Goal: Task Accomplishment & Management: Manage account settings

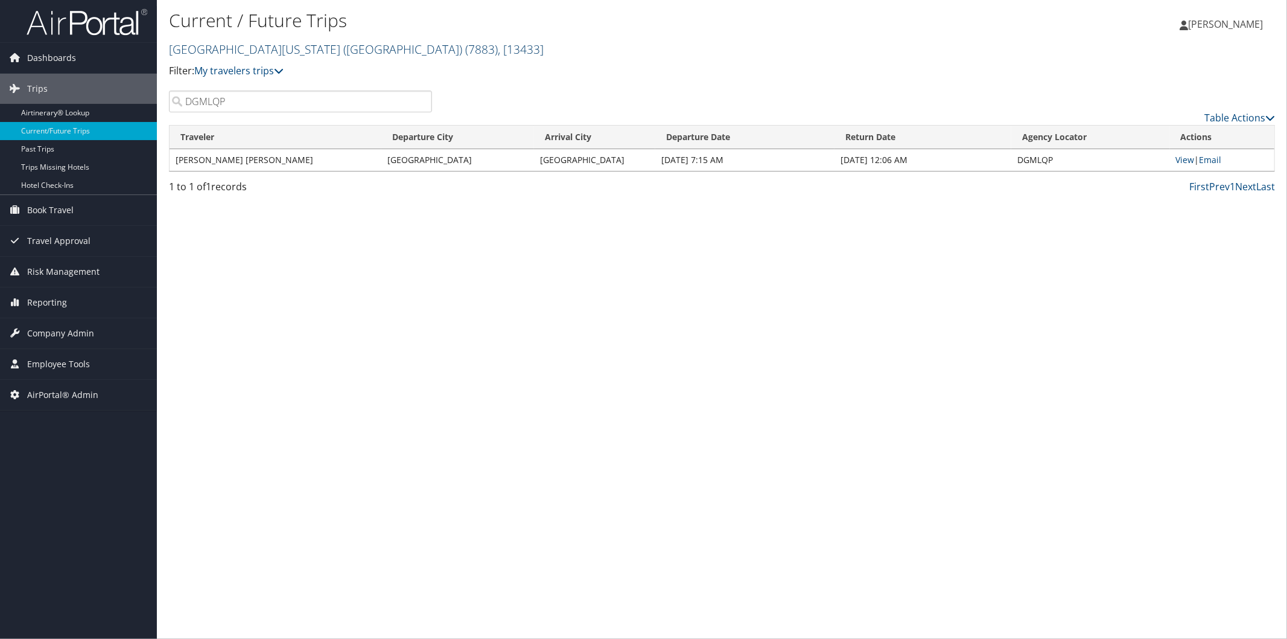
click at [281, 45] on link "University of Washington (UW) ( 7883 ) , [ 13433 ]" at bounding box center [356, 49] width 375 height 16
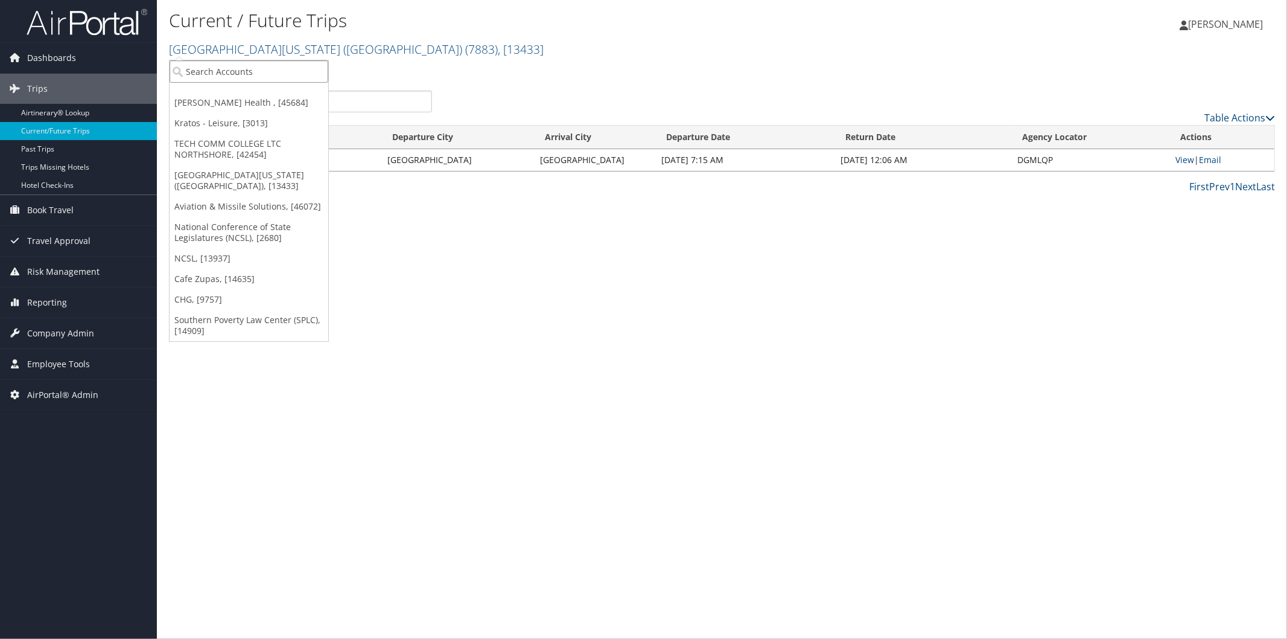
click at [279, 65] on input "search" at bounding box center [249, 71] width 159 height 22
type input "hartzel"
click at [267, 103] on div "Account" at bounding box center [269, 104] width 213 height 11
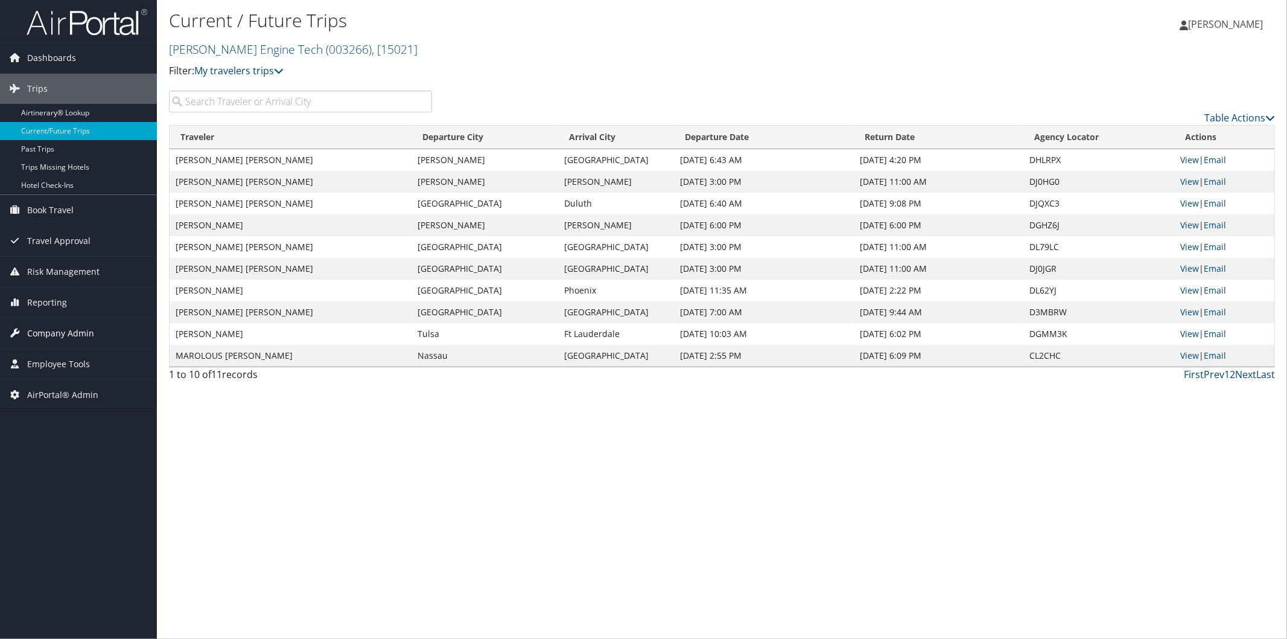
click at [65, 328] on span "Company Admin" at bounding box center [60, 333] width 67 height 30
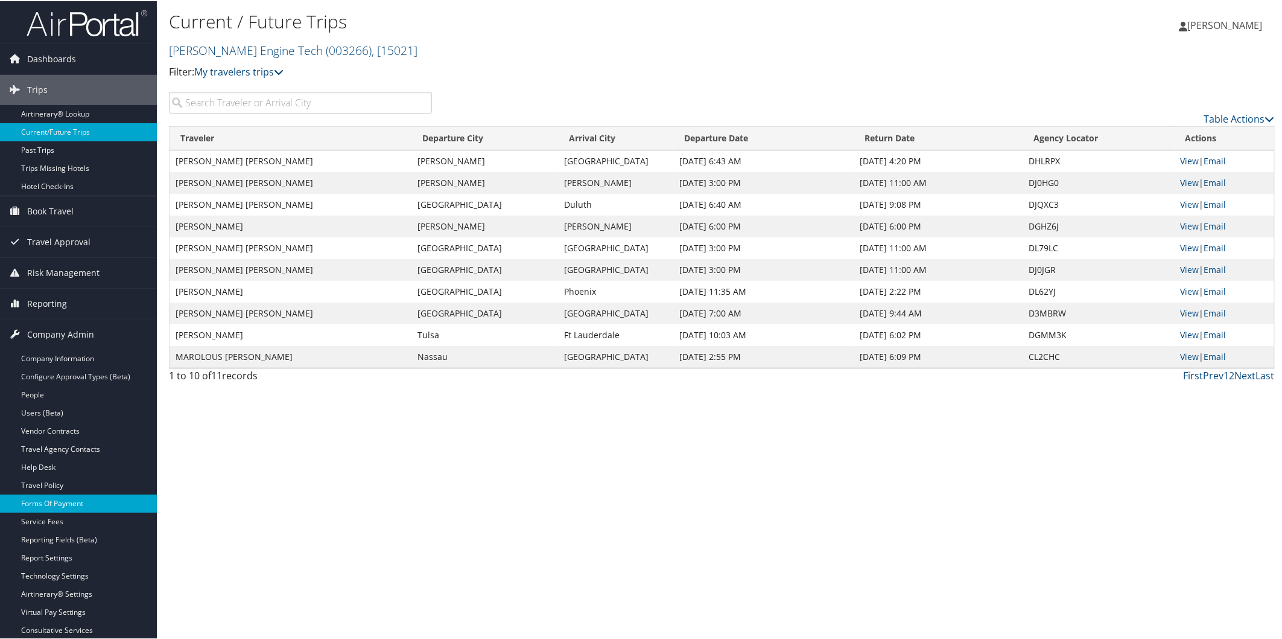
click at [63, 503] on link "Forms Of Payment" at bounding box center [78, 502] width 157 height 18
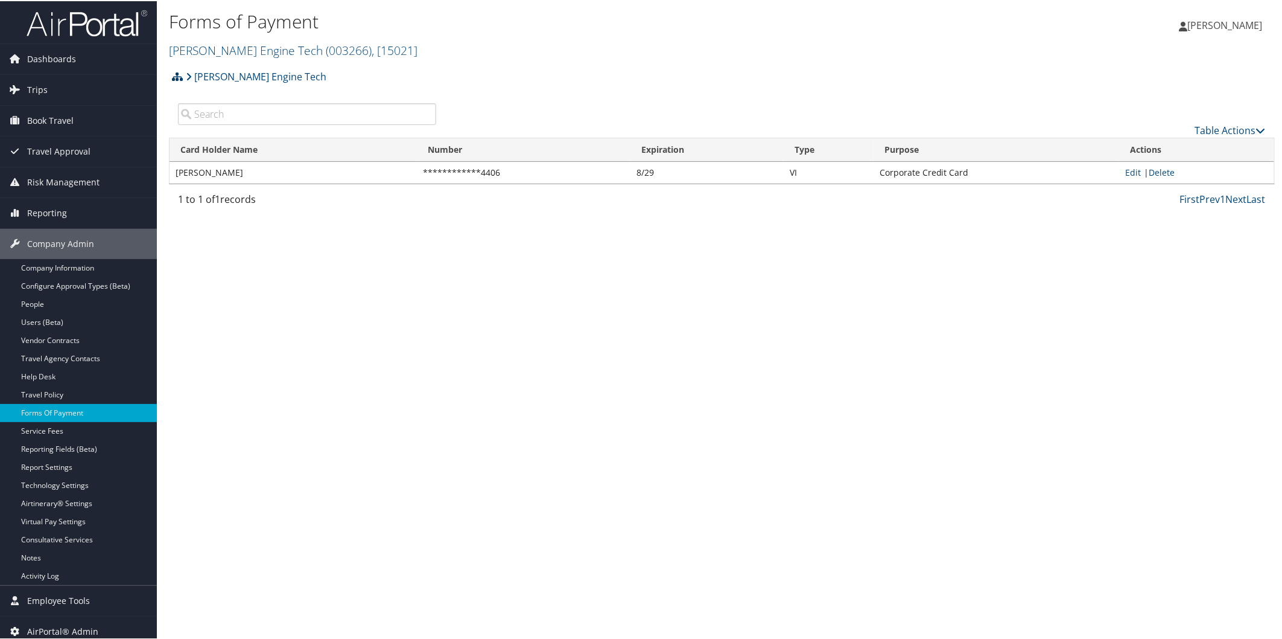
click at [176, 76] on icon at bounding box center [177, 76] width 11 height 10
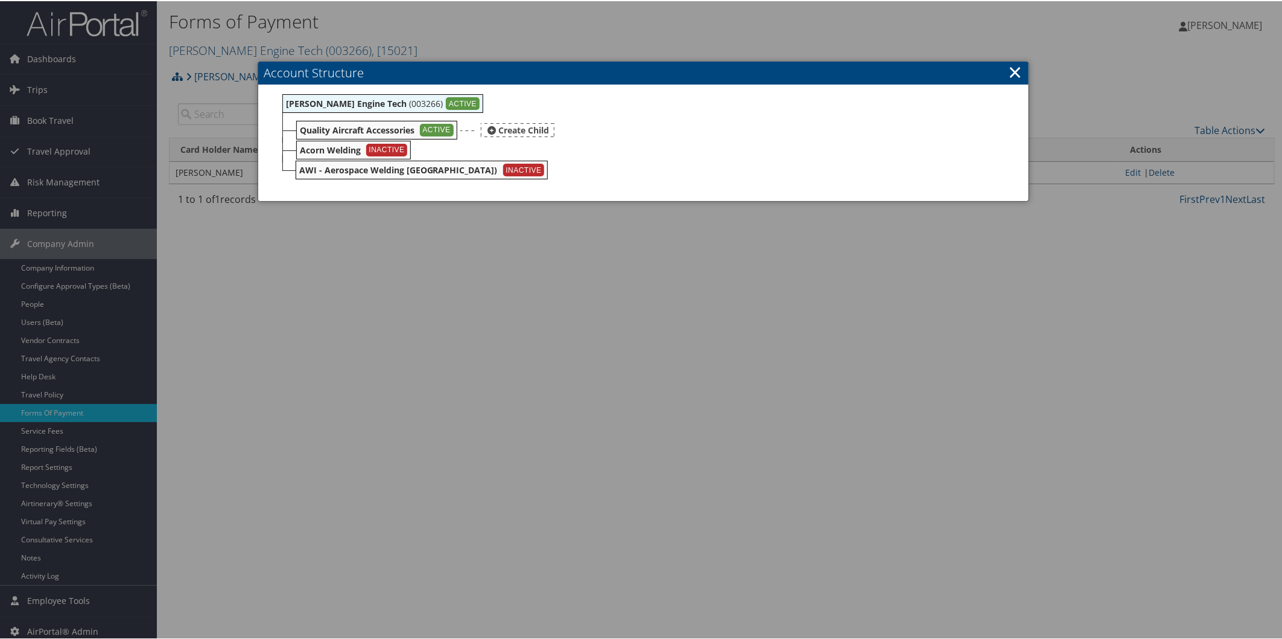
click at [322, 130] on b "Quality Aircraft Accessories" at bounding box center [357, 128] width 115 height 11
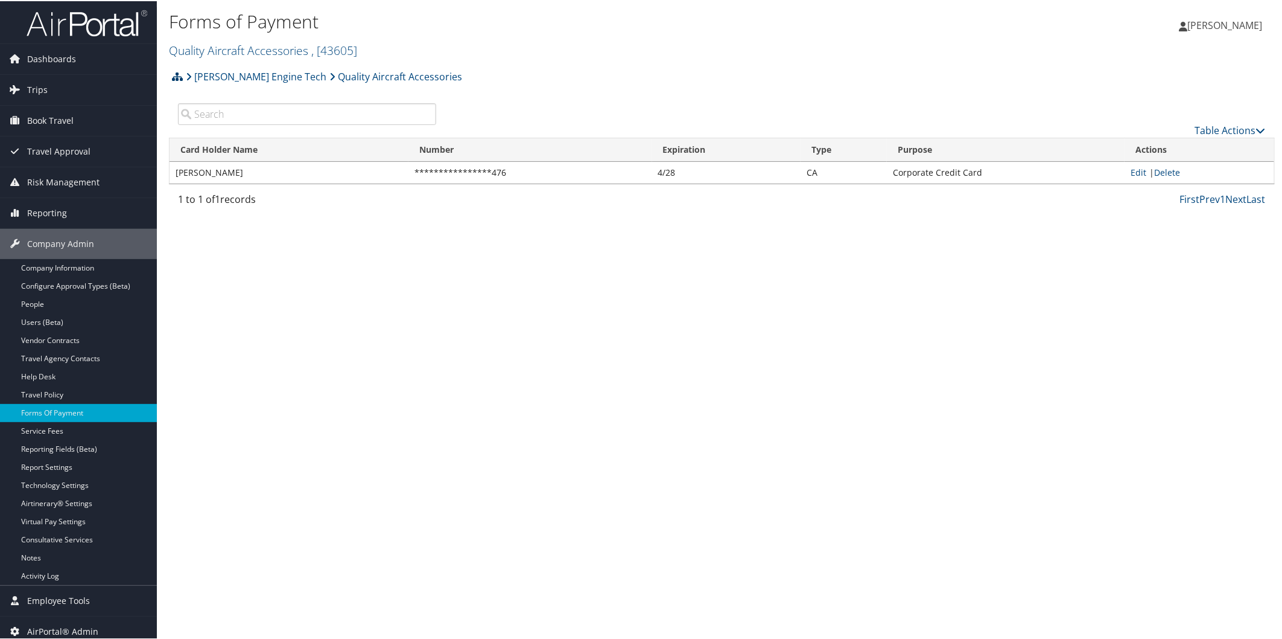
click at [172, 71] on icon at bounding box center [177, 76] width 11 height 10
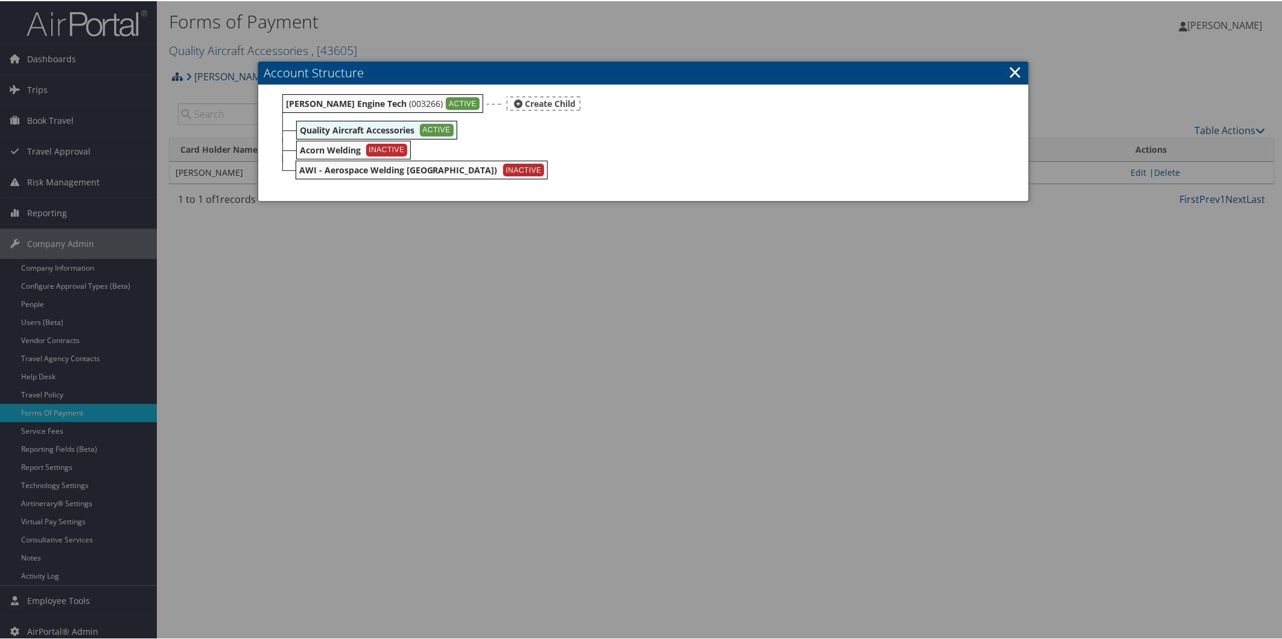
click at [355, 99] on b "[PERSON_NAME] Engine Tech" at bounding box center [346, 102] width 121 height 11
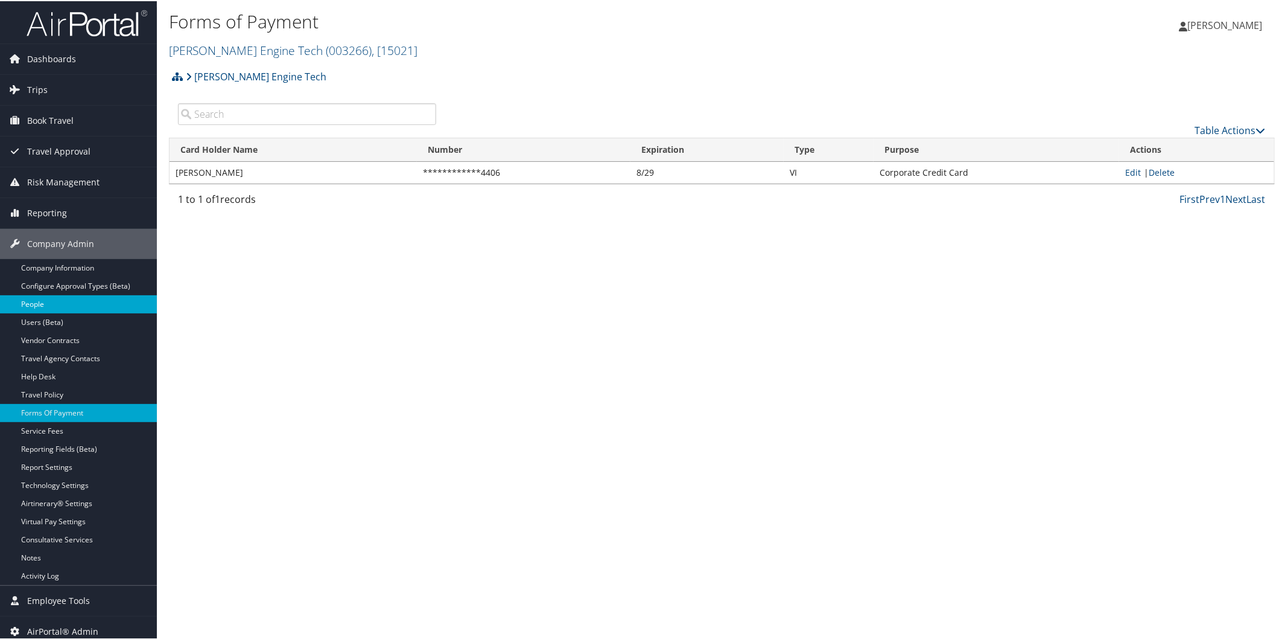
click at [60, 305] on link "People" at bounding box center [78, 303] width 157 height 18
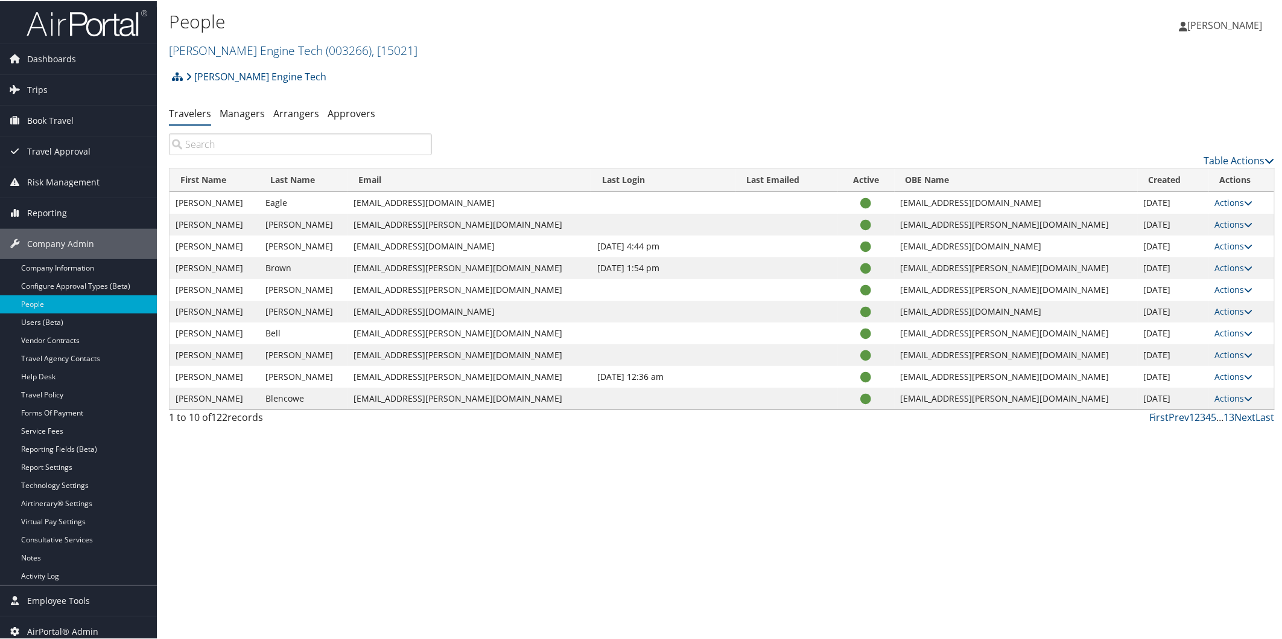
scroll to position [7, 0]
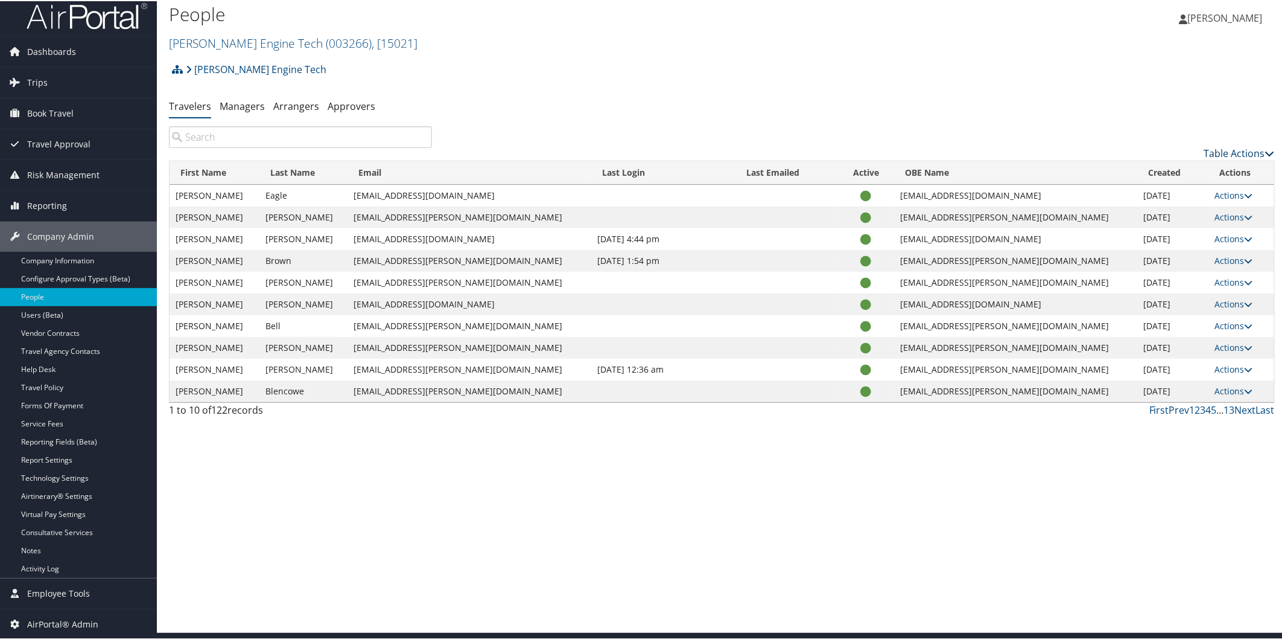
click at [1216, 151] on link "Table Actions" at bounding box center [1240, 151] width 71 height 13
click at [1173, 194] on link "Download Report" at bounding box center [1191, 191] width 159 height 21
click at [173, 70] on icon at bounding box center [177, 68] width 11 height 10
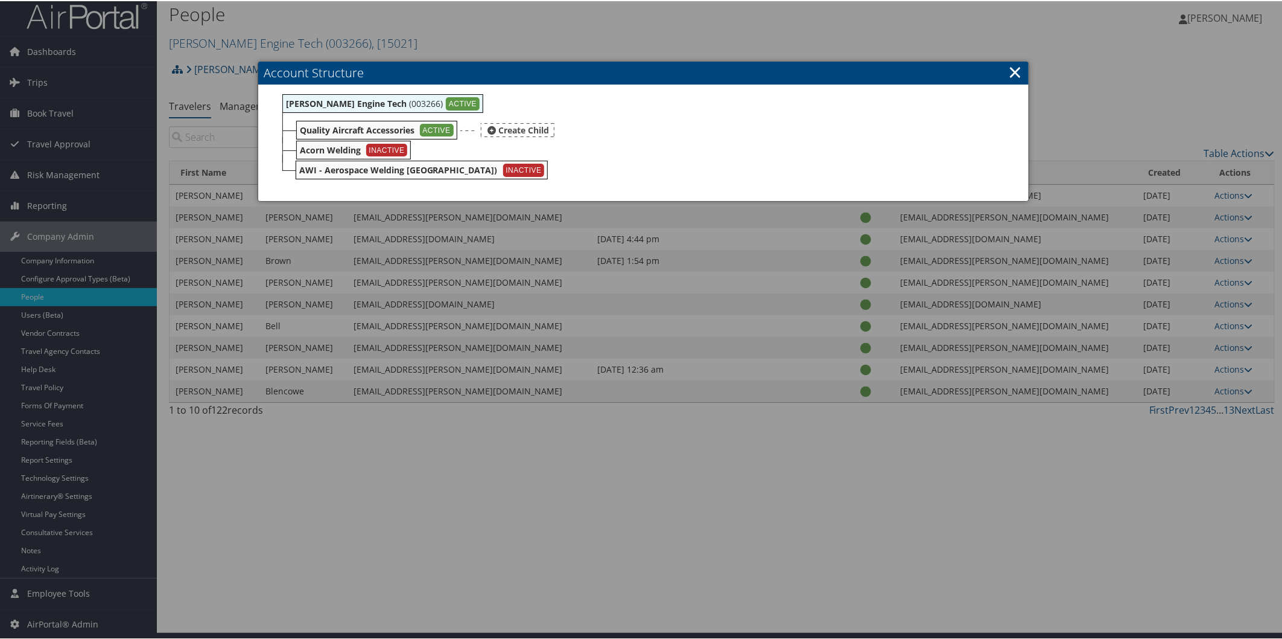
click at [356, 119] on div "Quality Aircraft Accessories ACTIVE" at bounding box center [376, 128] width 161 height 19
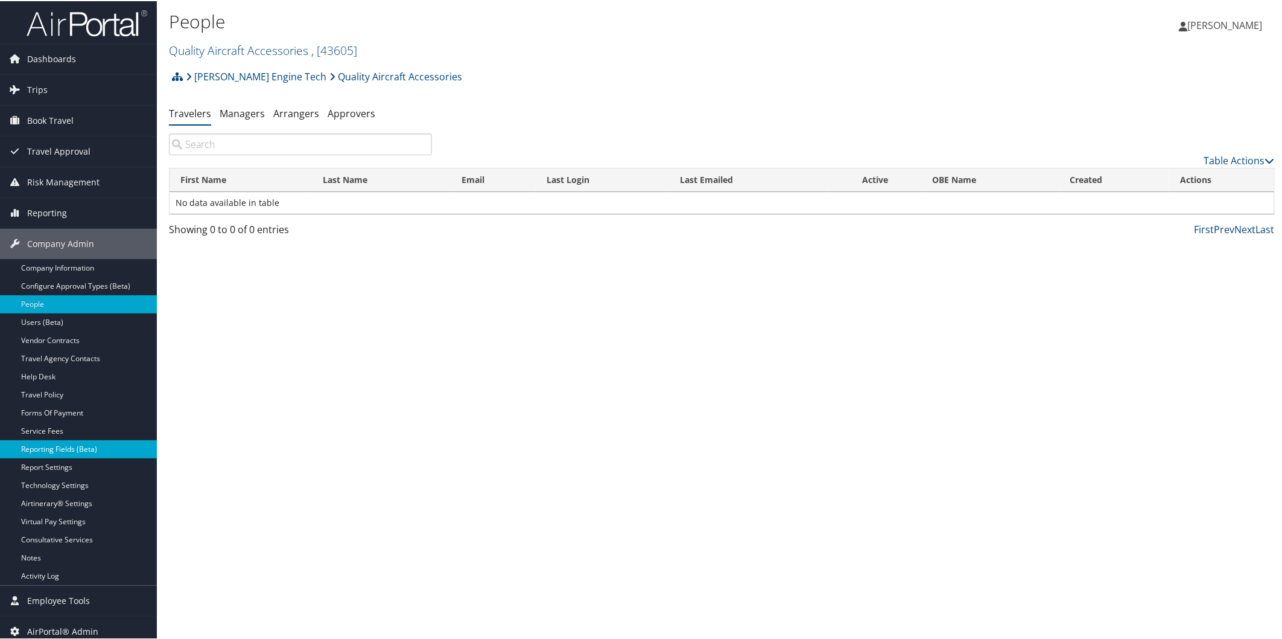
click at [115, 448] on link "Reporting Fields (Beta)" at bounding box center [78, 448] width 157 height 18
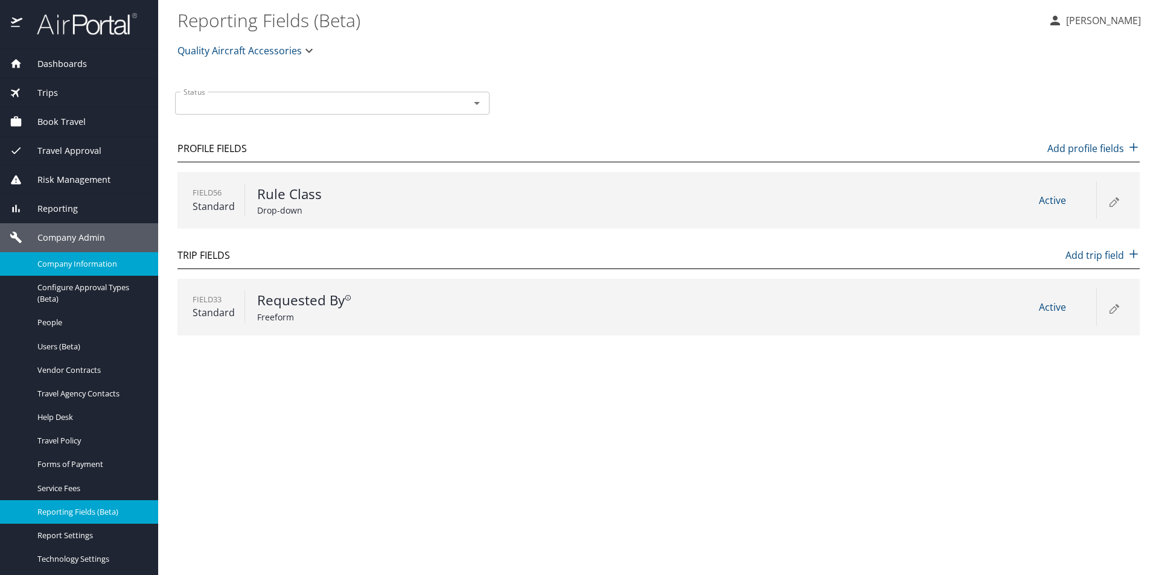
click at [77, 266] on span "Company Information" at bounding box center [90, 263] width 106 height 11
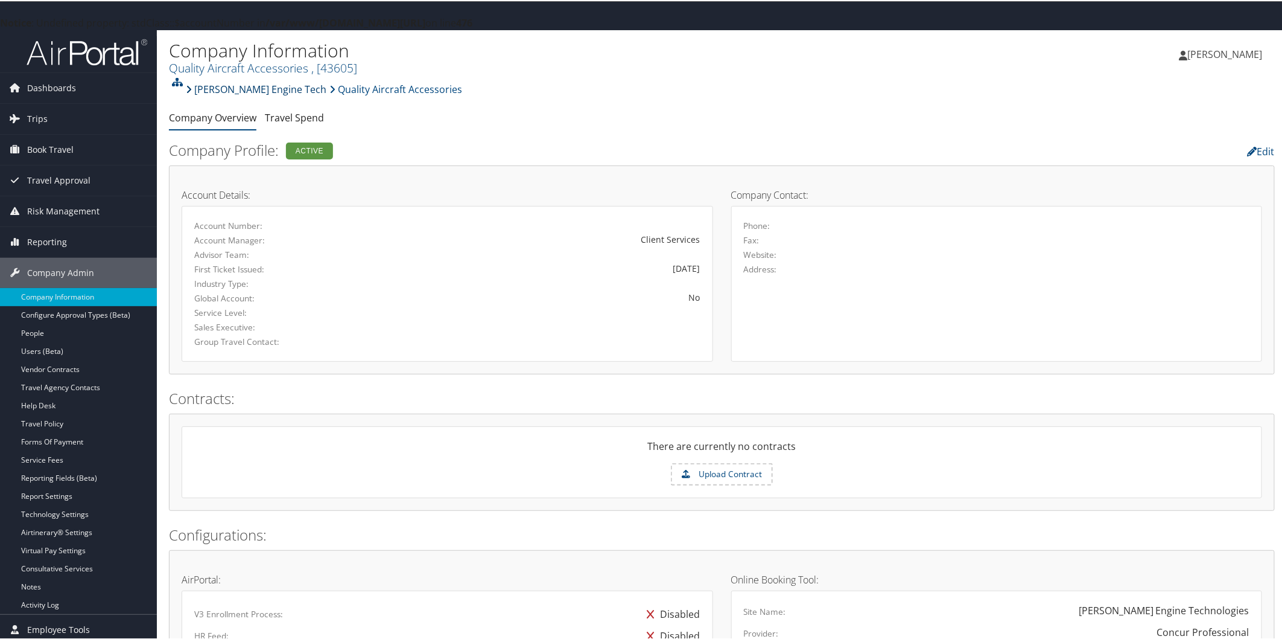
click at [202, 88] on link "[PERSON_NAME] Engine Tech" at bounding box center [256, 88] width 141 height 24
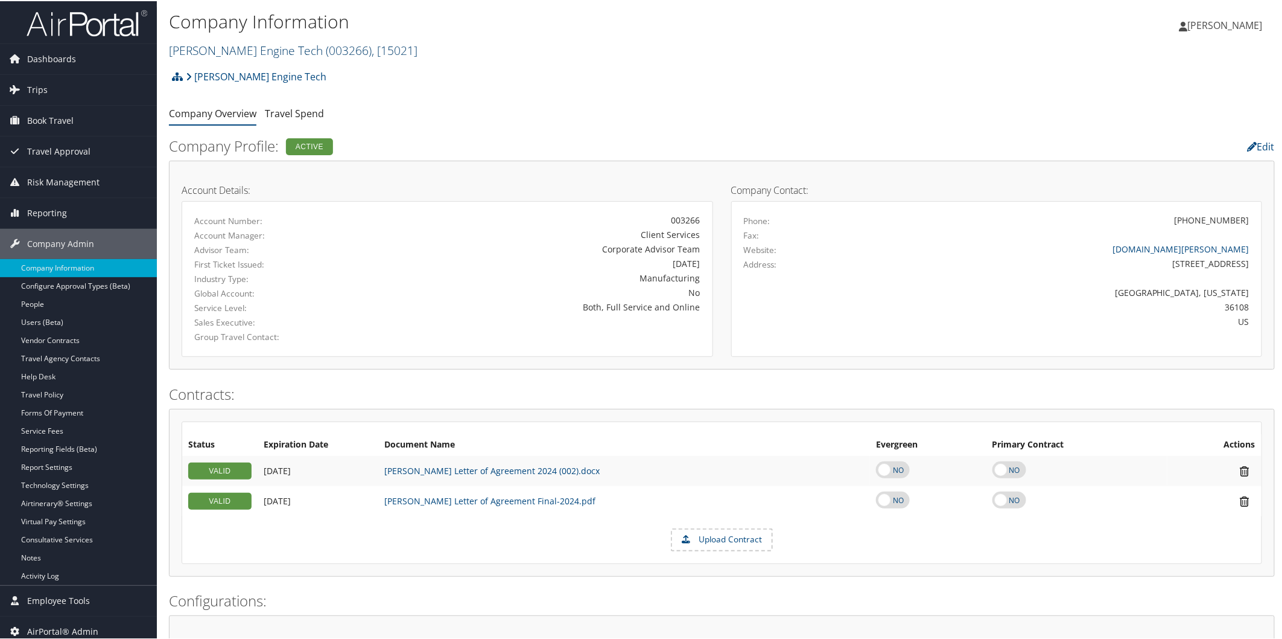
click at [262, 48] on link "Hartzell Engine Tech ( 003266 ) , [ 15021 ]" at bounding box center [293, 49] width 249 height 16
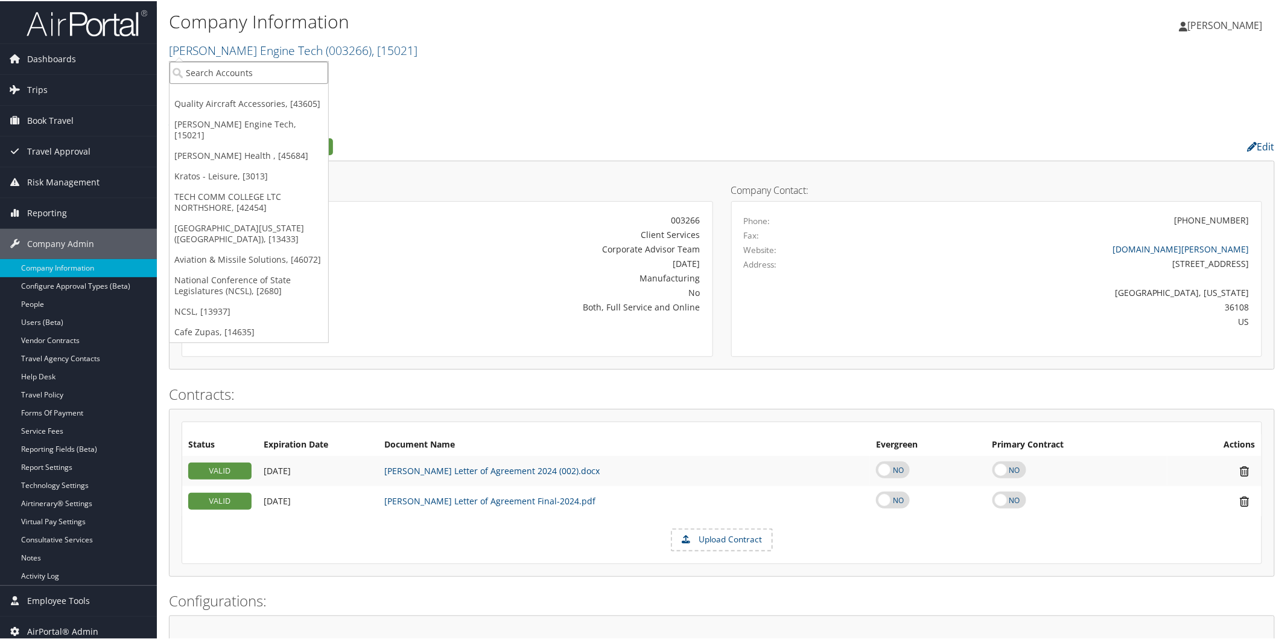
click at [243, 81] on input "search" at bounding box center [249, 71] width 159 height 22
type input "norfolk"
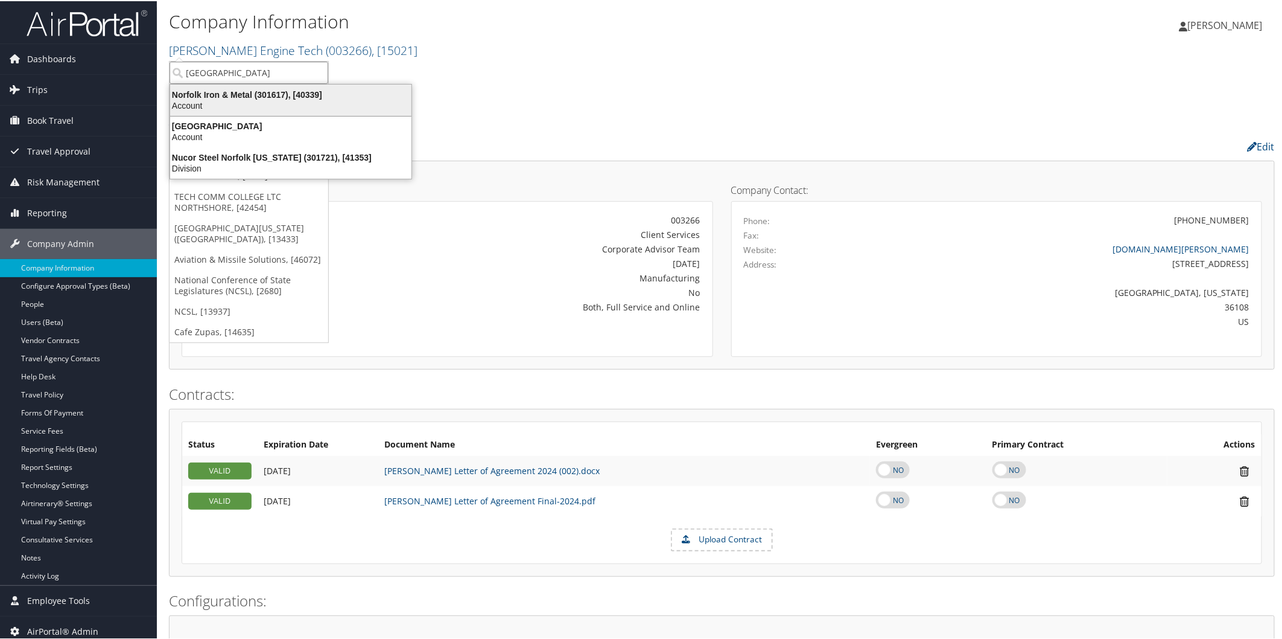
click at [217, 98] on div "Norfolk Iron & Metal (301617), [40339]" at bounding box center [291, 93] width 256 height 11
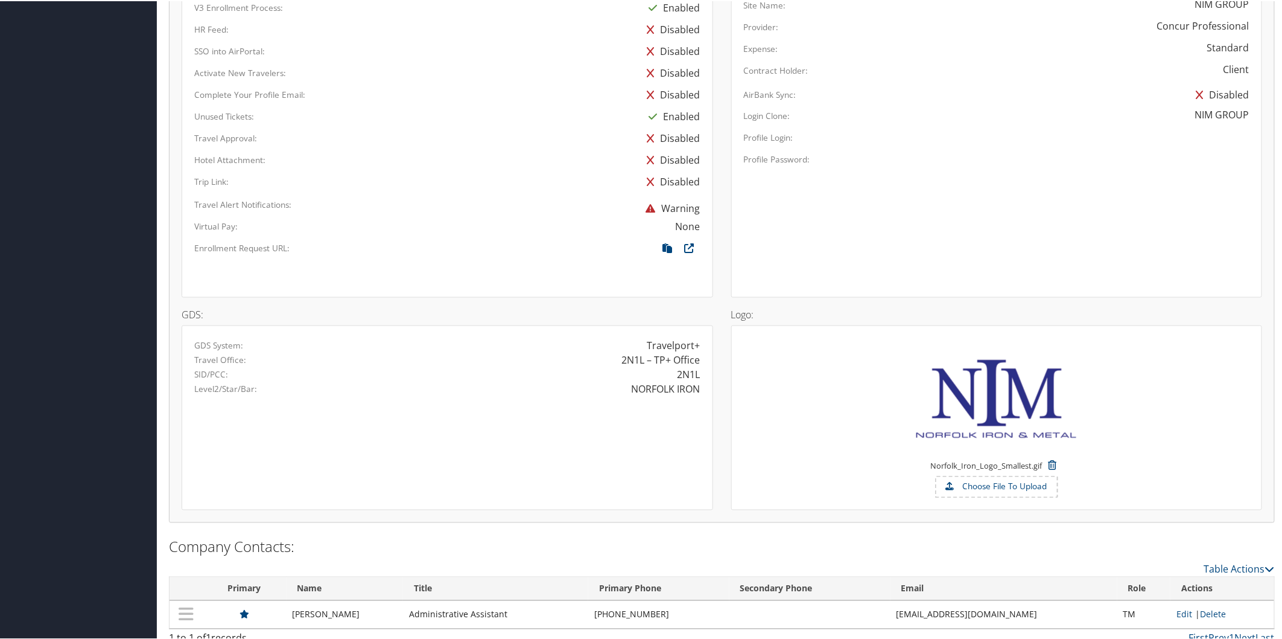
scroll to position [682, 0]
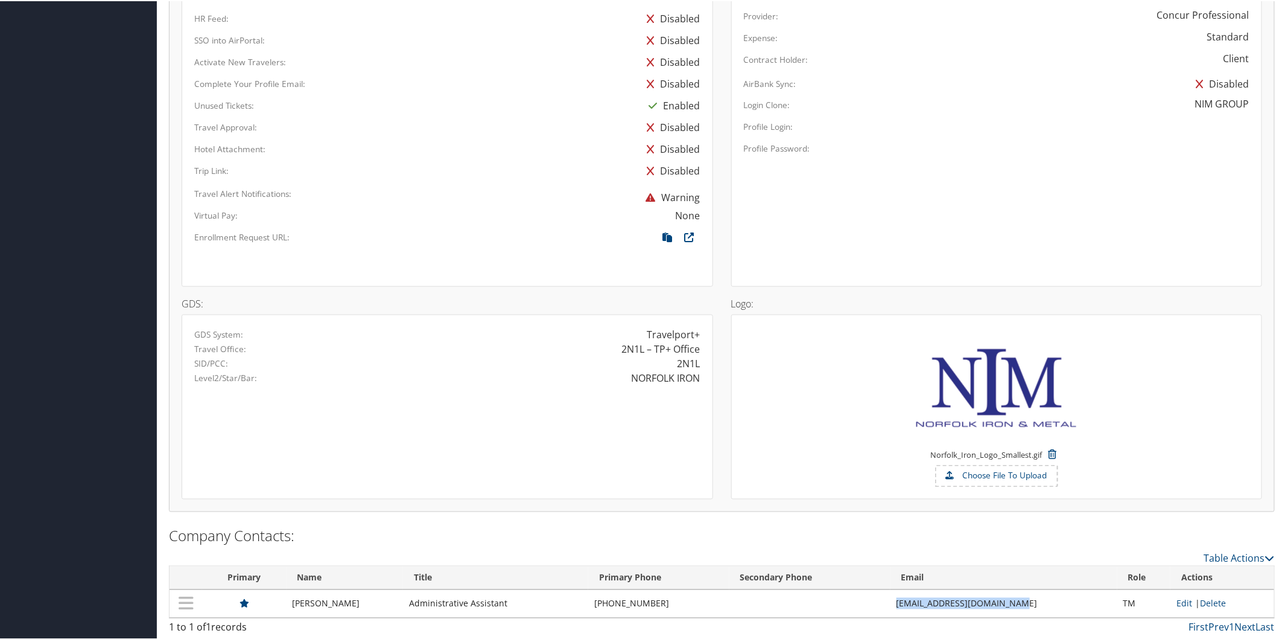
drag, startPoint x: 894, startPoint y: 599, endPoint x: 1021, endPoint y: 597, distance: 126.8
click at [1021, 597] on td "BHendricks@norfolkiron.com" at bounding box center [1004, 602] width 227 height 28
copy td "BHendricks@norfolkiron.com"
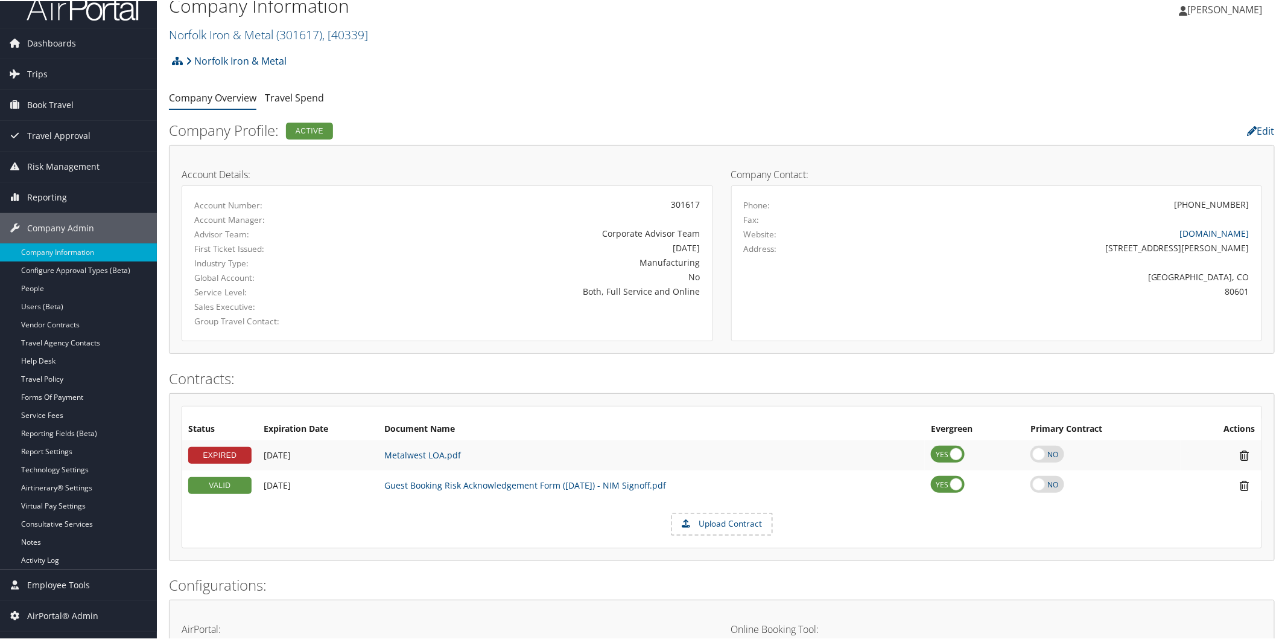
scroll to position [0, 0]
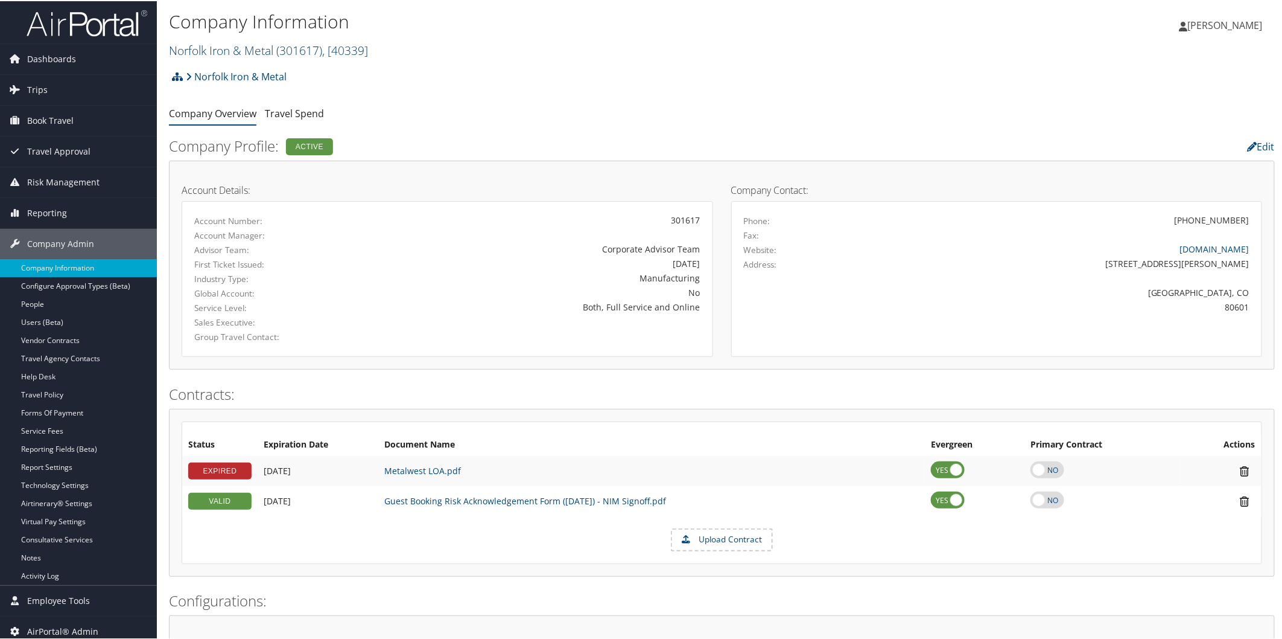
click at [231, 50] on link "Norfolk Iron & Metal ( 301617 ) , [ 40339 ]" at bounding box center [268, 49] width 199 height 16
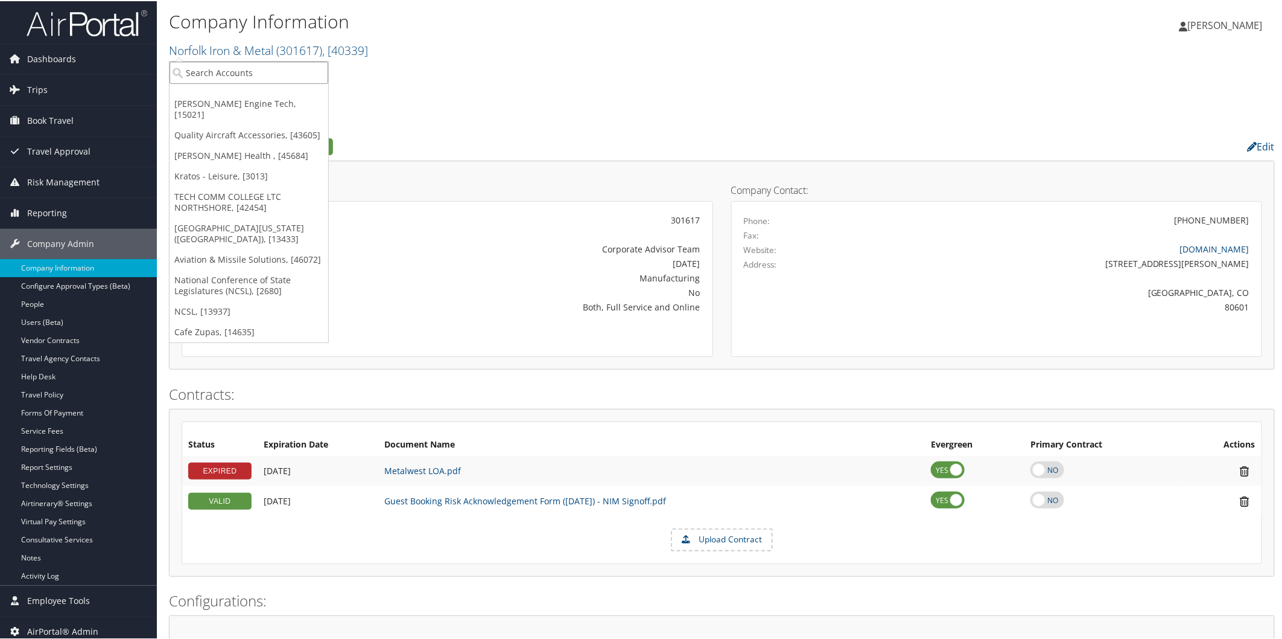
click at [228, 65] on input "search" at bounding box center [249, 71] width 159 height 22
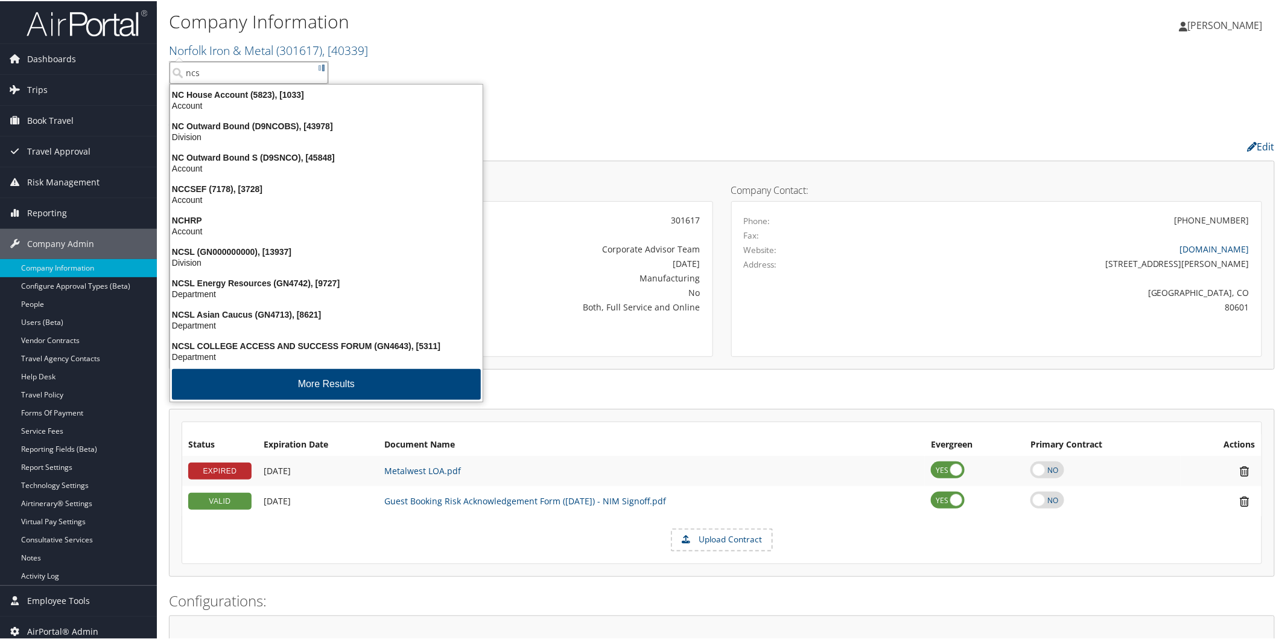
type input "ncsl"
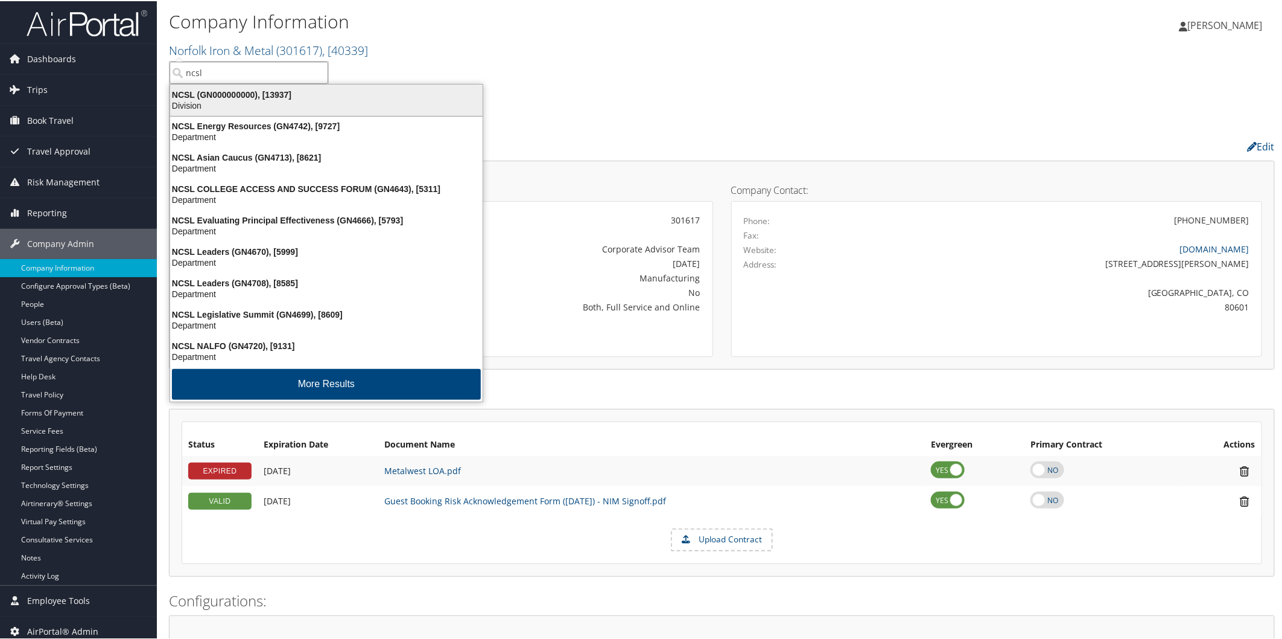
click at [220, 98] on div "NCSL (GN000000000), [13937]" at bounding box center [326, 93] width 327 height 11
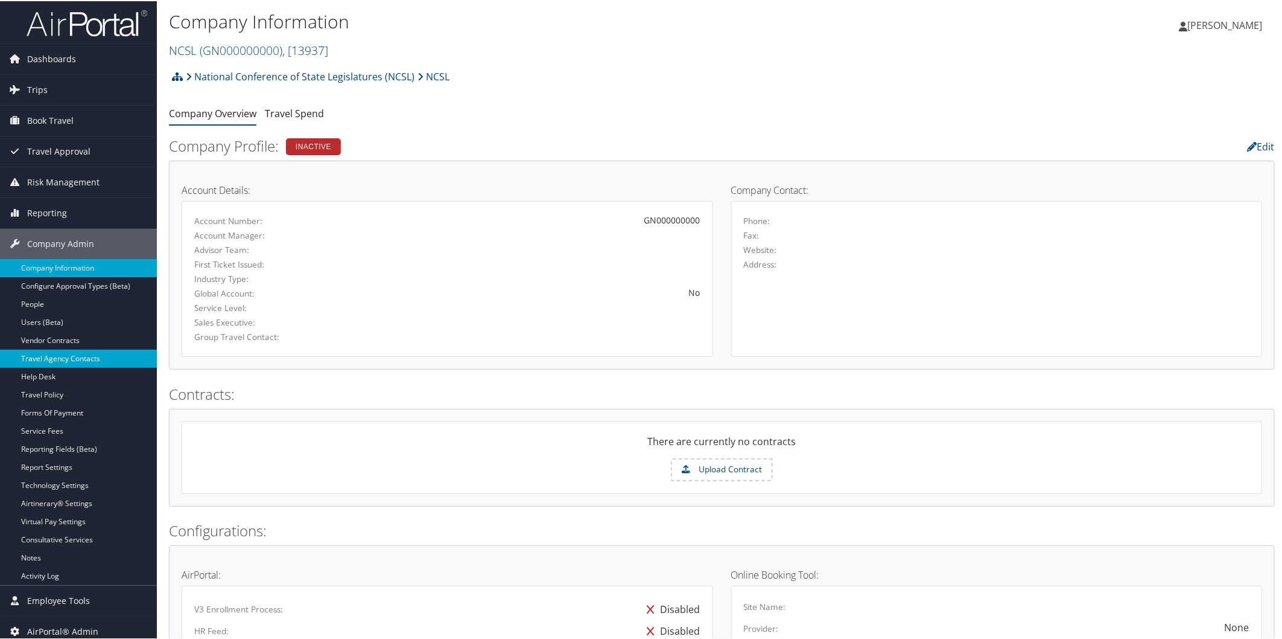
click at [91, 348] on link "Travel Agency Contacts" at bounding box center [78, 357] width 157 height 18
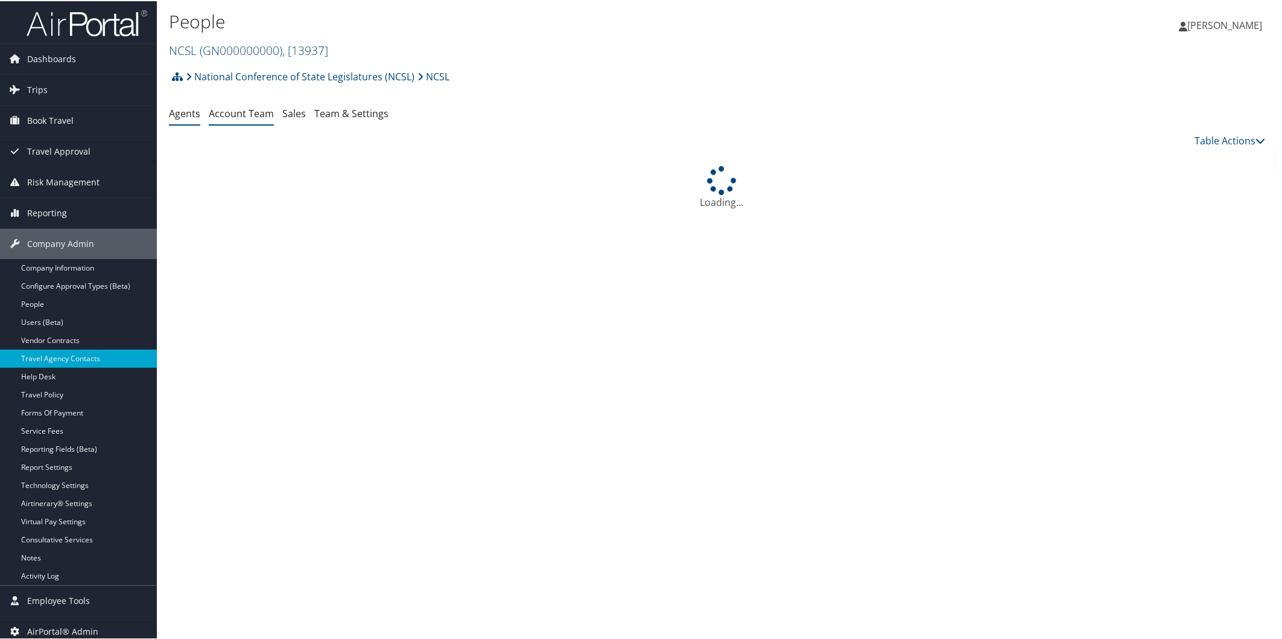
click at [248, 115] on link "Account Team" at bounding box center [241, 112] width 65 height 13
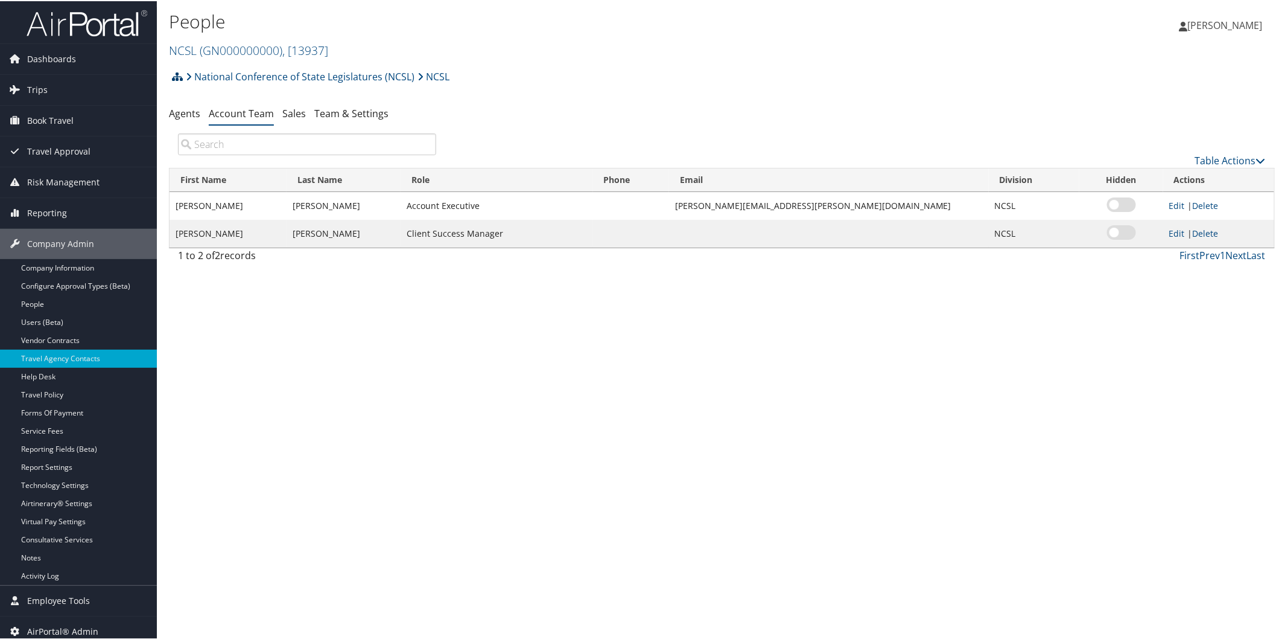
click at [179, 78] on icon at bounding box center [177, 76] width 11 height 10
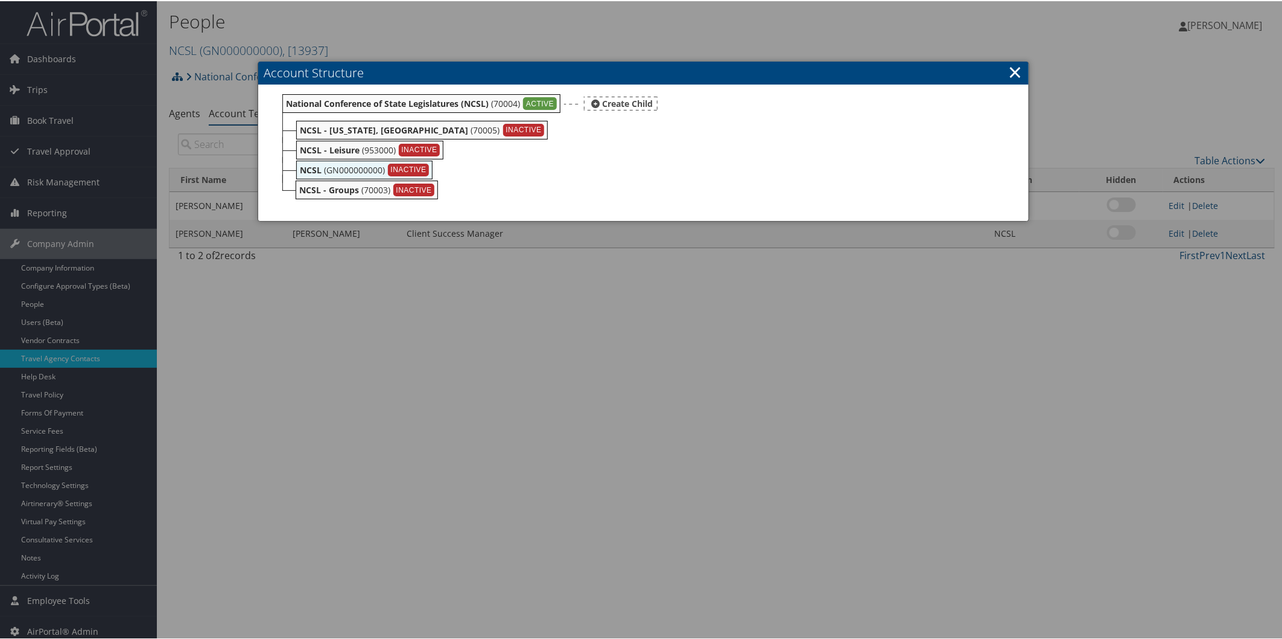
click at [334, 103] on b "National Conference of State Legislatures (NCSL)" at bounding box center [387, 102] width 203 height 11
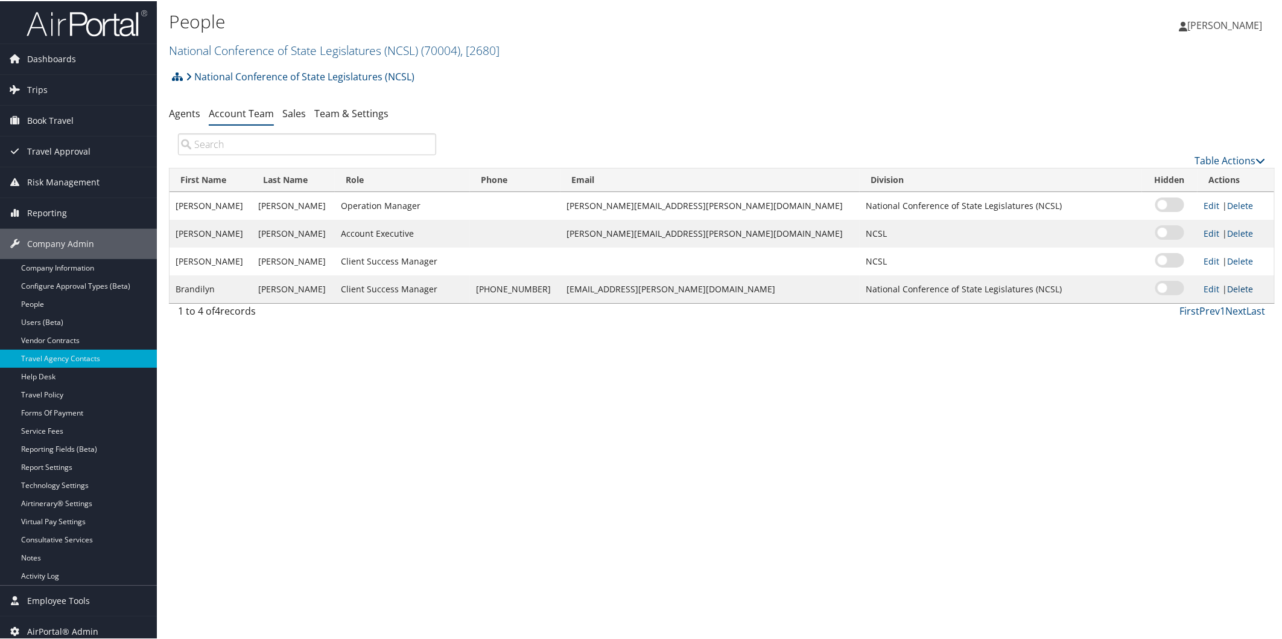
click at [1228, 293] on link "Delete" at bounding box center [1241, 287] width 26 height 11
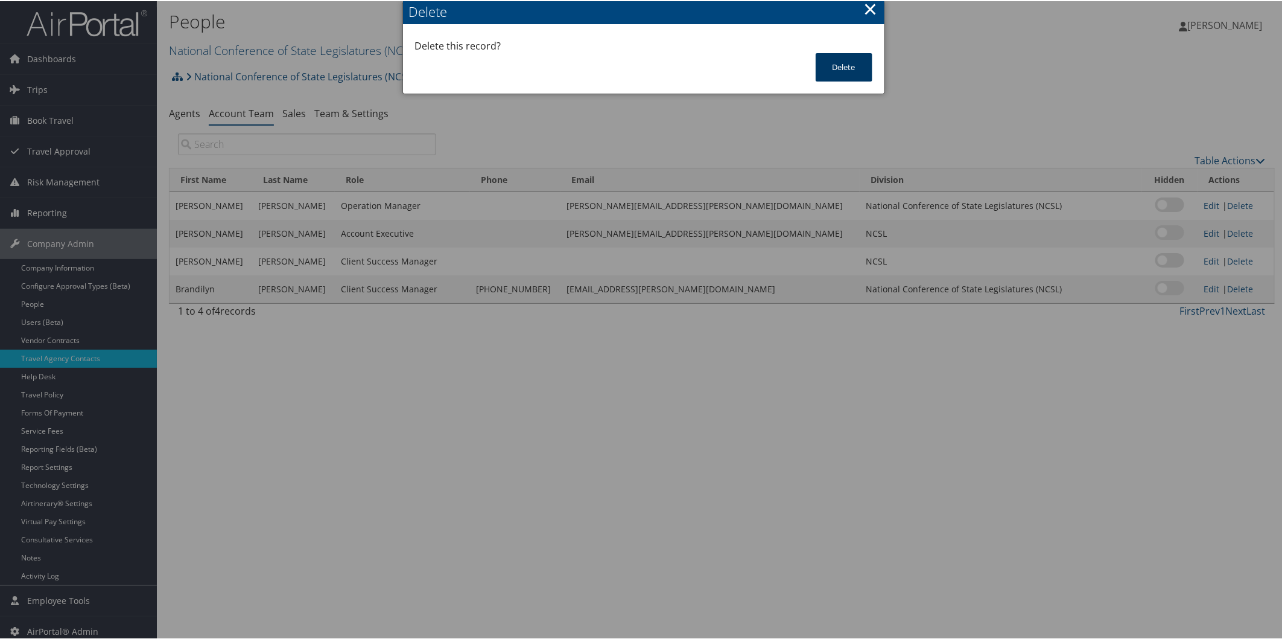
click at [838, 67] on button "Delete" at bounding box center [844, 66] width 57 height 28
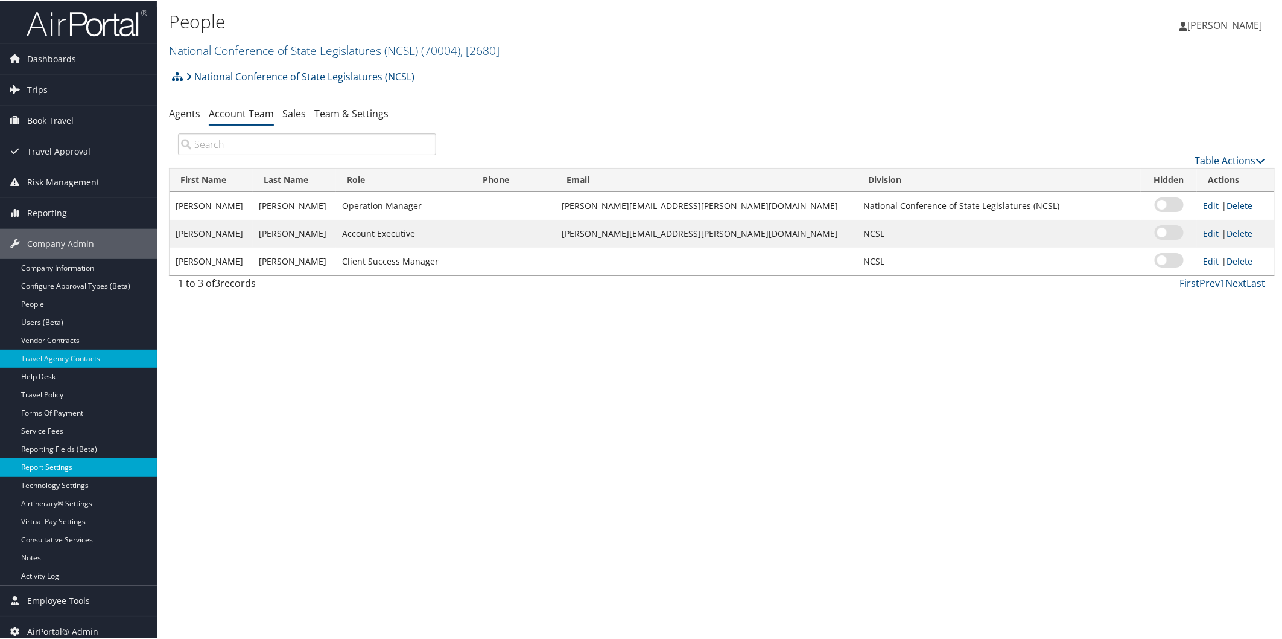
click at [85, 471] on link "Report Settings" at bounding box center [78, 466] width 157 height 18
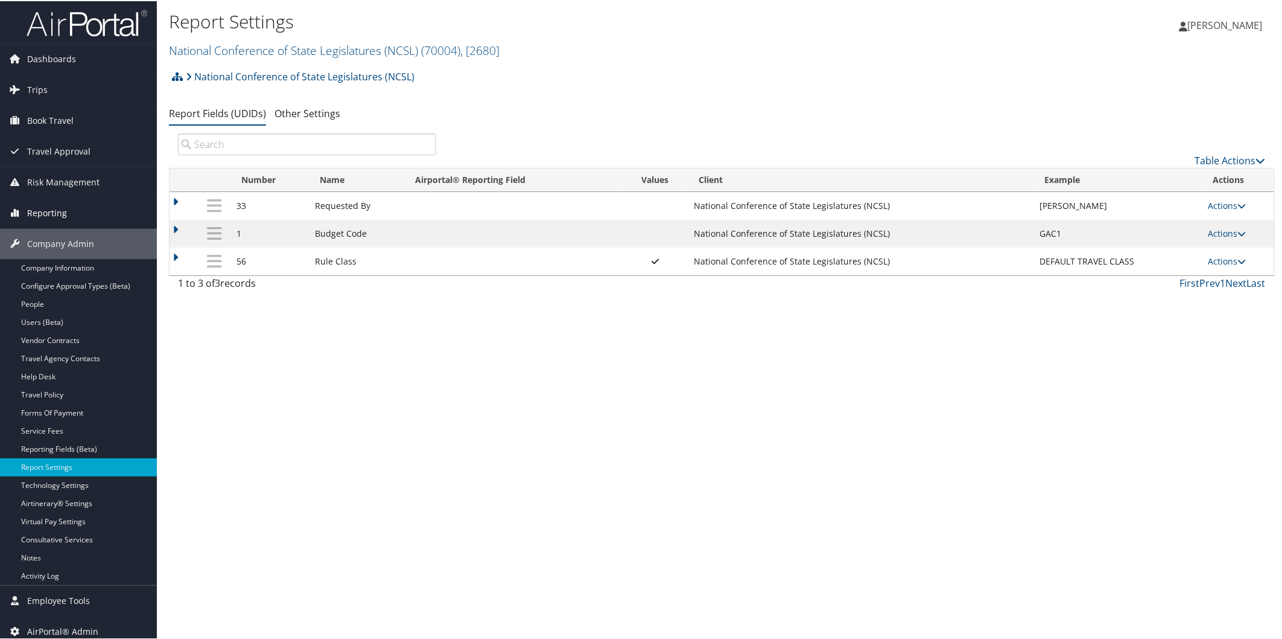
click at [63, 212] on span "Reporting" at bounding box center [47, 212] width 40 height 30
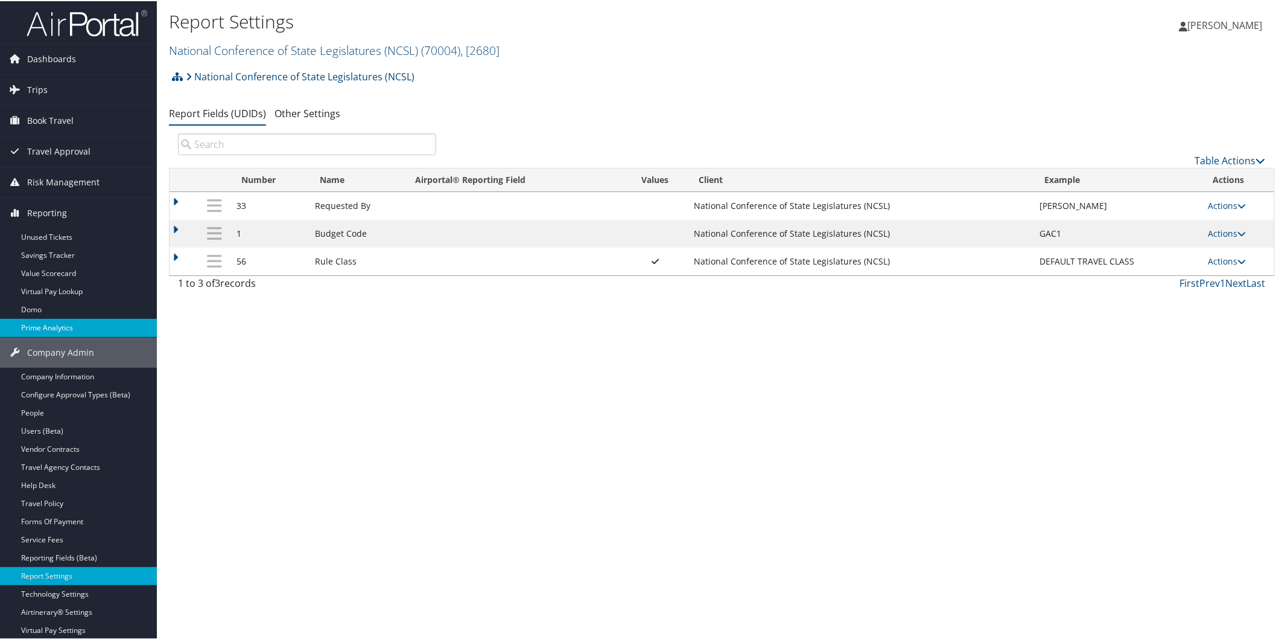
click at [75, 323] on link "Prime Analytics" at bounding box center [78, 326] width 157 height 18
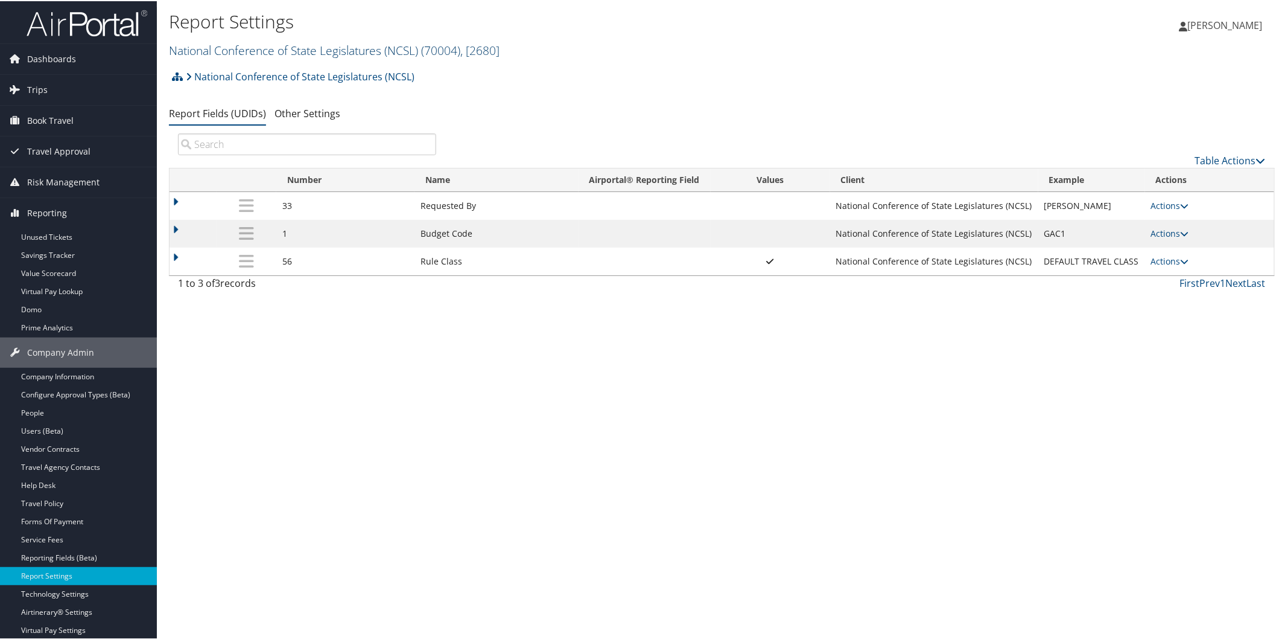
click at [255, 49] on link "National Conference of State Legislatures (NCSL) ( 70004 ) , [ 2680 ]" at bounding box center [334, 49] width 331 height 16
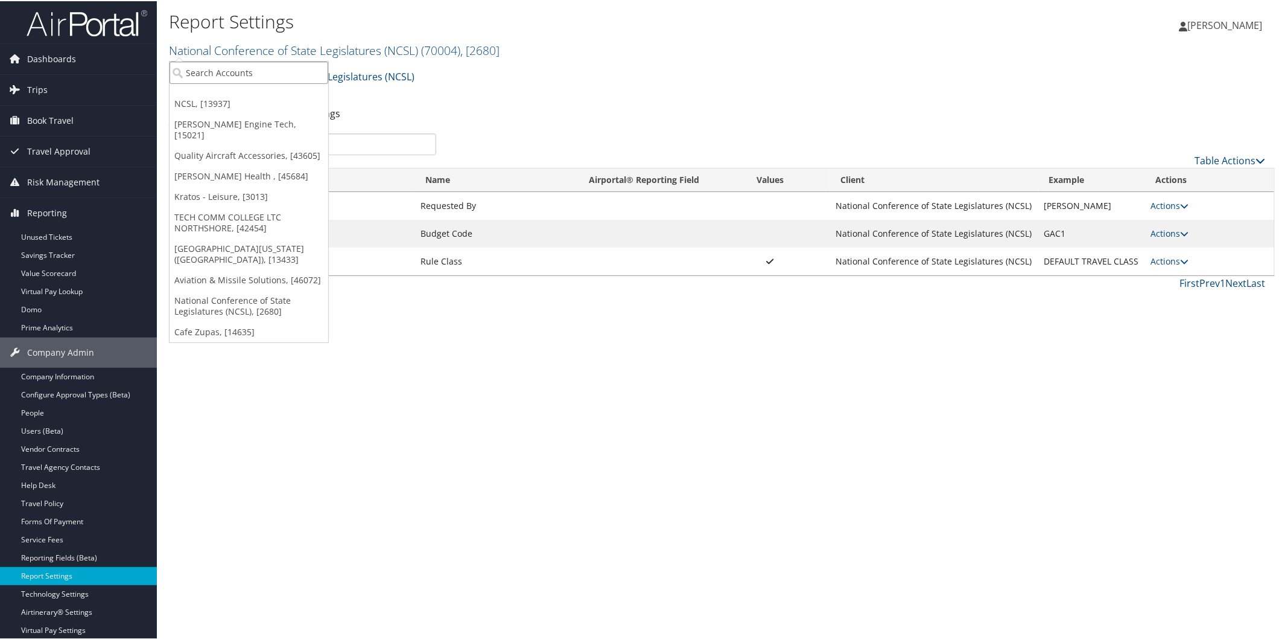
click at [218, 75] on input "search" at bounding box center [249, 71] width 159 height 22
type input "gro"
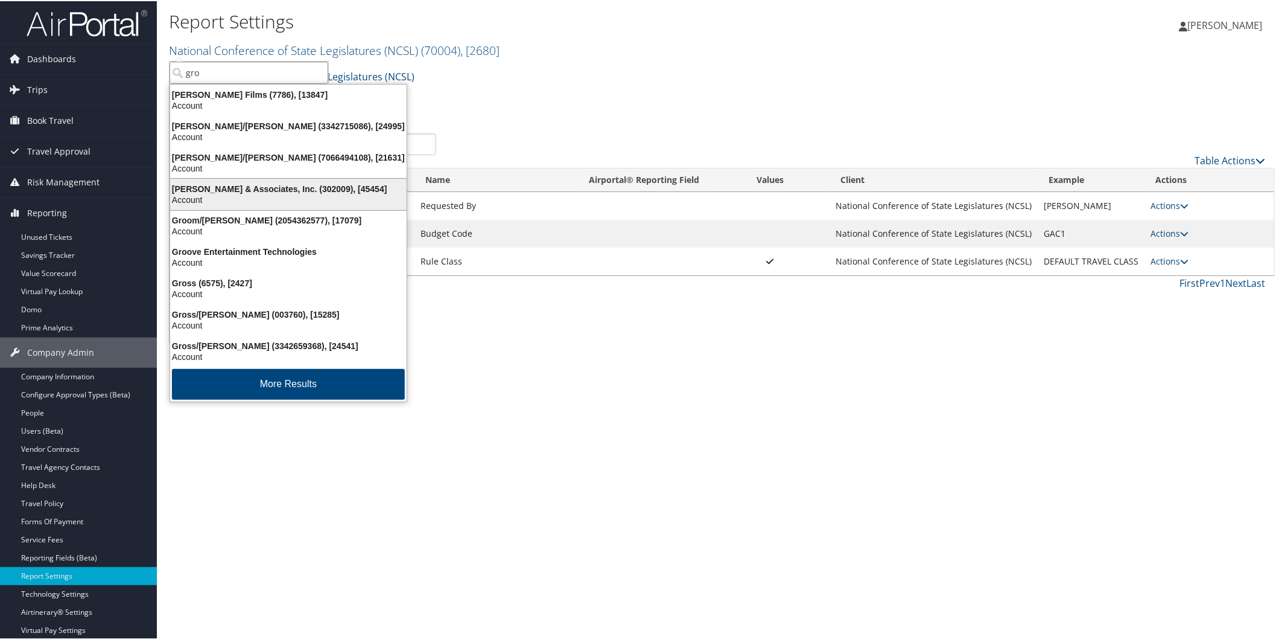
click at [225, 199] on div "Account" at bounding box center [288, 198] width 251 height 11
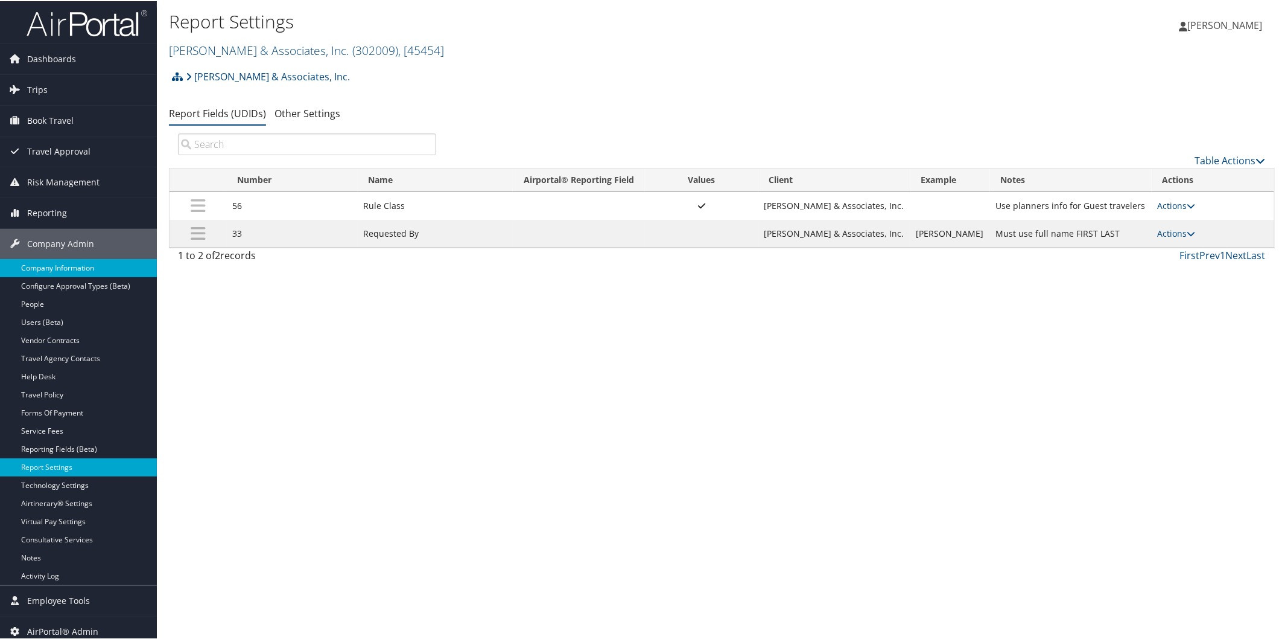
click at [86, 269] on link "Company Information" at bounding box center [78, 267] width 157 height 18
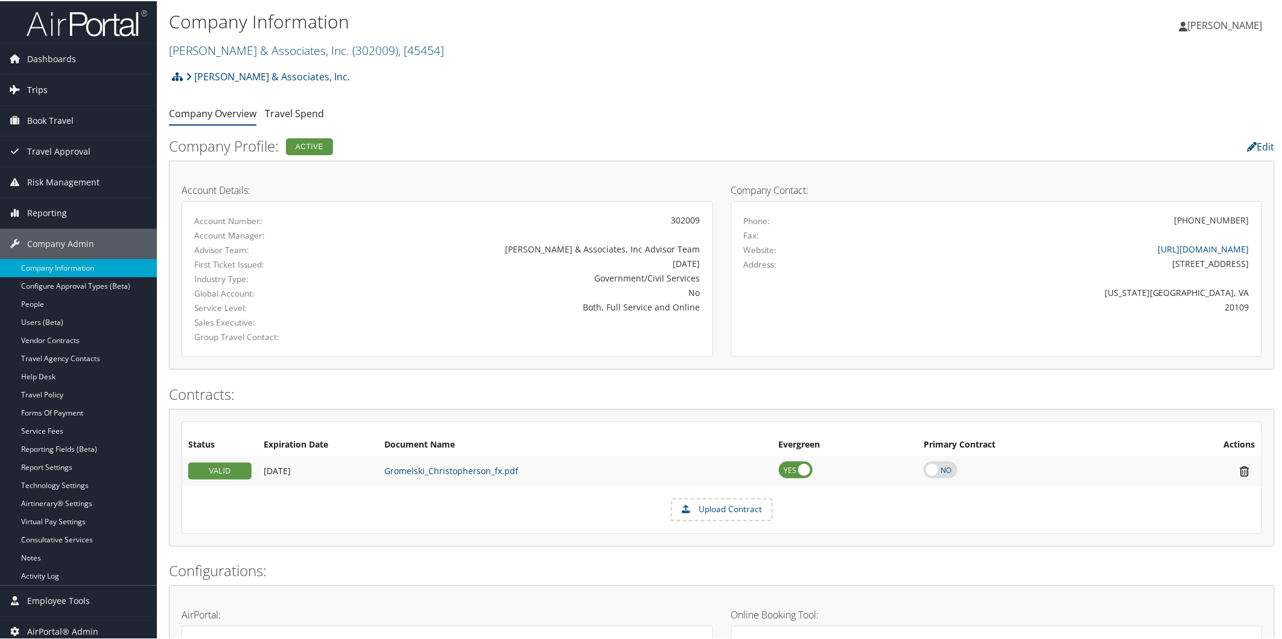
click at [40, 93] on span "Trips" at bounding box center [37, 89] width 21 height 30
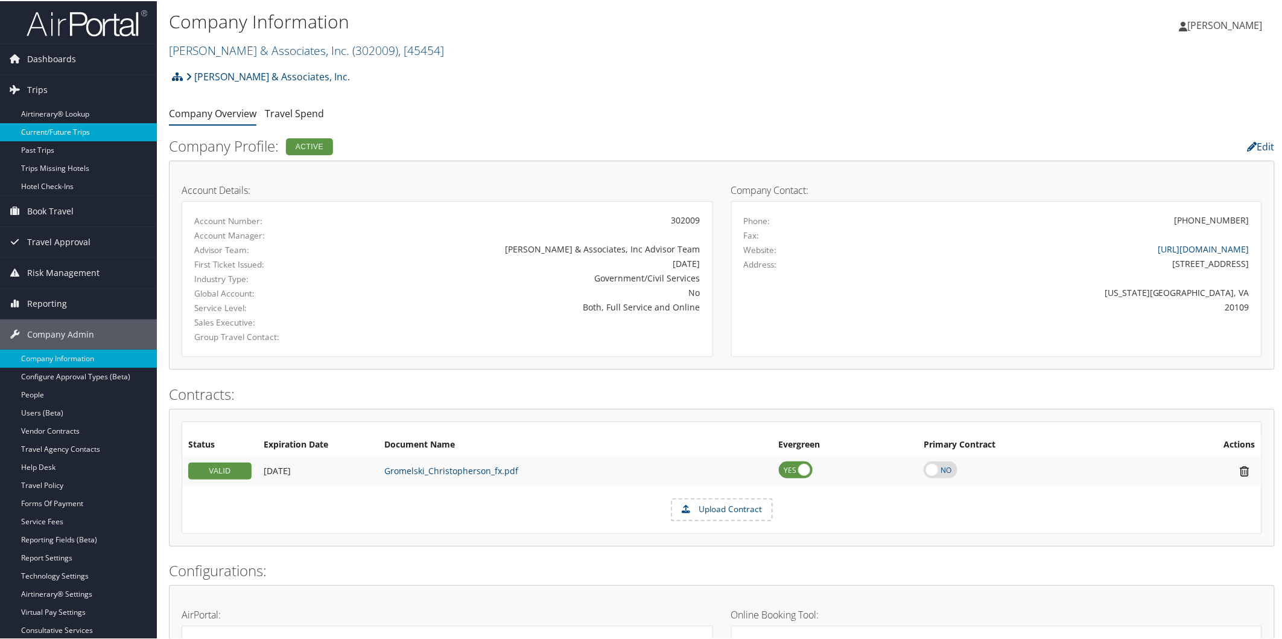
click at [56, 129] on link "Current/Future Trips" at bounding box center [78, 131] width 157 height 18
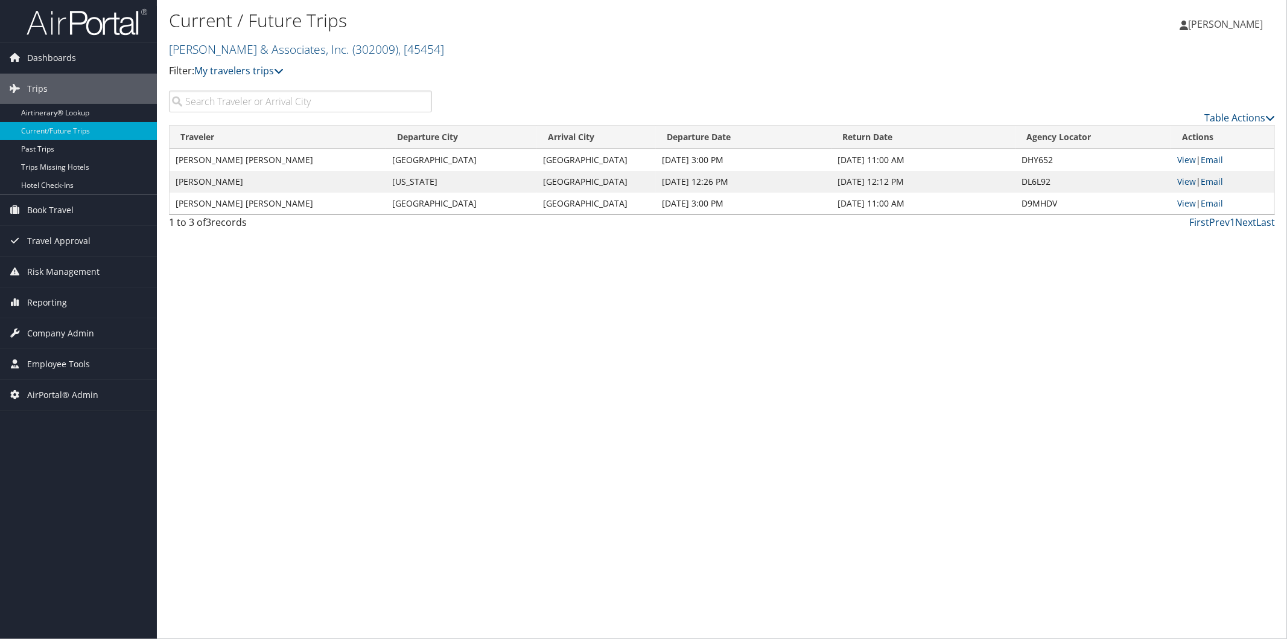
click at [252, 103] on input "search" at bounding box center [300, 102] width 263 height 22
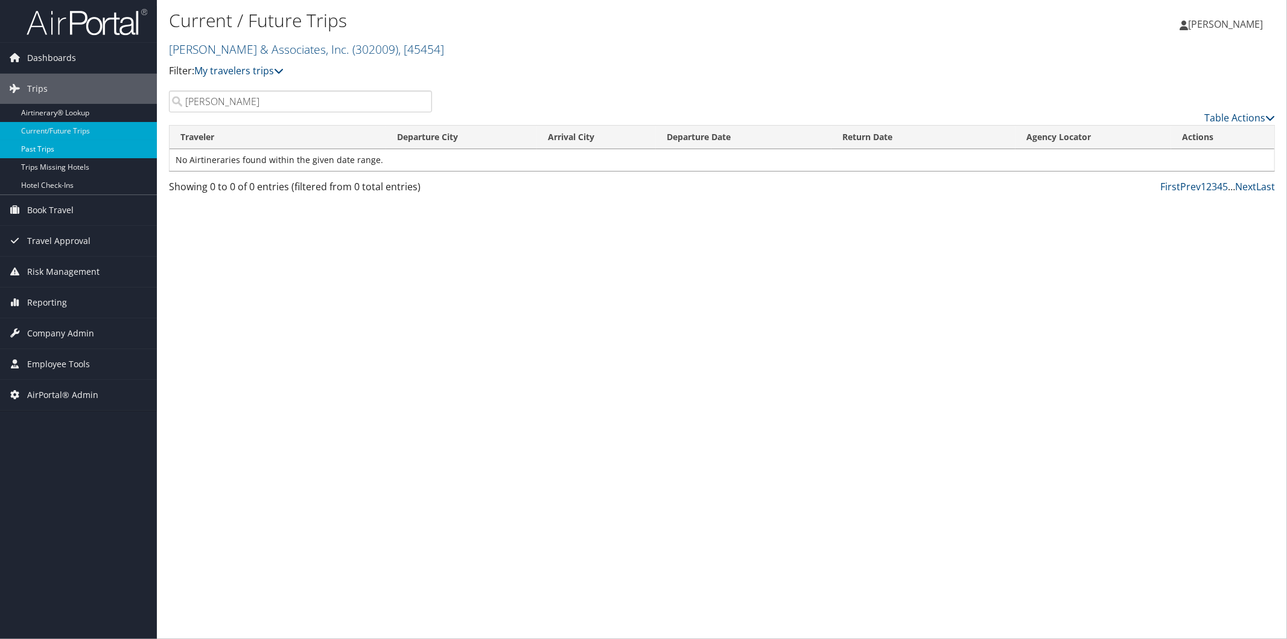
type input "[PERSON_NAME]"
click at [106, 148] on link "Past Trips" at bounding box center [78, 149] width 157 height 18
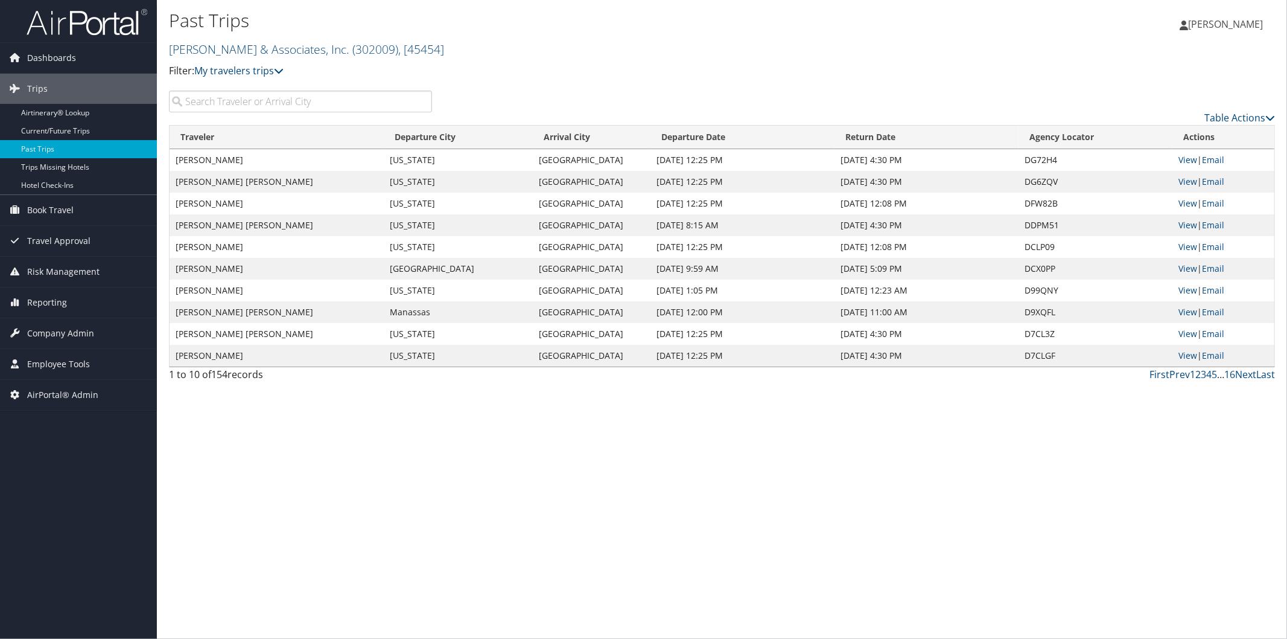
click at [222, 97] on input "search" at bounding box center [300, 102] width 263 height 22
click at [1187, 204] on link "View" at bounding box center [1188, 202] width 19 height 11
click at [233, 103] on input "search" at bounding box center [300, 102] width 263 height 22
type input "[PERSON_NAME]"
click at [1180, 178] on link "View" at bounding box center [1188, 181] width 19 height 11
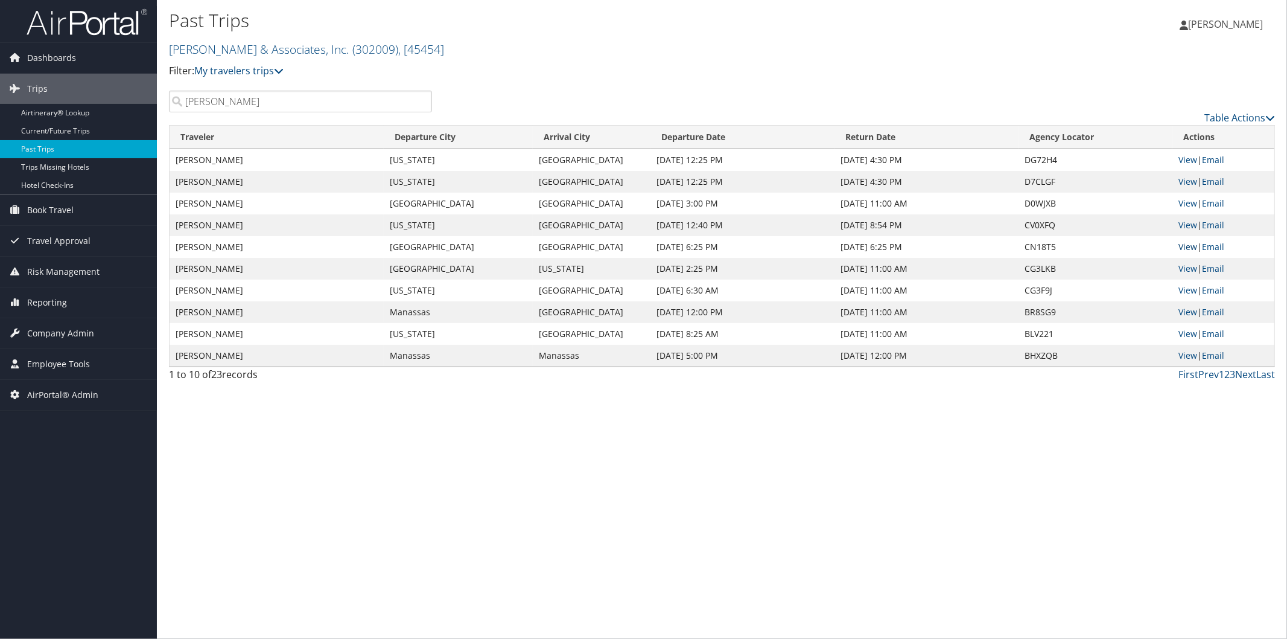
click at [1193, 245] on link "View" at bounding box center [1188, 246] width 19 height 11
click at [1191, 251] on link "View" at bounding box center [1188, 246] width 19 height 11
click at [274, 53] on link "[PERSON_NAME] & Associates, Inc. ( 302009 ) , [ 45454 ]" at bounding box center [306, 49] width 275 height 16
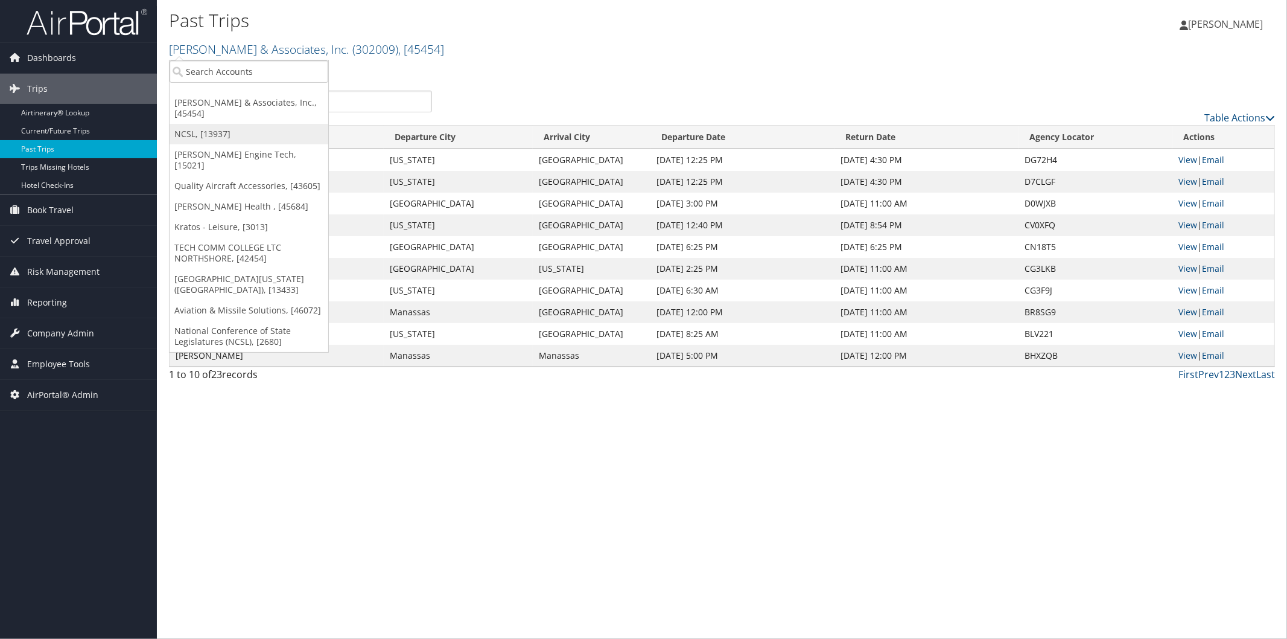
click at [212, 124] on link "NCSL, [13937]" at bounding box center [249, 134] width 159 height 21
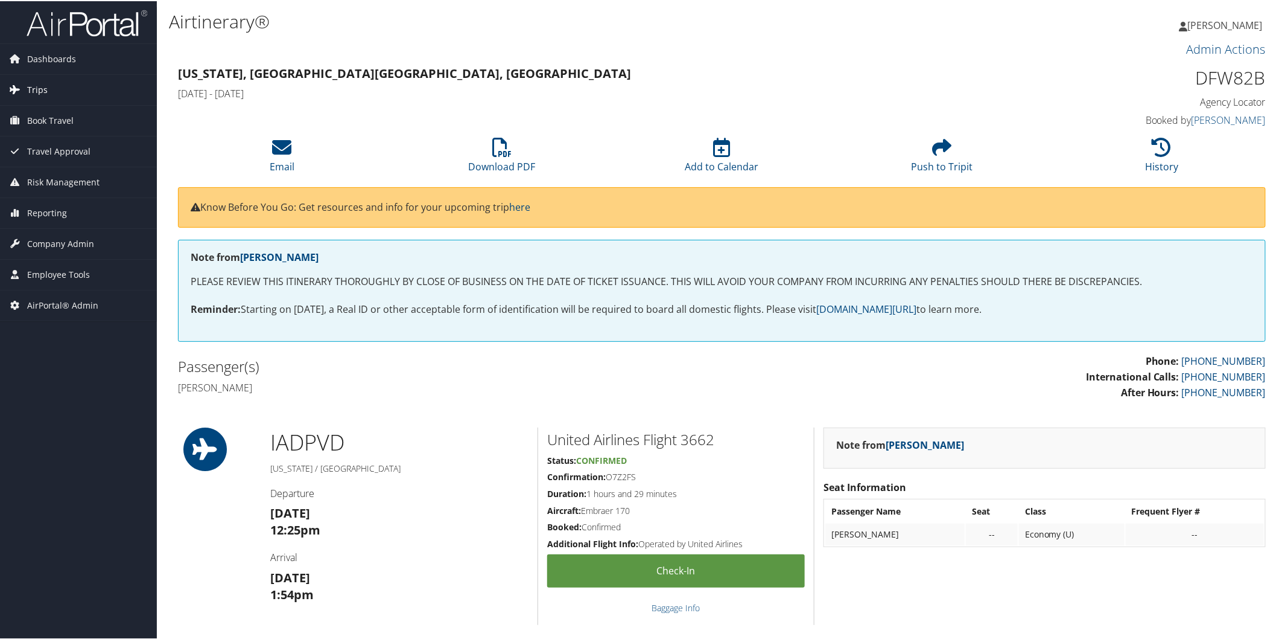
click at [38, 91] on span "Trips" at bounding box center [37, 89] width 21 height 30
click at [62, 298] on span "Reporting" at bounding box center [47, 302] width 40 height 30
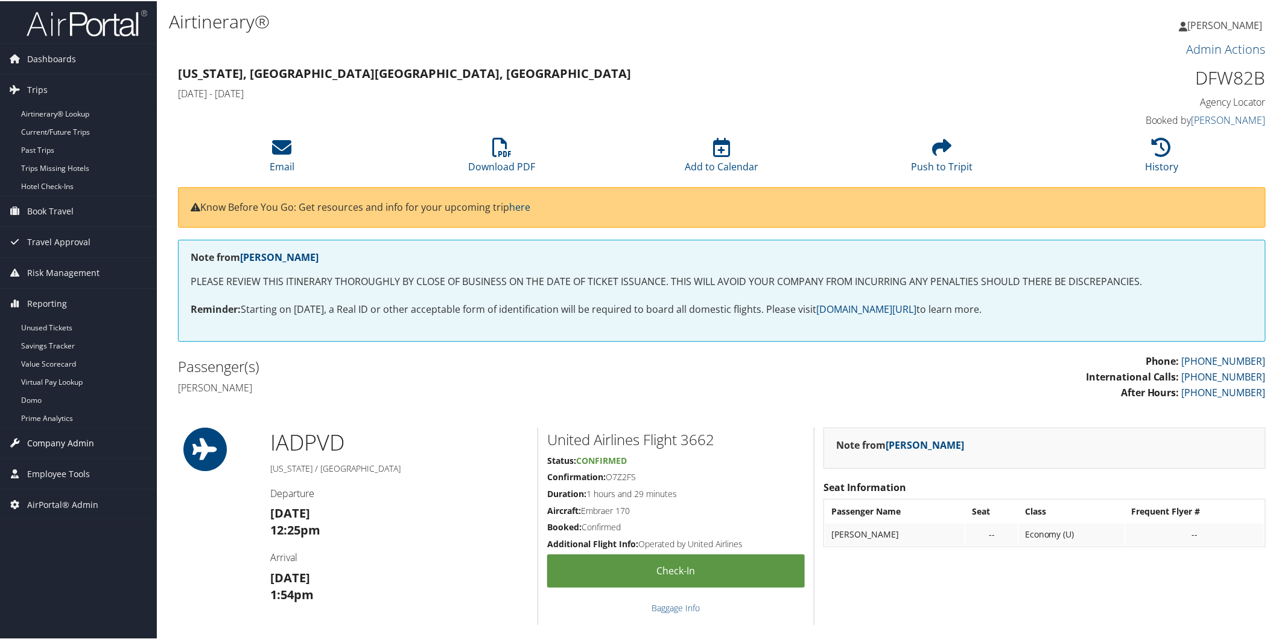
click at [70, 438] on span "Company Admin" at bounding box center [60, 442] width 67 height 30
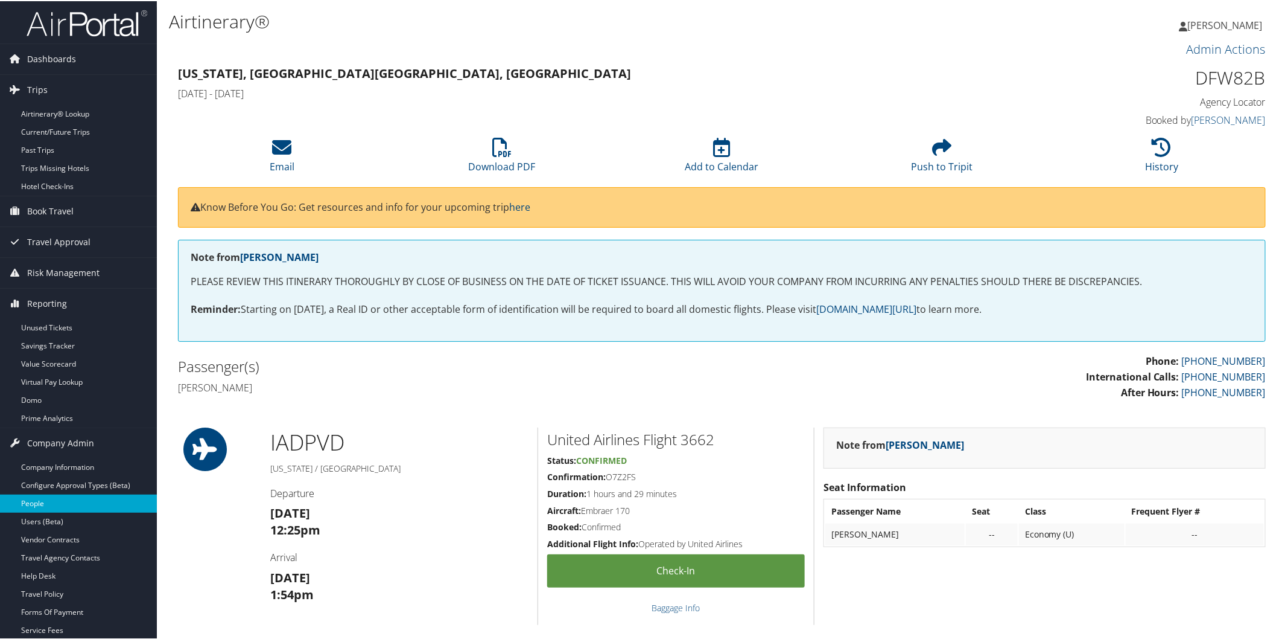
click at [66, 505] on link "People" at bounding box center [78, 502] width 157 height 18
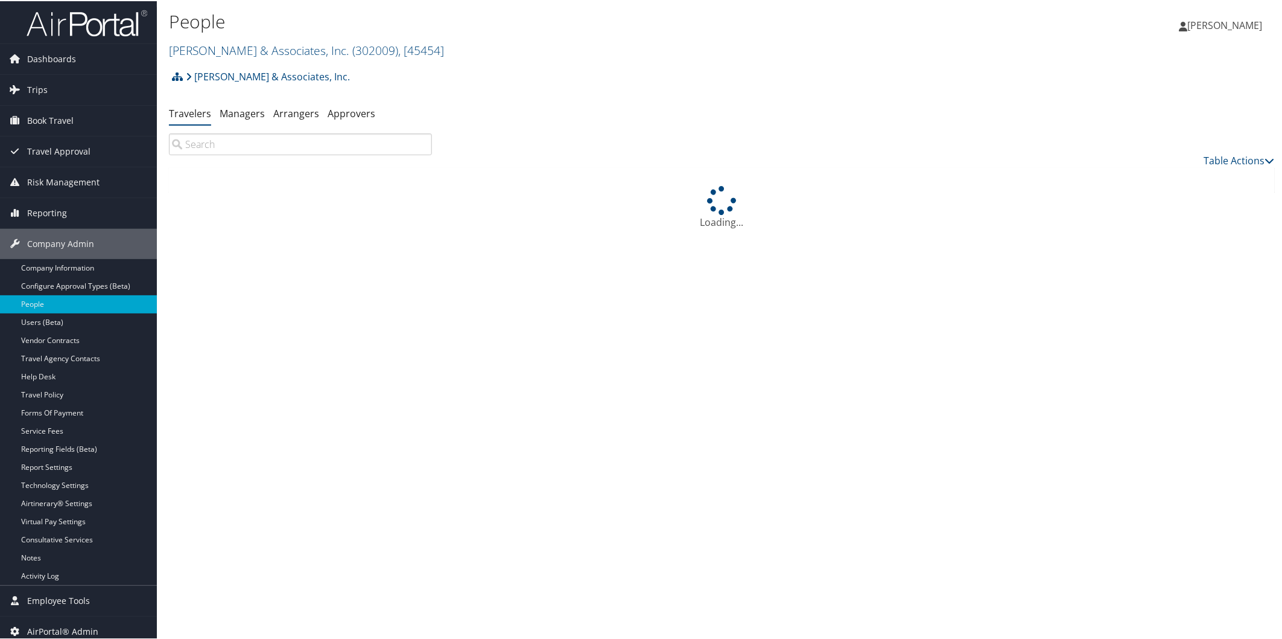
click at [319, 145] on input "search" at bounding box center [300, 143] width 263 height 22
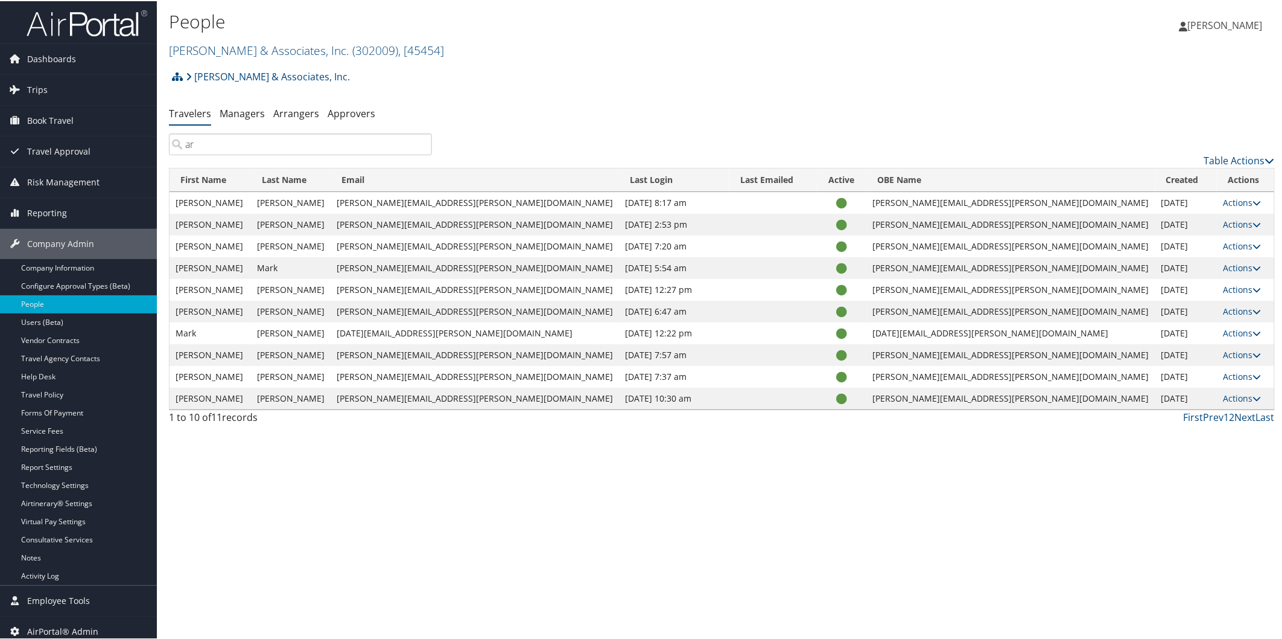
type input "a"
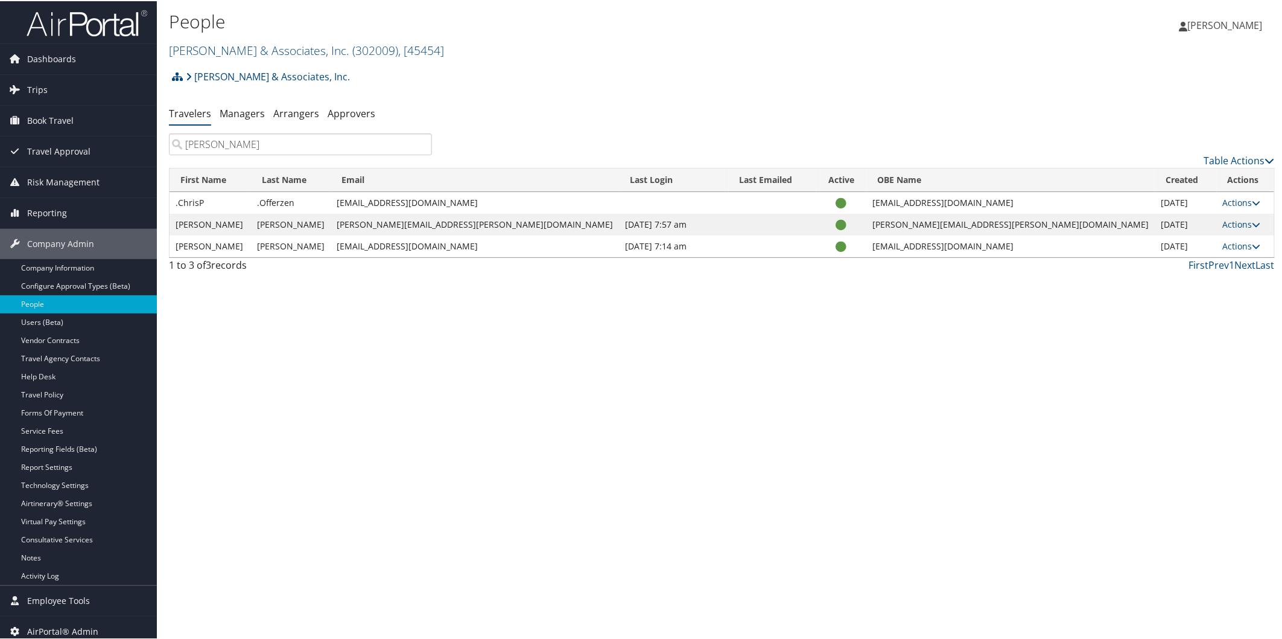
type input "[PERSON_NAME]"
click at [57, 81] on link "Trips" at bounding box center [78, 89] width 157 height 30
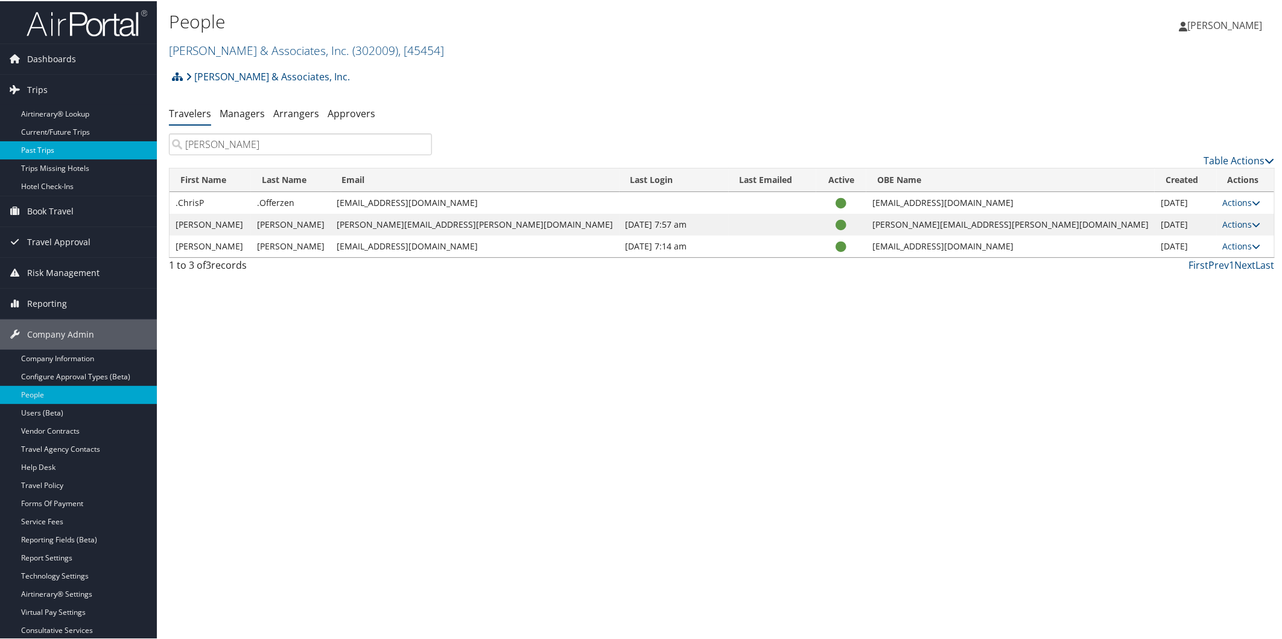
click at [60, 145] on link "Past Trips" at bounding box center [78, 149] width 157 height 18
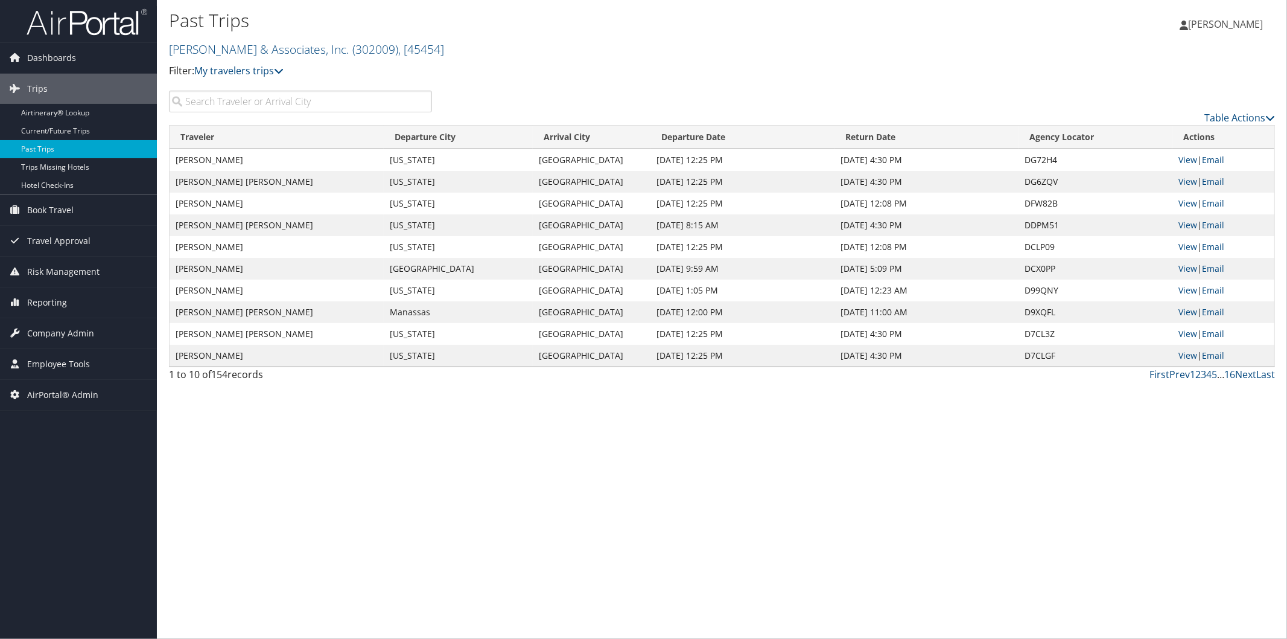
click at [249, 100] on input "search" at bounding box center [300, 102] width 263 height 22
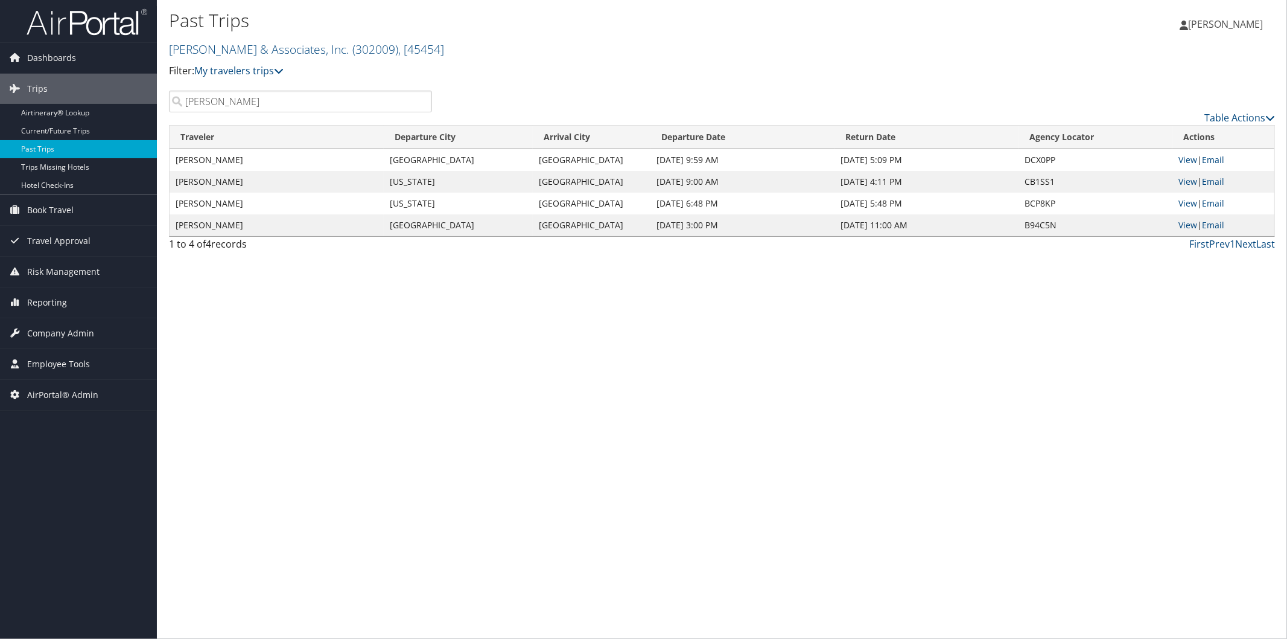
type input "arroyo"
drag, startPoint x: 258, startPoint y: 95, endPoint x: 172, endPoint y: 100, distance: 86.4
click at [172, 100] on input "arroyo" at bounding box center [300, 102] width 263 height 22
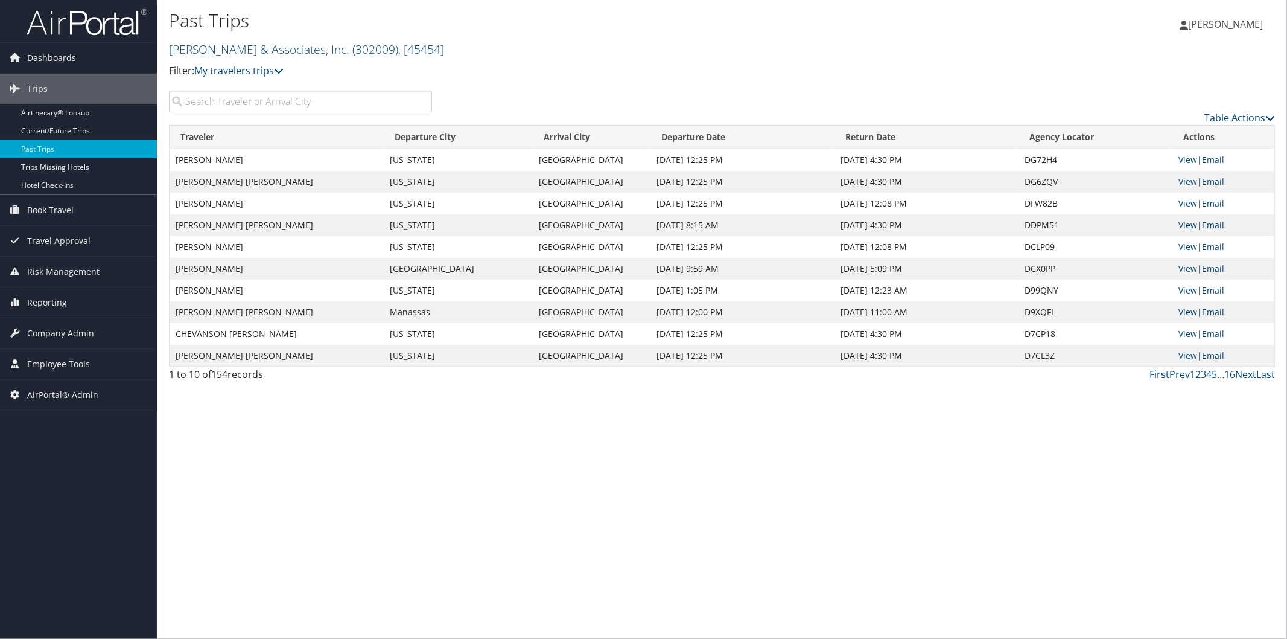
click at [1190, 269] on link "View" at bounding box center [1188, 268] width 19 height 11
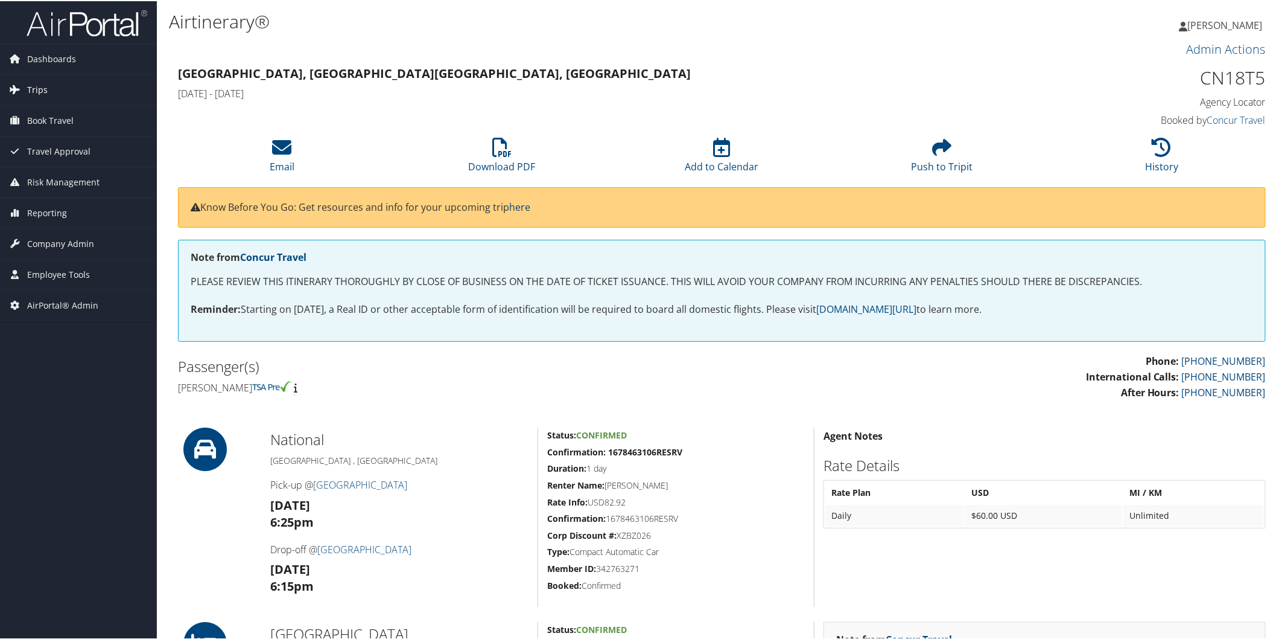
click at [44, 89] on span "Trips" at bounding box center [37, 89] width 21 height 30
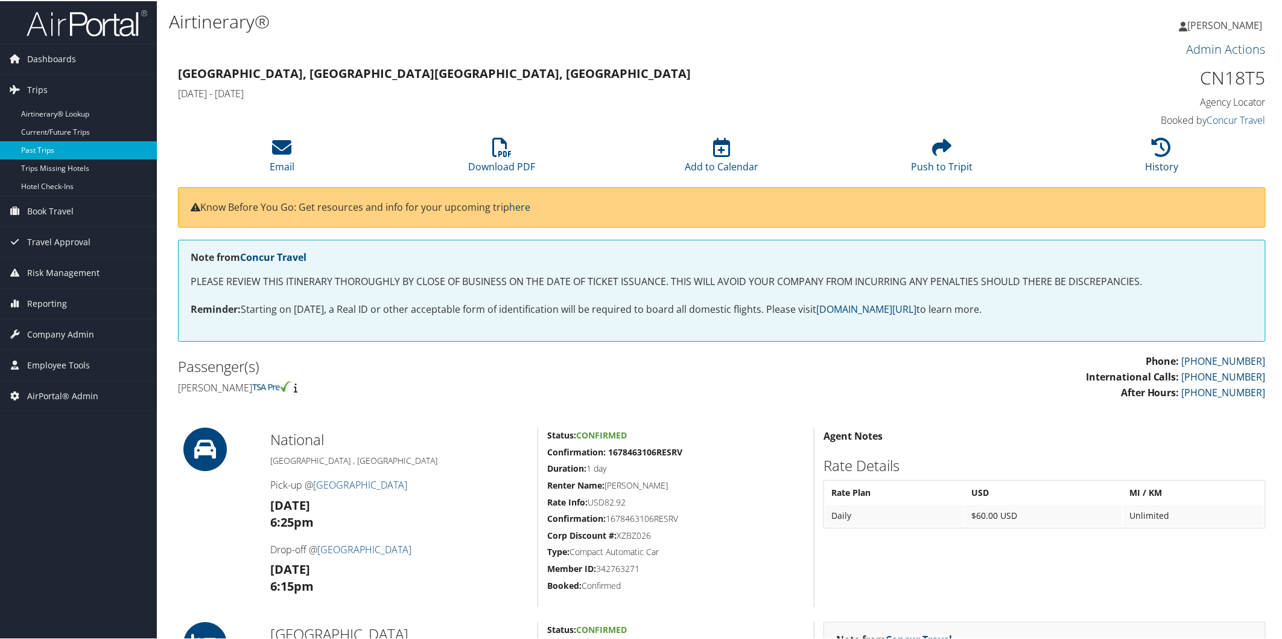
click at [57, 142] on link "Past Trips" at bounding box center [78, 149] width 157 height 18
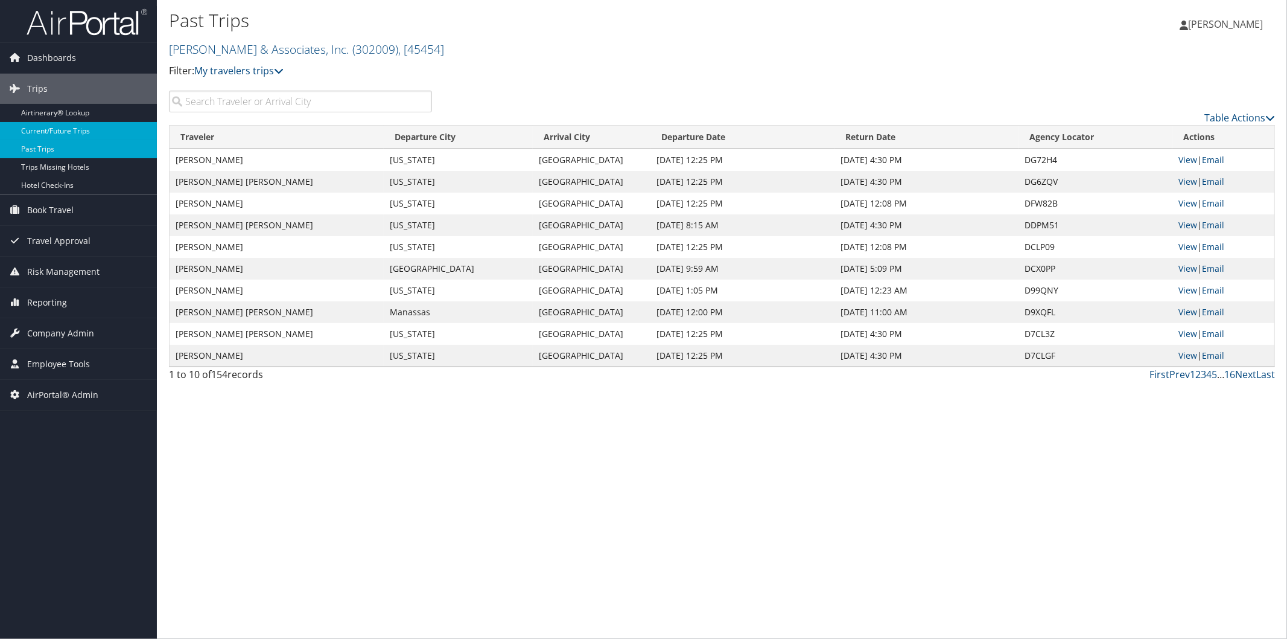
click at [56, 132] on link "Current/Future Trips" at bounding box center [78, 131] width 157 height 18
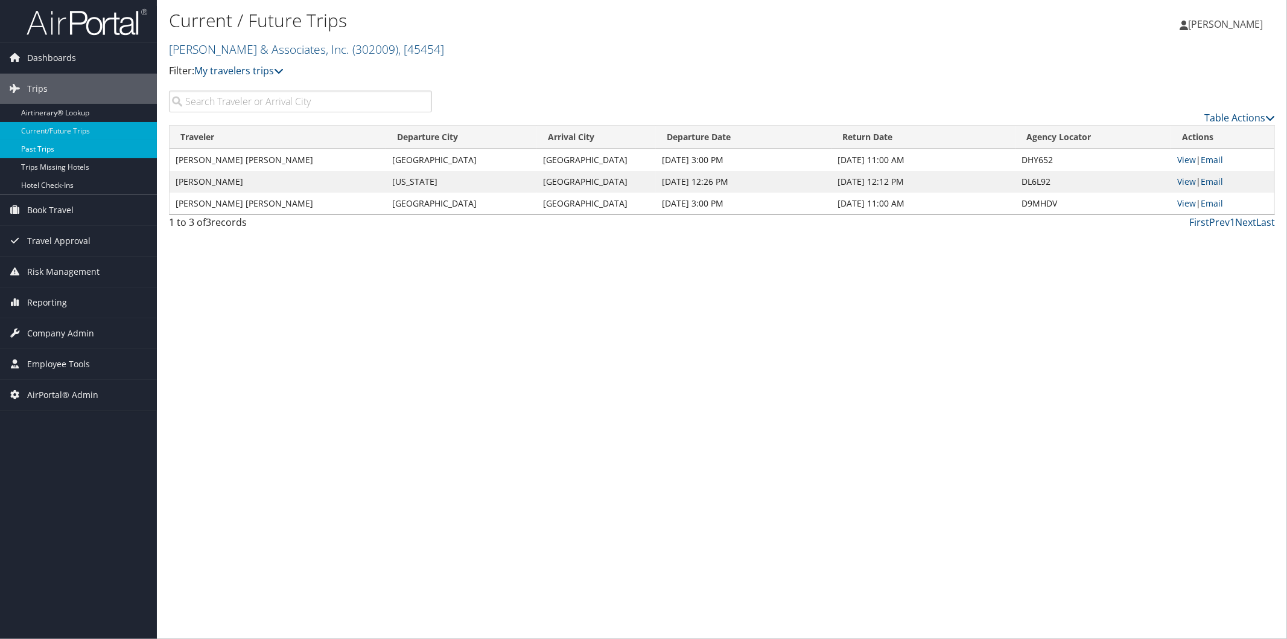
click at [61, 148] on link "Past Trips" at bounding box center [78, 149] width 157 height 18
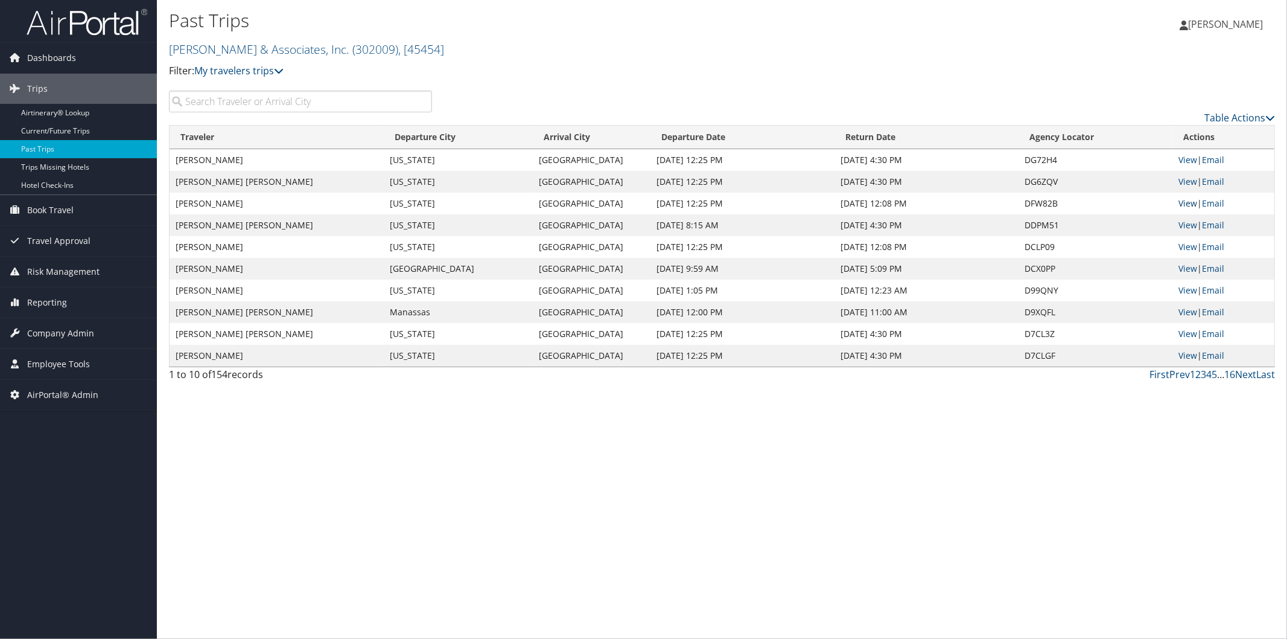
click at [1185, 205] on link "View" at bounding box center [1188, 202] width 19 height 11
click at [74, 330] on span "Company Admin" at bounding box center [60, 333] width 67 height 30
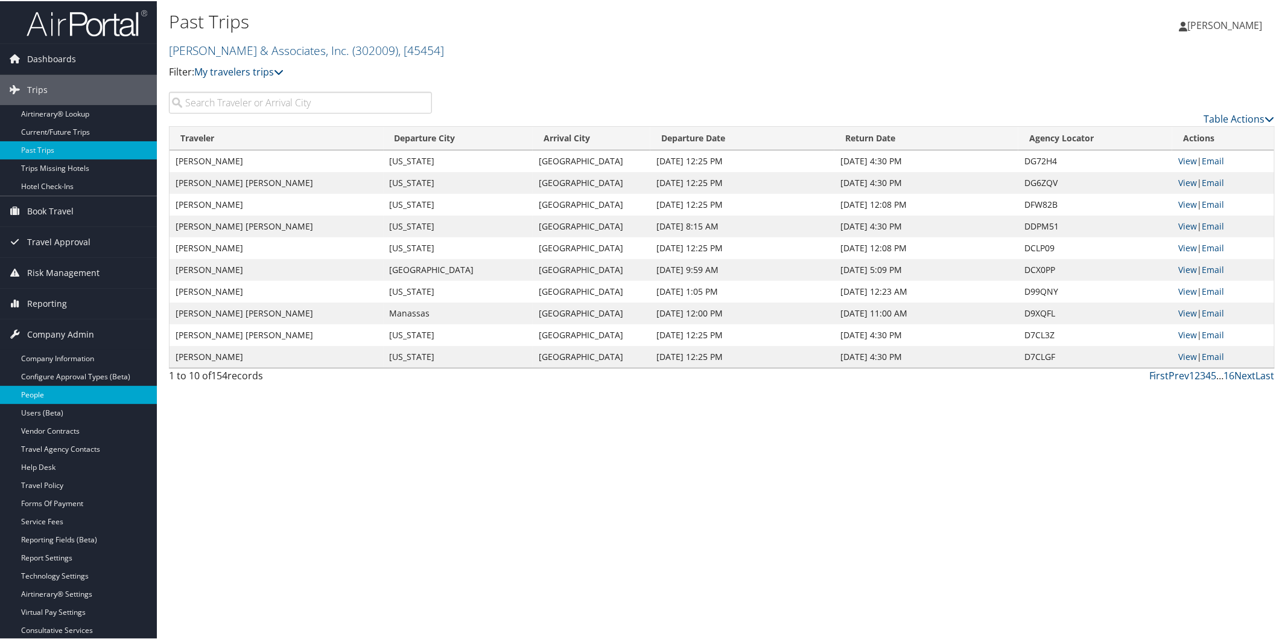
click at [58, 399] on link "People" at bounding box center [78, 393] width 157 height 18
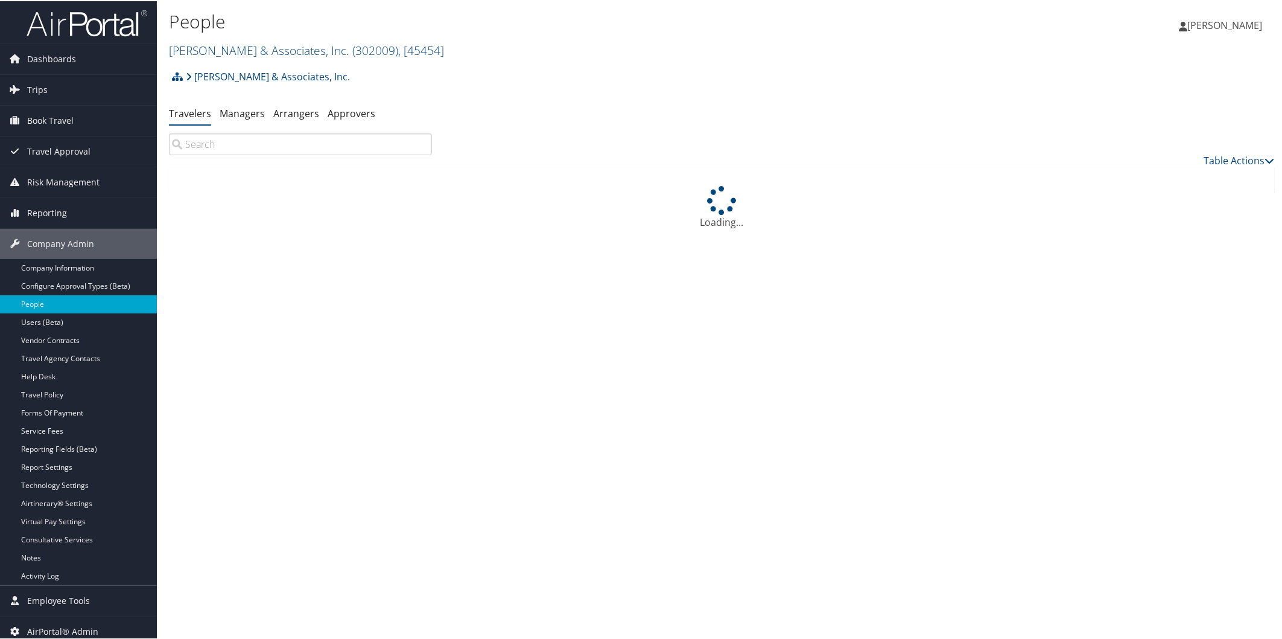
click at [231, 145] on input "search" at bounding box center [300, 143] width 263 height 22
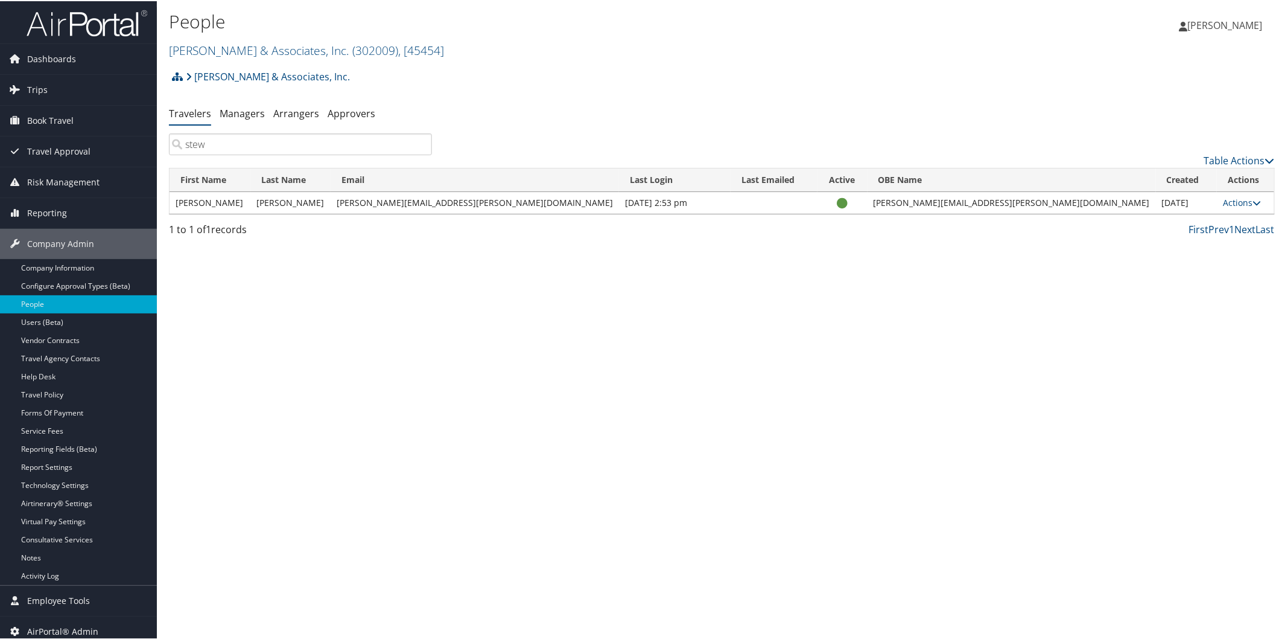
type input "stew"
drag, startPoint x: 377, startPoint y: 200, endPoint x: 514, endPoint y: 207, distance: 137.2
click at [514, 207] on td "duncan.stewart@lmco.com" at bounding box center [475, 202] width 288 height 22
copy td "duncan.stewart@lmco.com"
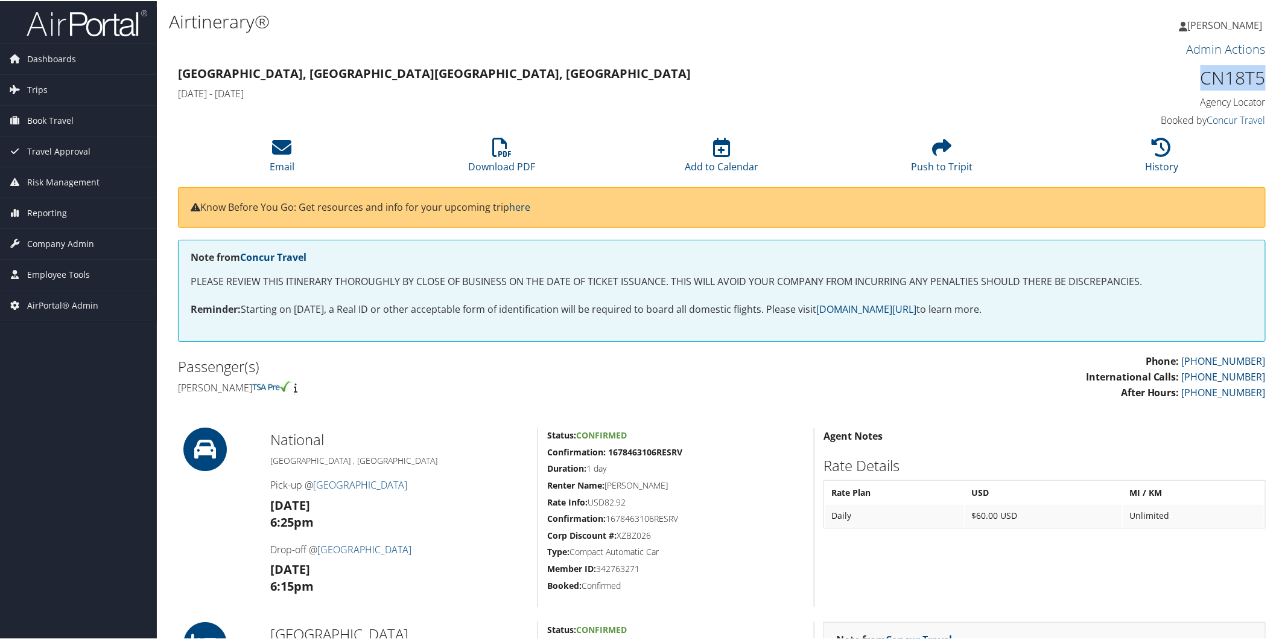
drag, startPoint x: 1197, startPoint y: 75, endPoint x: 1264, endPoint y: 74, distance: 67.0
click at [1264, 74] on div "CN18T5 Agency Locator Agency Locator CN18T5 Booked by Concur Travel Booked by C…" at bounding box center [1137, 96] width 276 height 69
copy h1 "CN18T5"
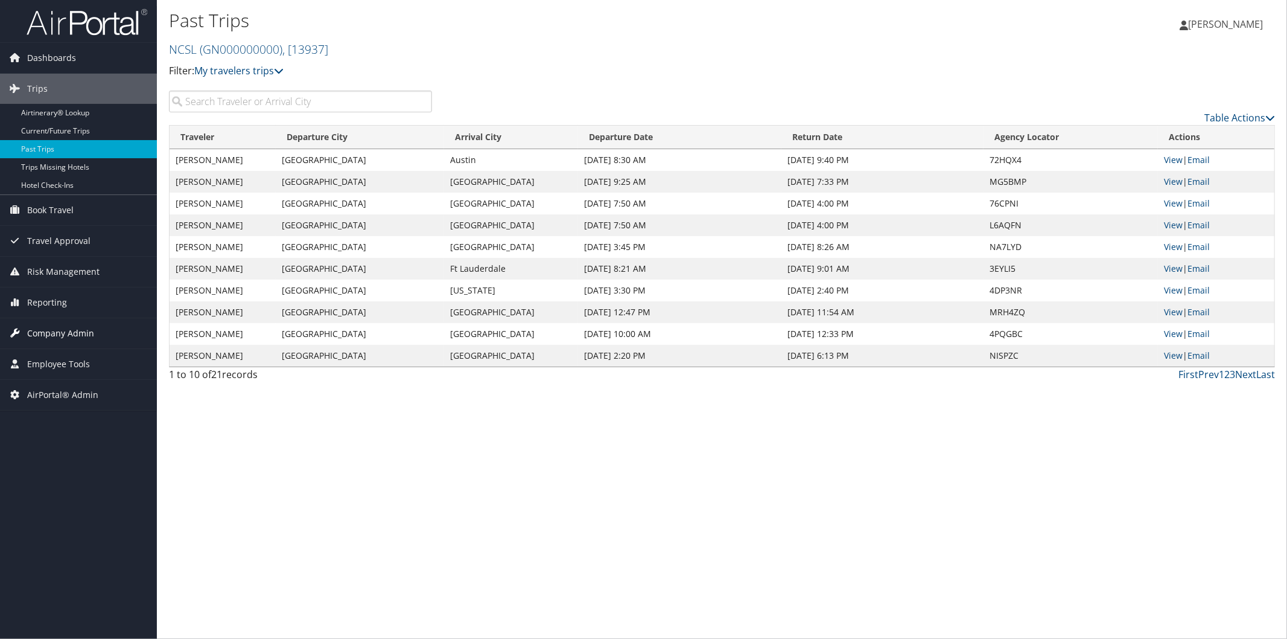
click at [67, 331] on span "Company Admin" at bounding box center [60, 333] width 67 height 30
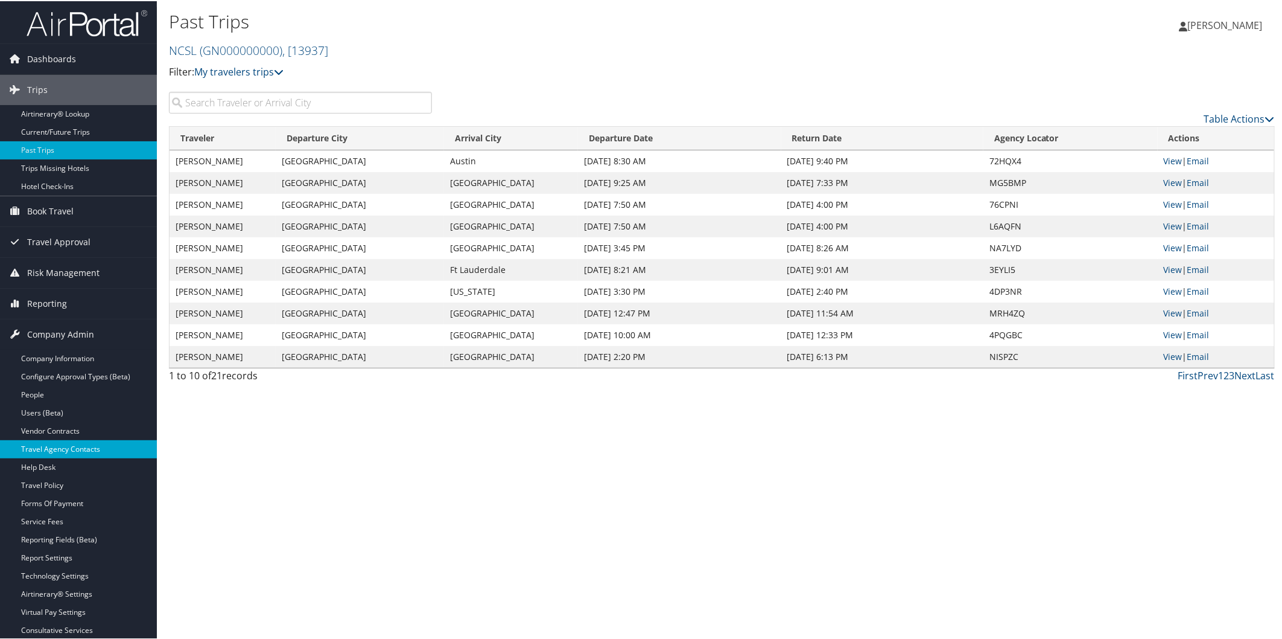
click at [88, 447] on link "Travel Agency Contacts" at bounding box center [78, 448] width 157 height 18
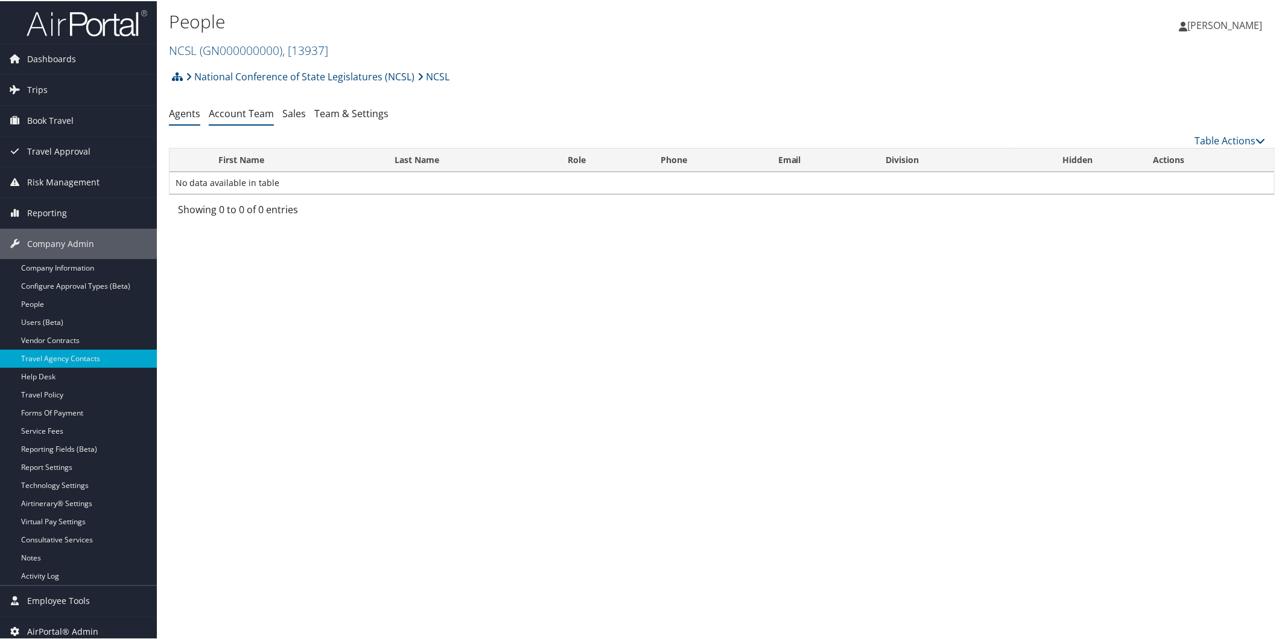
click at [256, 113] on link "Account Team" at bounding box center [241, 112] width 65 height 13
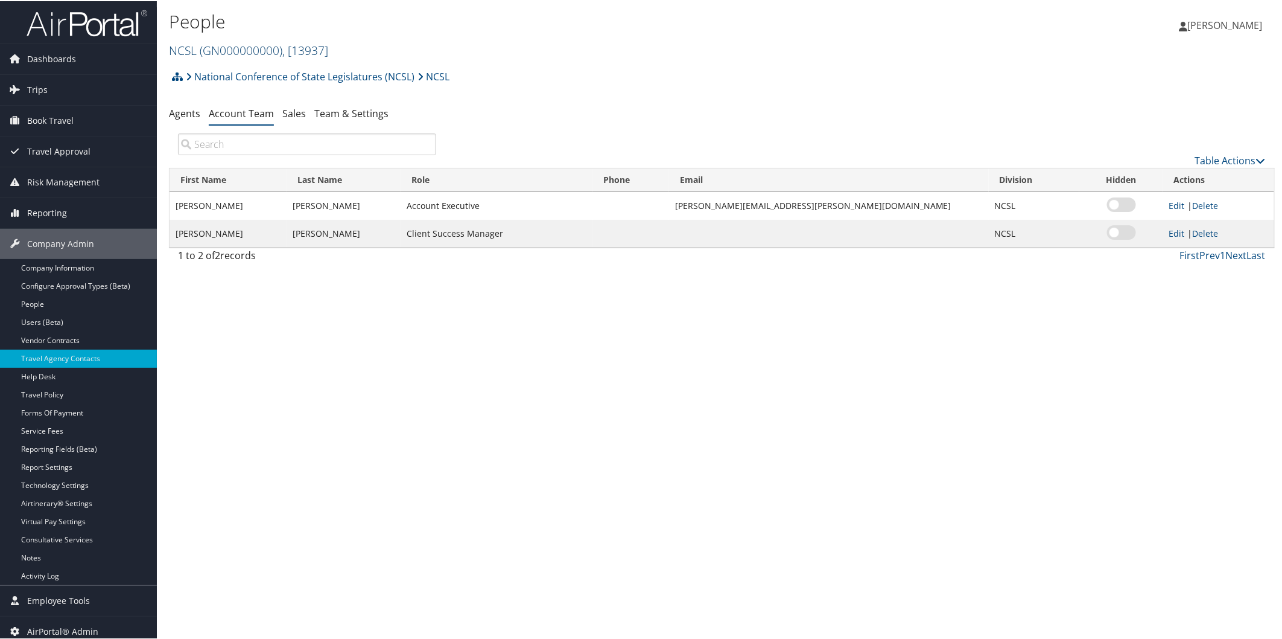
click at [231, 41] on span "( GN000000000 )" at bounding box center [241, 49] width 83 height 16
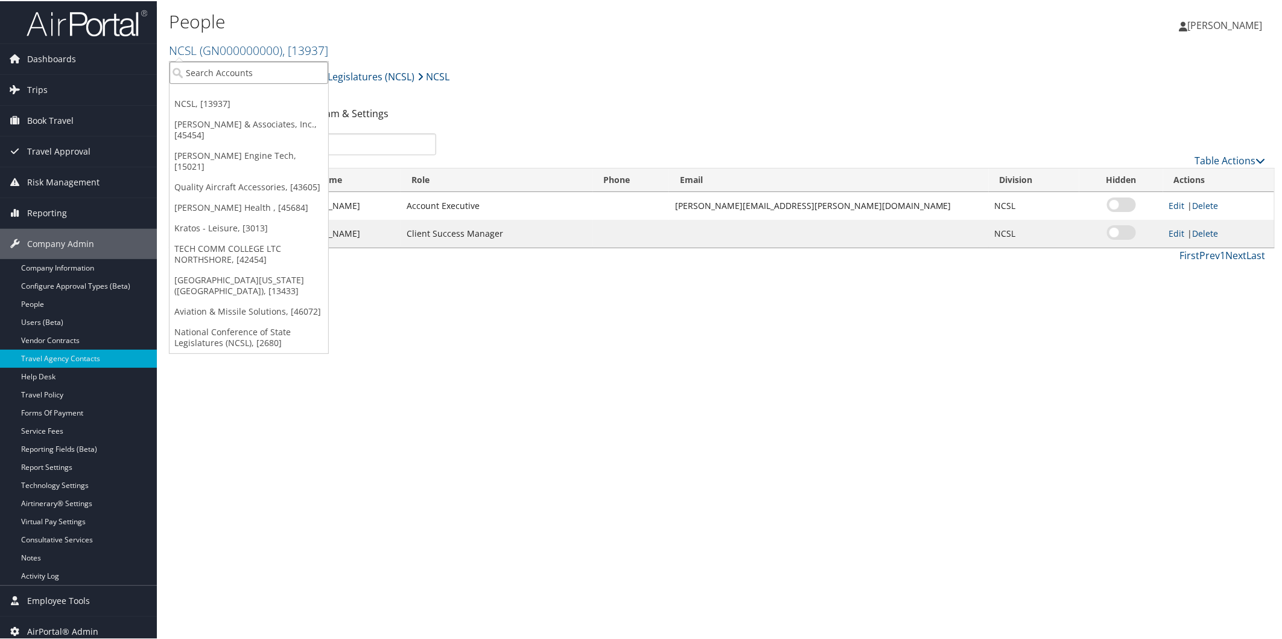
click at [202, 75] on input "search" at bounding box center [249, 71] width 159 height 22
type input "aehr"
click at [208, 94] on div "Aehr Test Systems (301980), [45261]" at bounding box center [265, 93] width 204 height 11
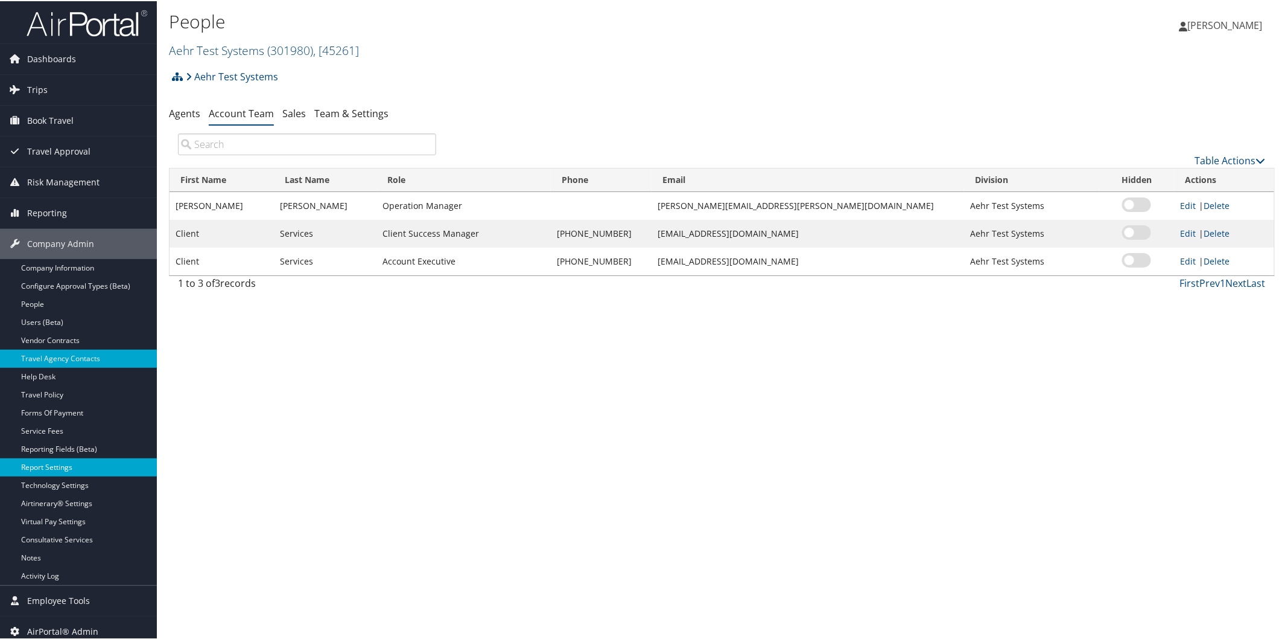
click at [58, 463] on link "Report Settings" at bounding box center [78, 466] width 157 height 18
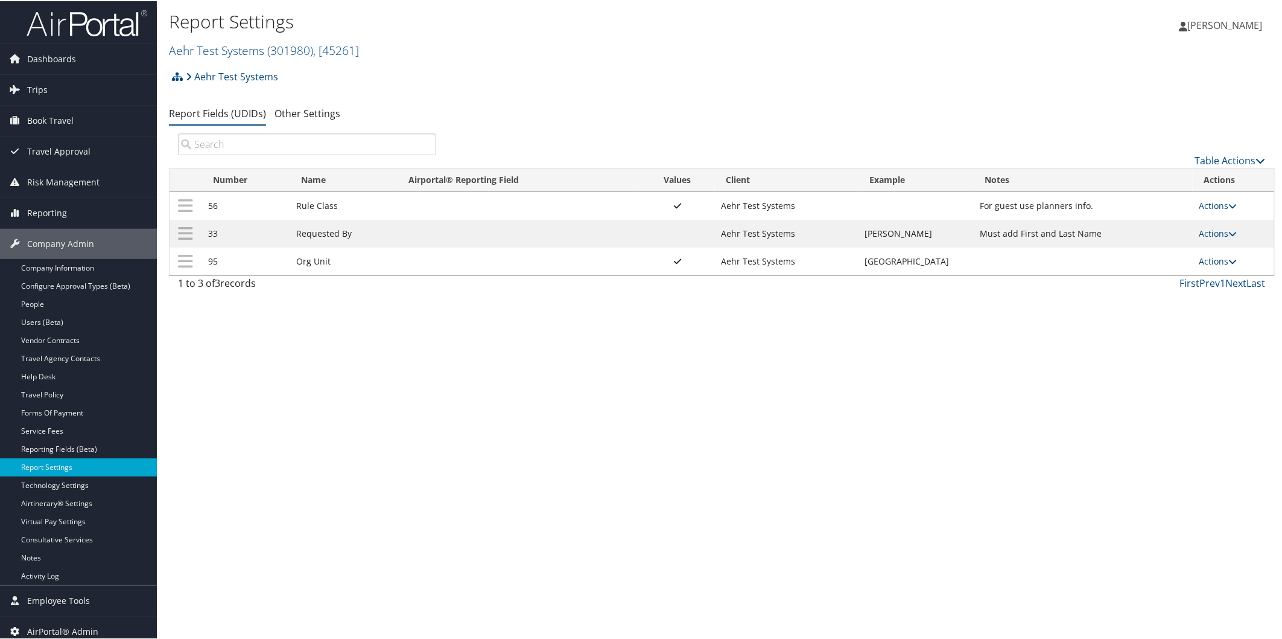
click at [1214, 257] on link "Actions" at bounding box center [1218, 259] width 38 height 11
click at [1181, 281] on link "Update Report Field Values" at bounding box center [1166, 280] width 130 height 21
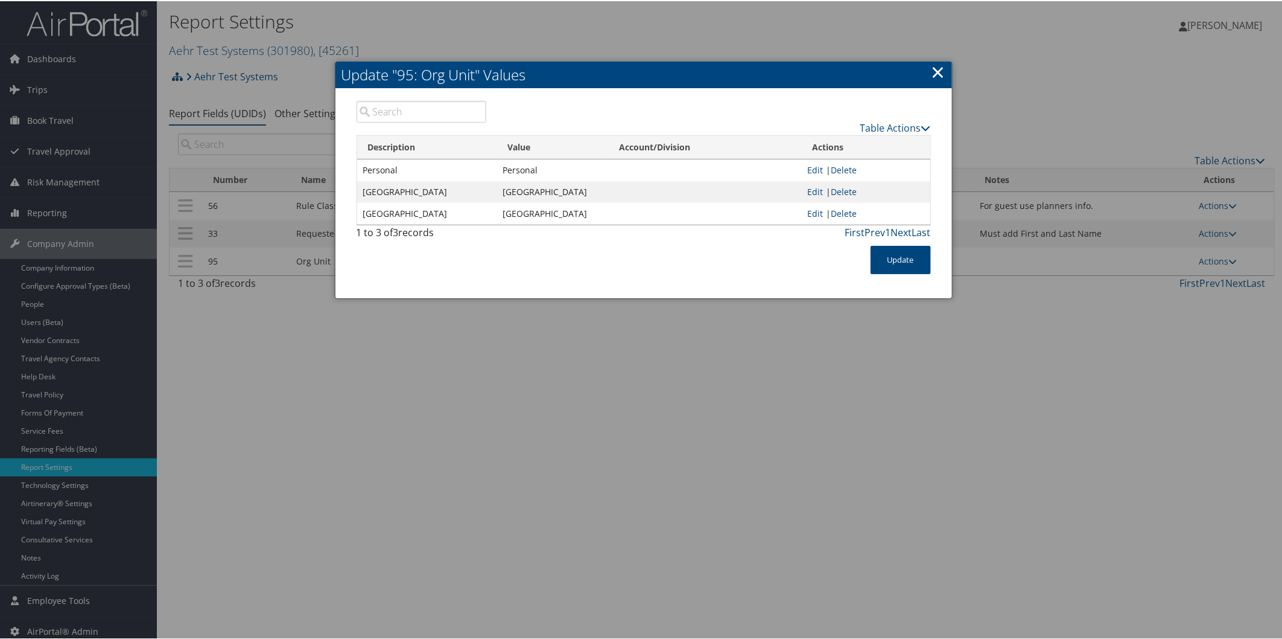
click at [943, 69] on link "×" at bounding box center [939, 71] width 14 height 24
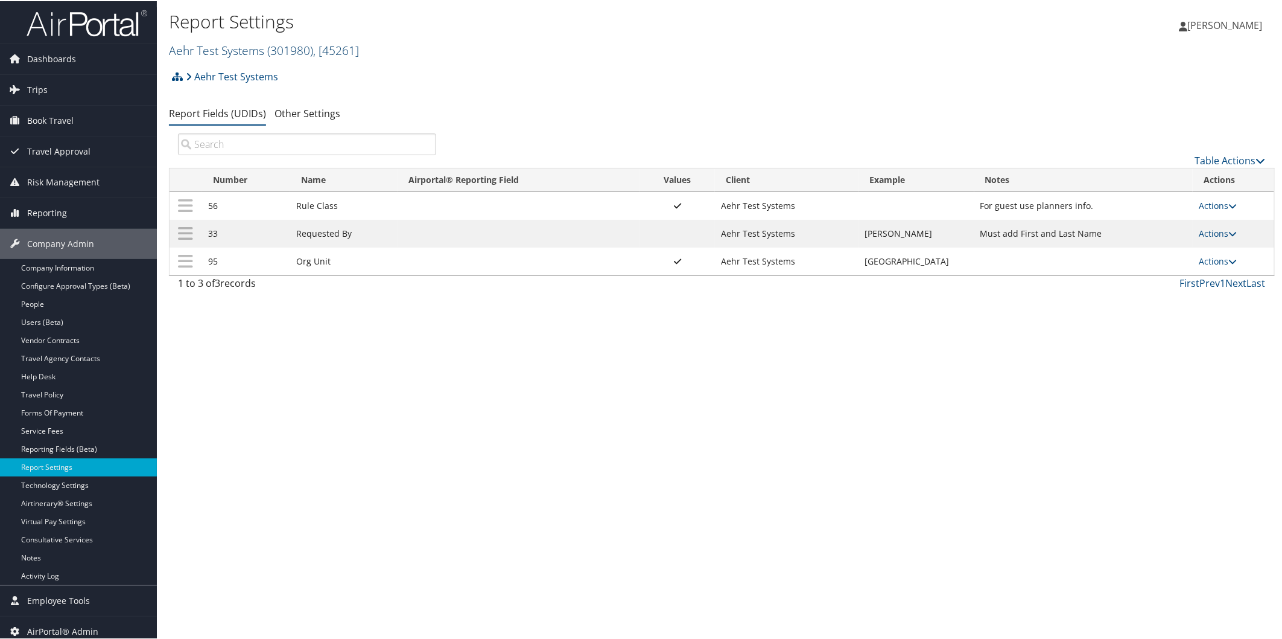
click at [260, 51] on link "Aehr Test Systems ( 301980 ) , [ 45261 ]" at bounding box center [264, 49] width 190 height 16
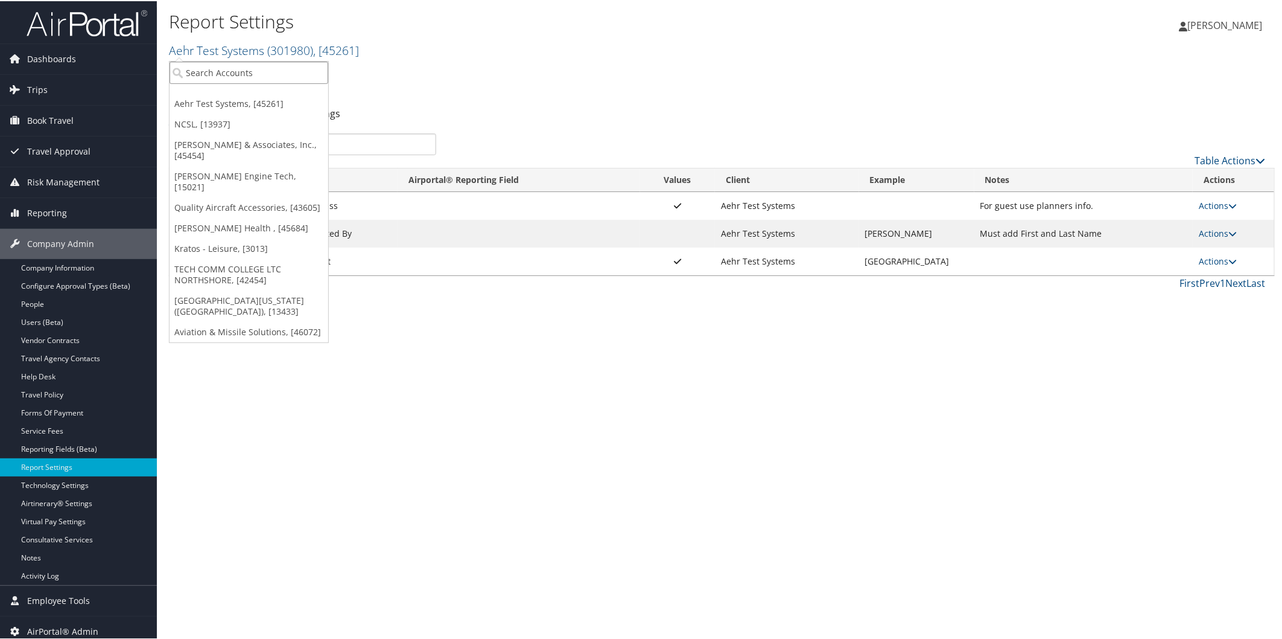
click at [222, 80] on input "search" at bounding box center [249, 71] width 159 height 22
click at [470, 358] on div "Report Settings Aehr Test Systems ( 301980 ) , [ 45261 ] Aehr Test Systems NCSL…" at bounding box center [722, 319] width 1130 height 639
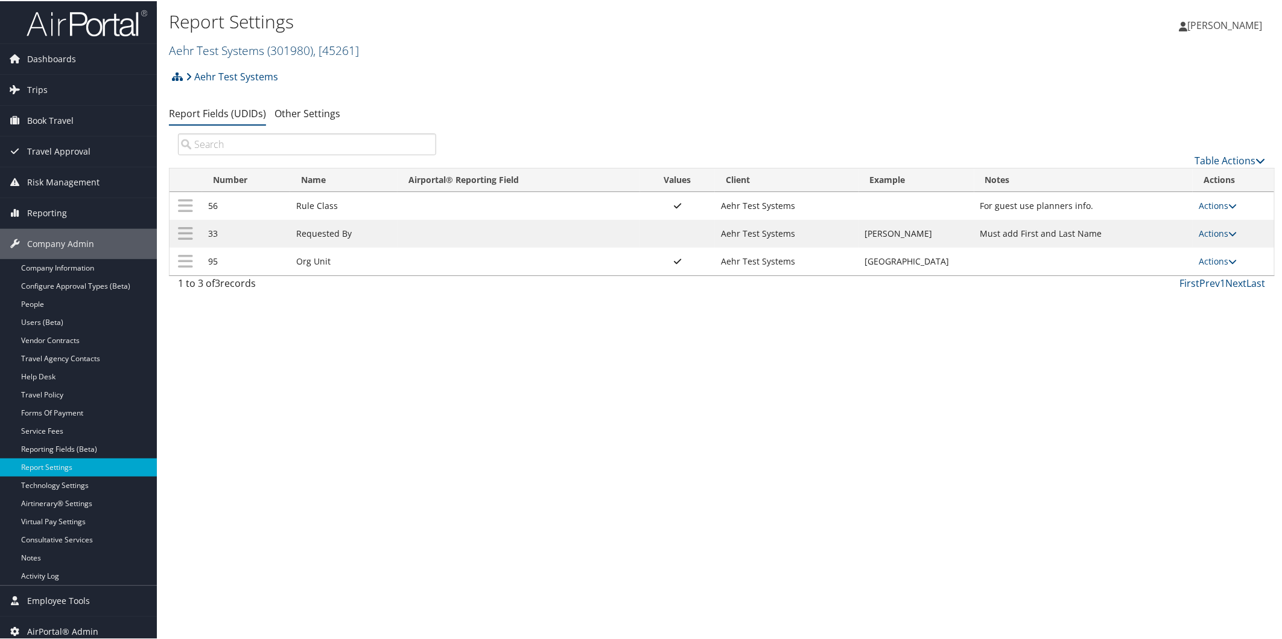
click at [268, 45] on span "( 301980 )" at bounding box center [290, 49] width 46 height 16
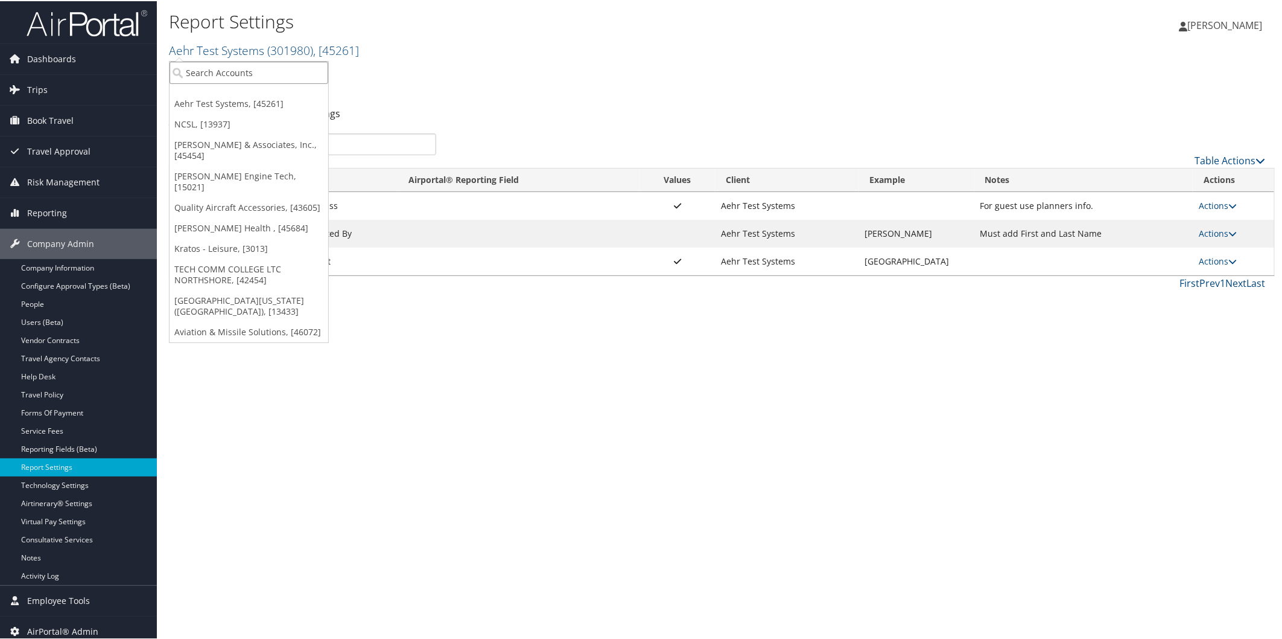
click at [240, 67] on input "search" at bounding box center [249, 71] width 159 height 22
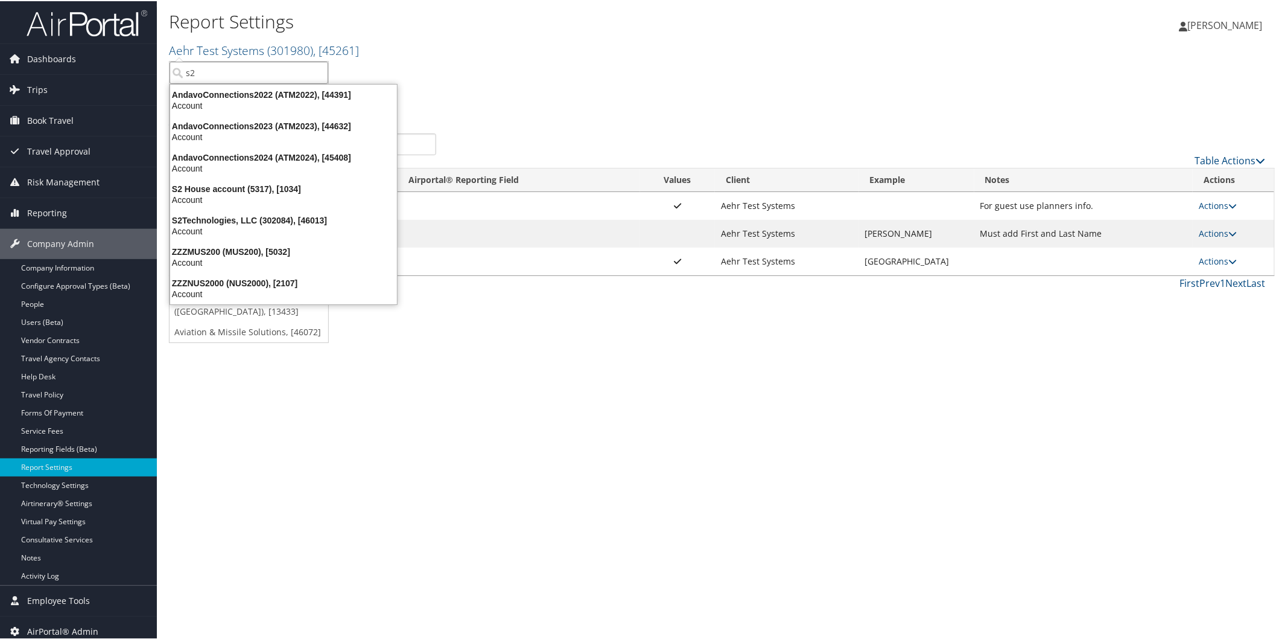
type input "s"
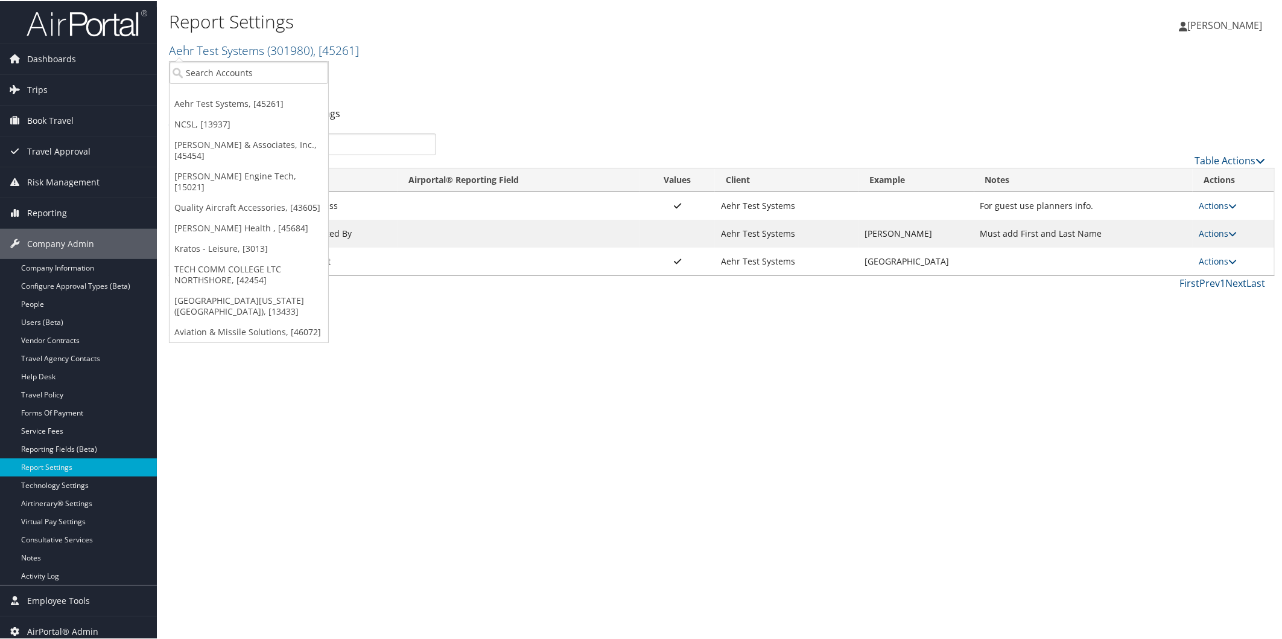
click at [503, 324] on div "Report Settings Aehr Test Systems ( 301980 ) , [ 45261 ] Aehr Test Systems NCSL…" at bounding box center [722, 319] width 1130 height 639
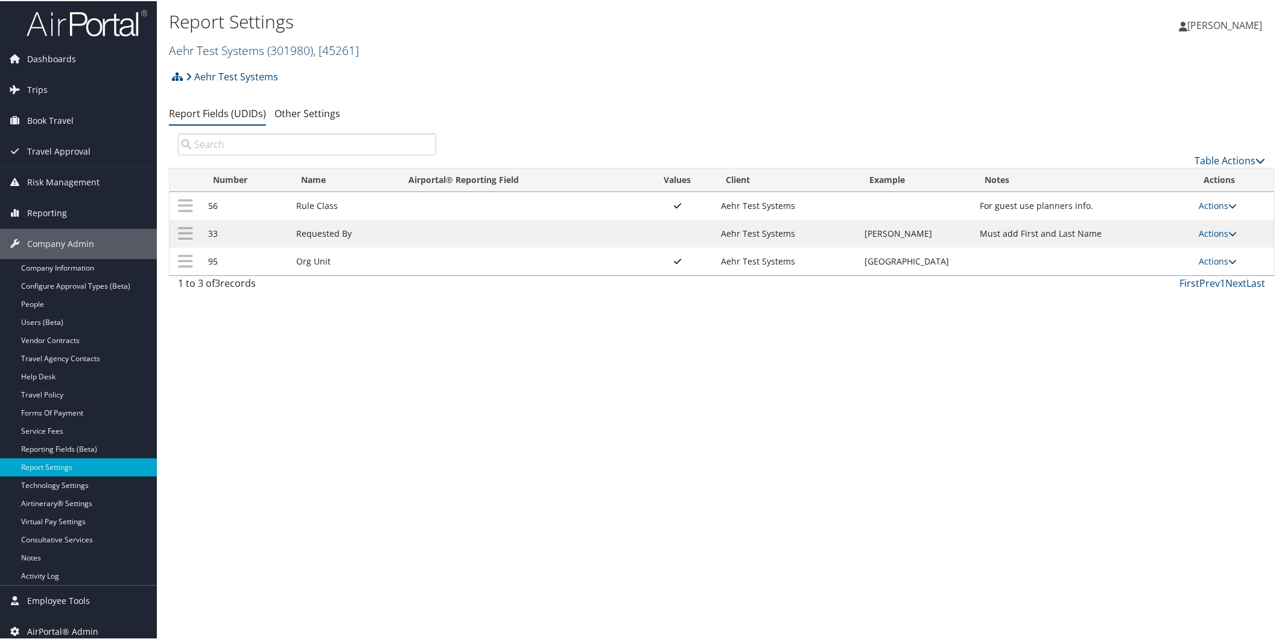
click at [203, 51] on link "Aehr Test Systems ( 301980 ) , [ 45261 ]" at bounding box center [264, 49] width 190 height 16
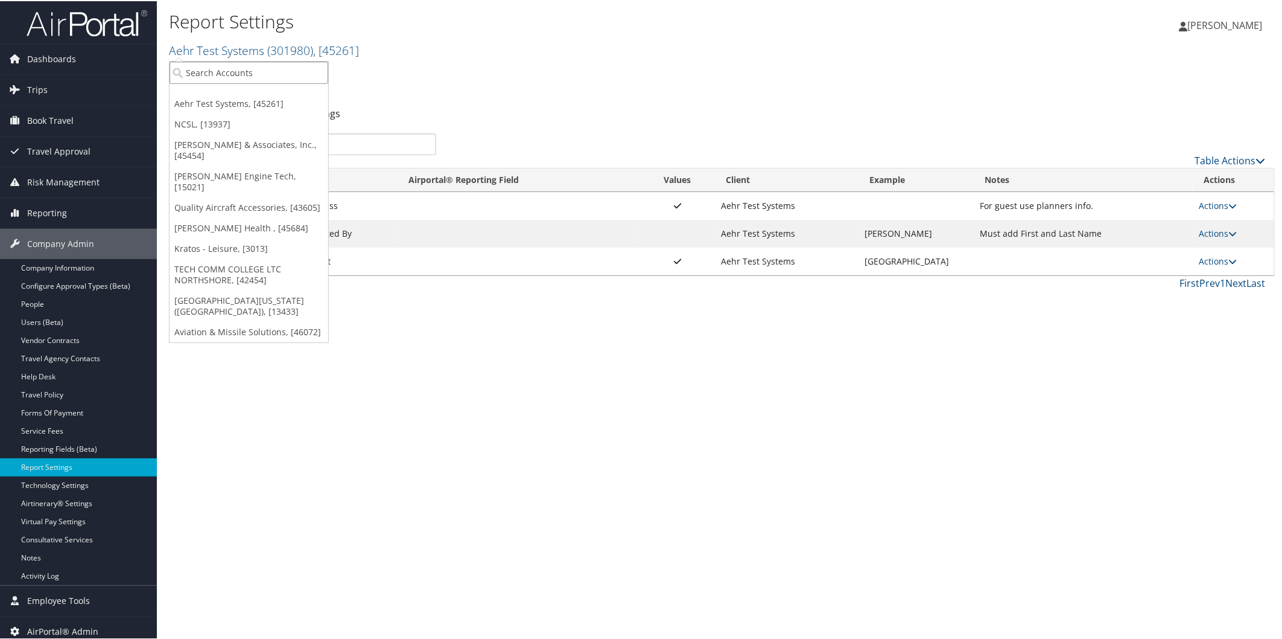
click at [185, 71] on input "search" at bounding box center [249, 71] width 159 height 22
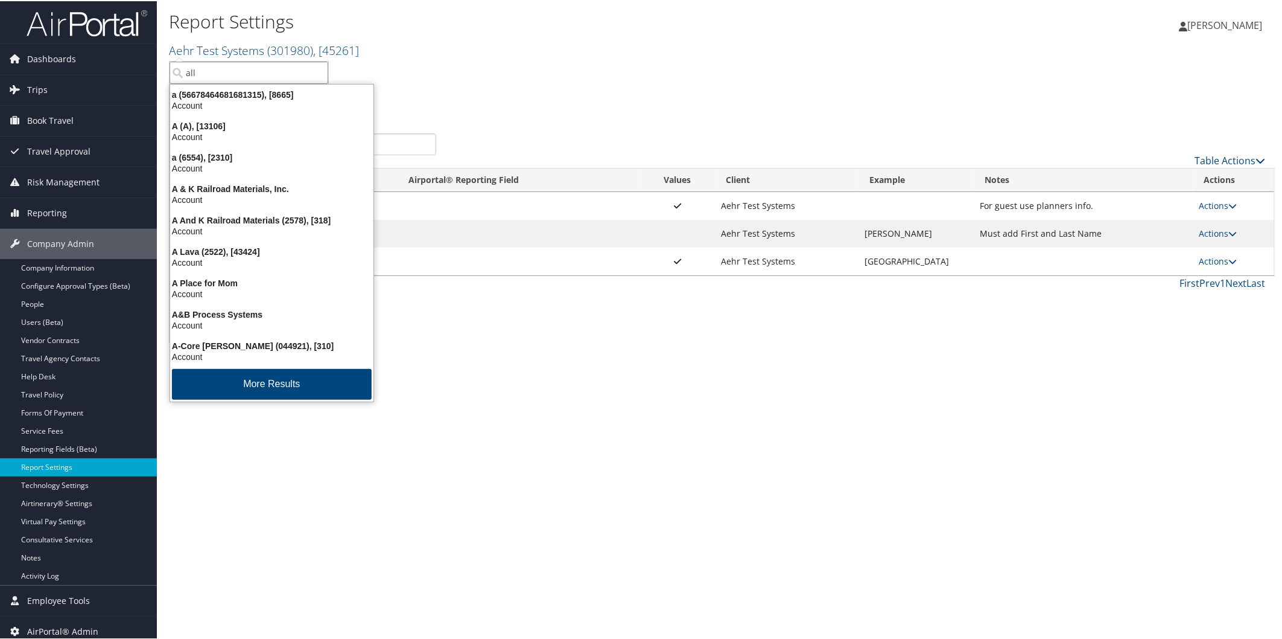
type input "allo"
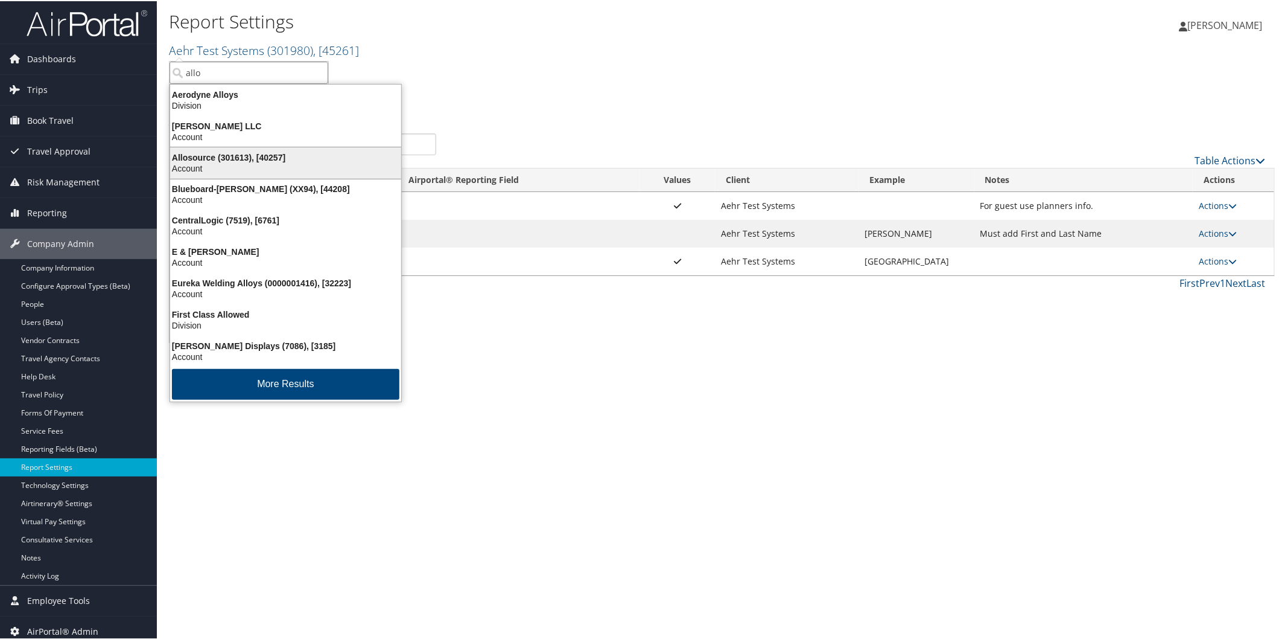
click at [215, 149] on div "Allosource (301613), [40257] Account" at bounding box center [286, 162] width 228 height 28
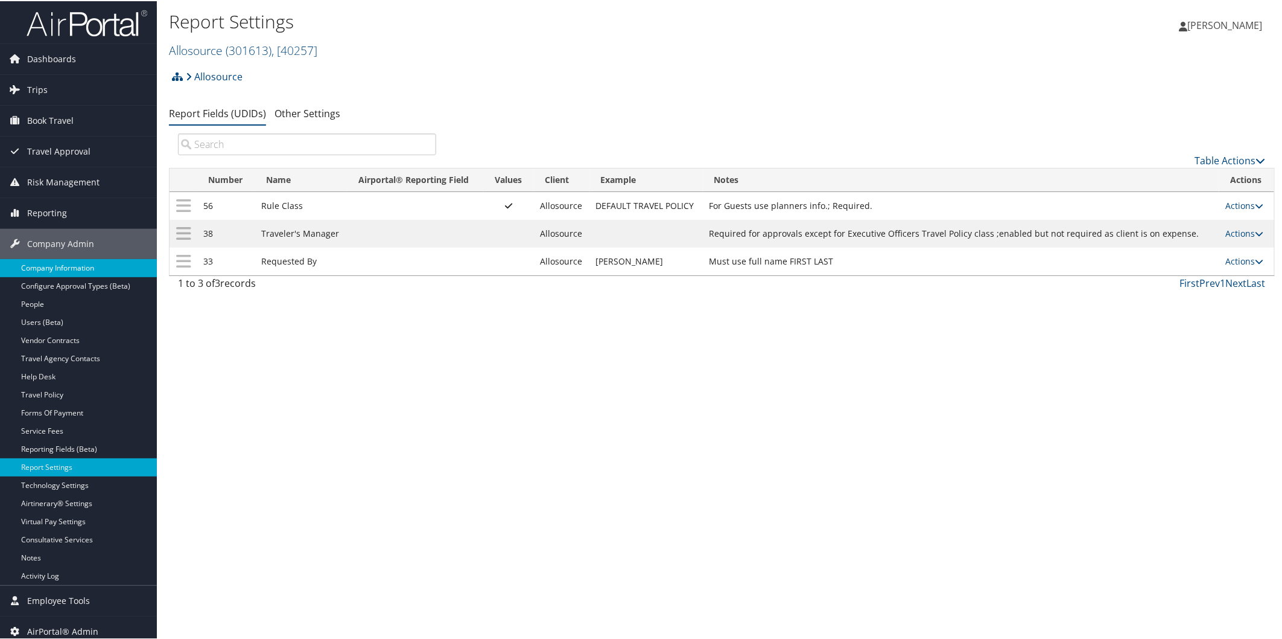
click at [100, 267] on link "Company Information" at bounding box center [78, 267] width 157 height 18
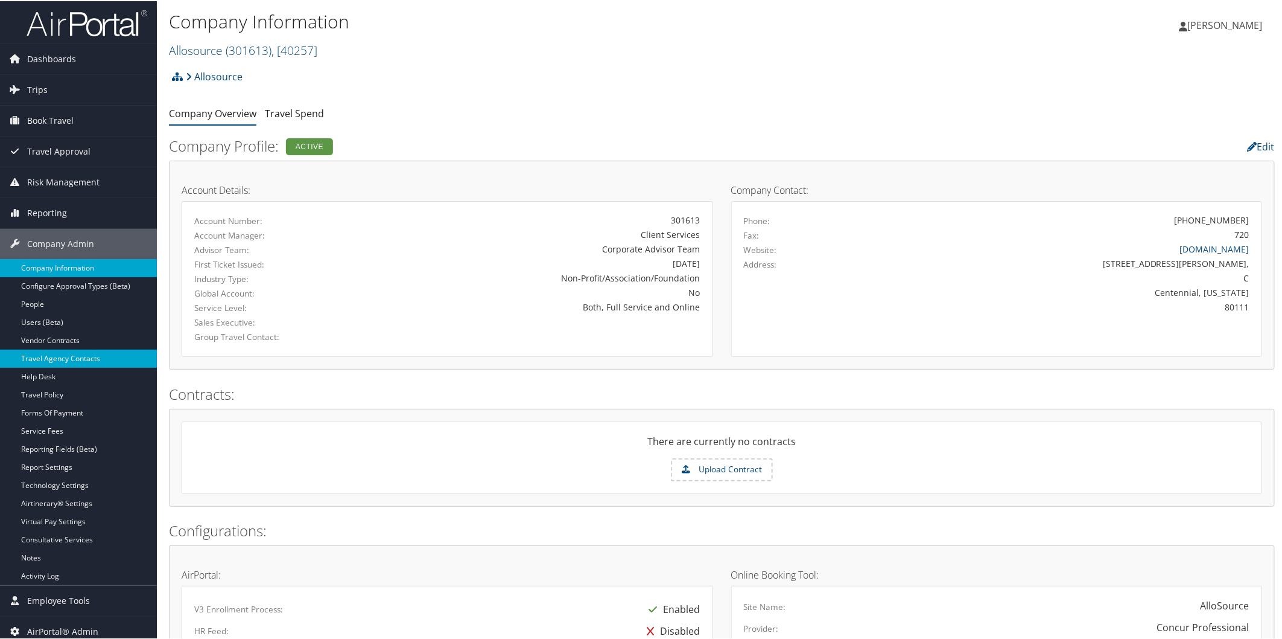
click at [100, 360] on link "Travel Agency Contacts" at bounding box center [78, 357] width 157 height 18
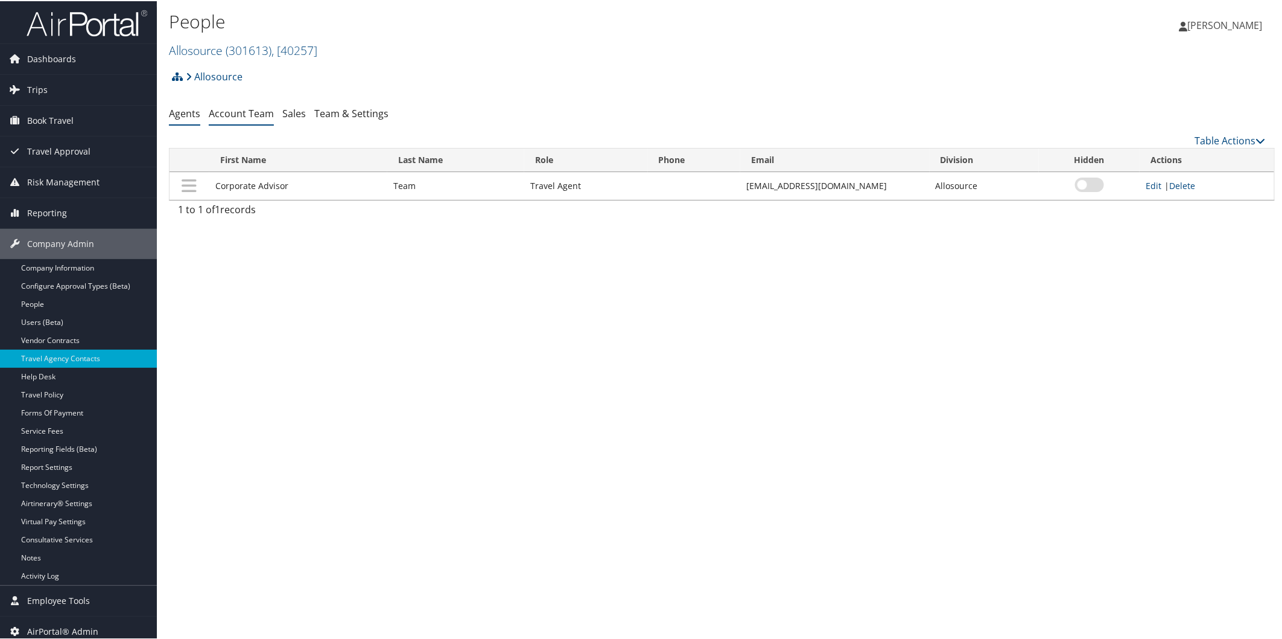
click at [249, 116] on link "Account Team" at bounding box center [241, 112] width 65 height 13
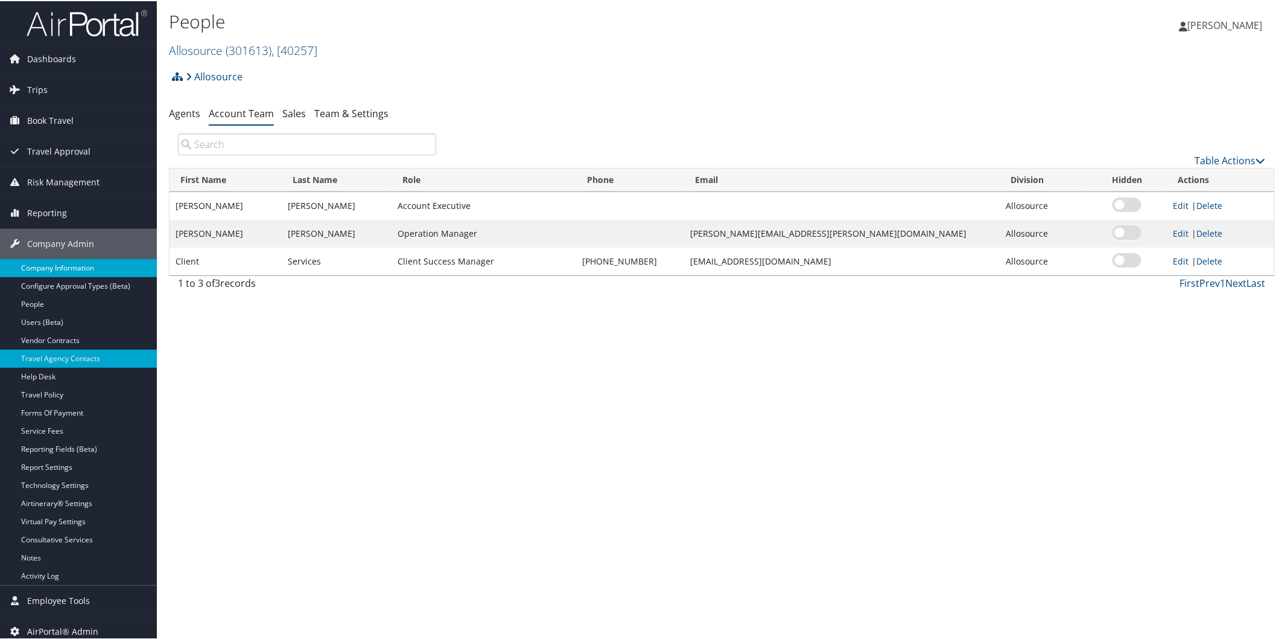
click at [74, 264] on link "Company Information" at bounding box center [78, 267] width 157 height 18
